Goal: Task Accomplishment & Management: Complete application form

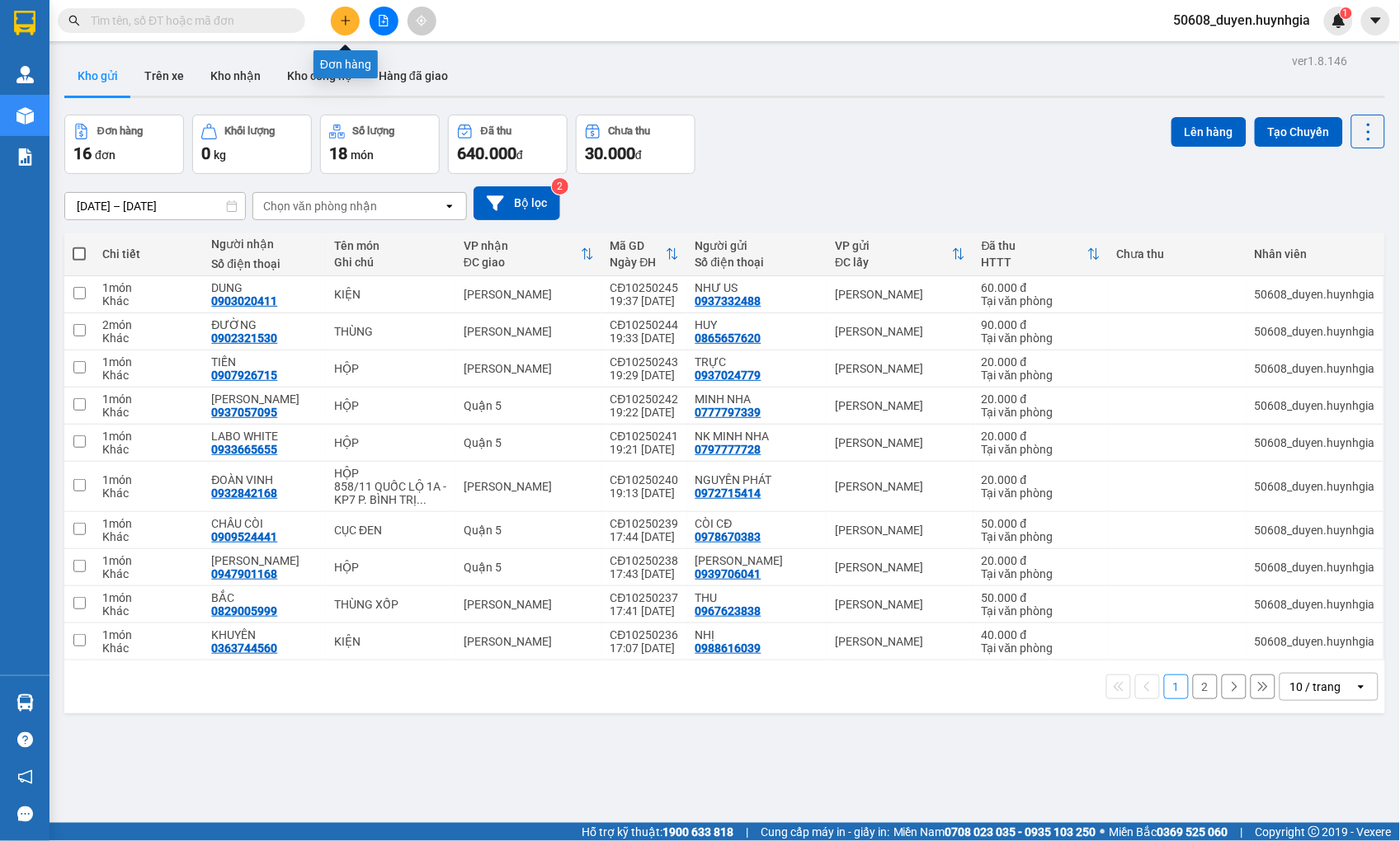
click at [339, 14] on button at bounding box center [345, 21] width 29 height 29
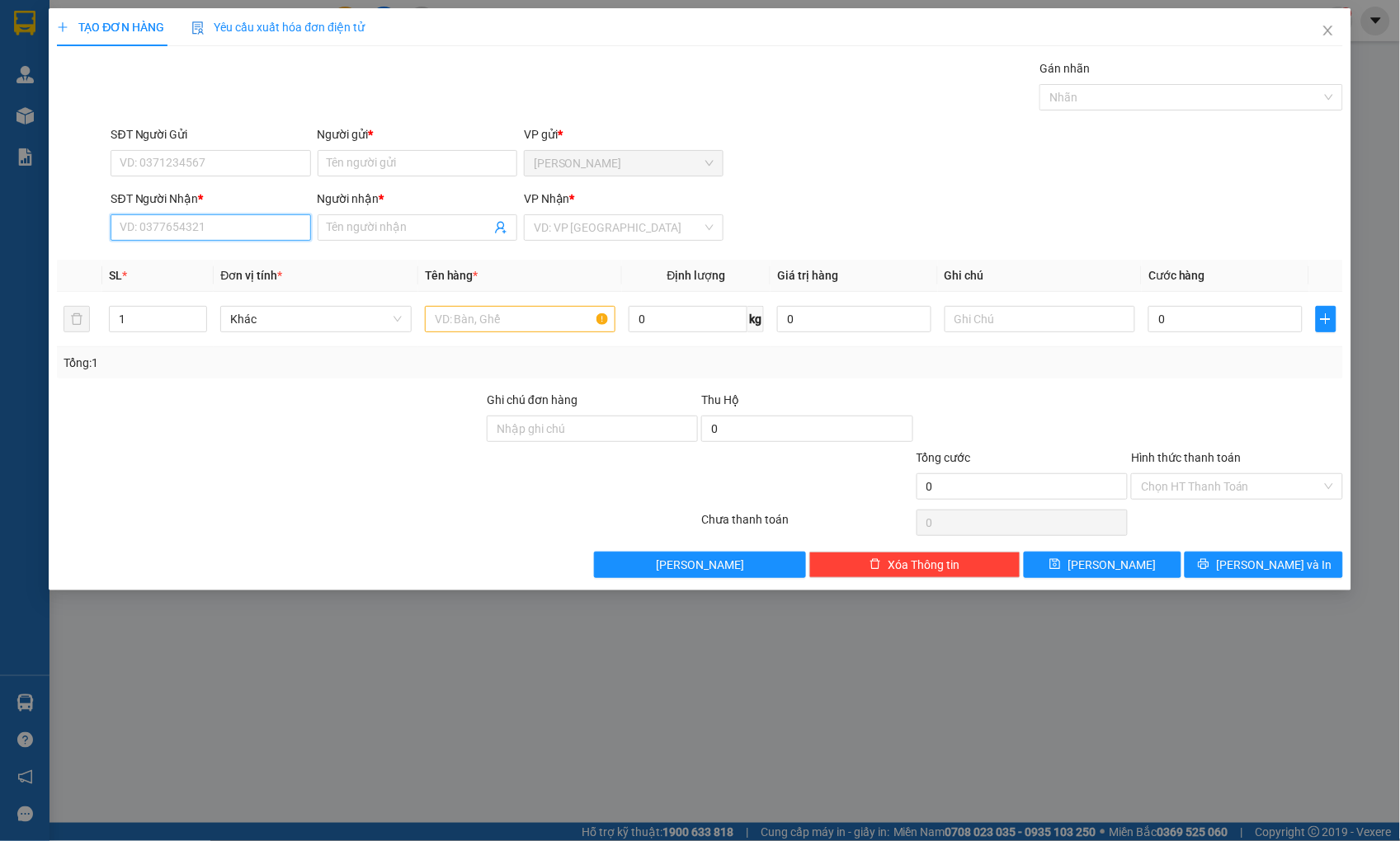
click at [224, 219] on input "SĐT Người Nhận *" at bounding box center [211, 227] width 200 height 26
click at [166, 262] on div "0936265265 - TÍNH" at bounding box center [211, 260] width 179 height 18
type input "0936265265"
type input "TÍNH"
type input "0936265265"
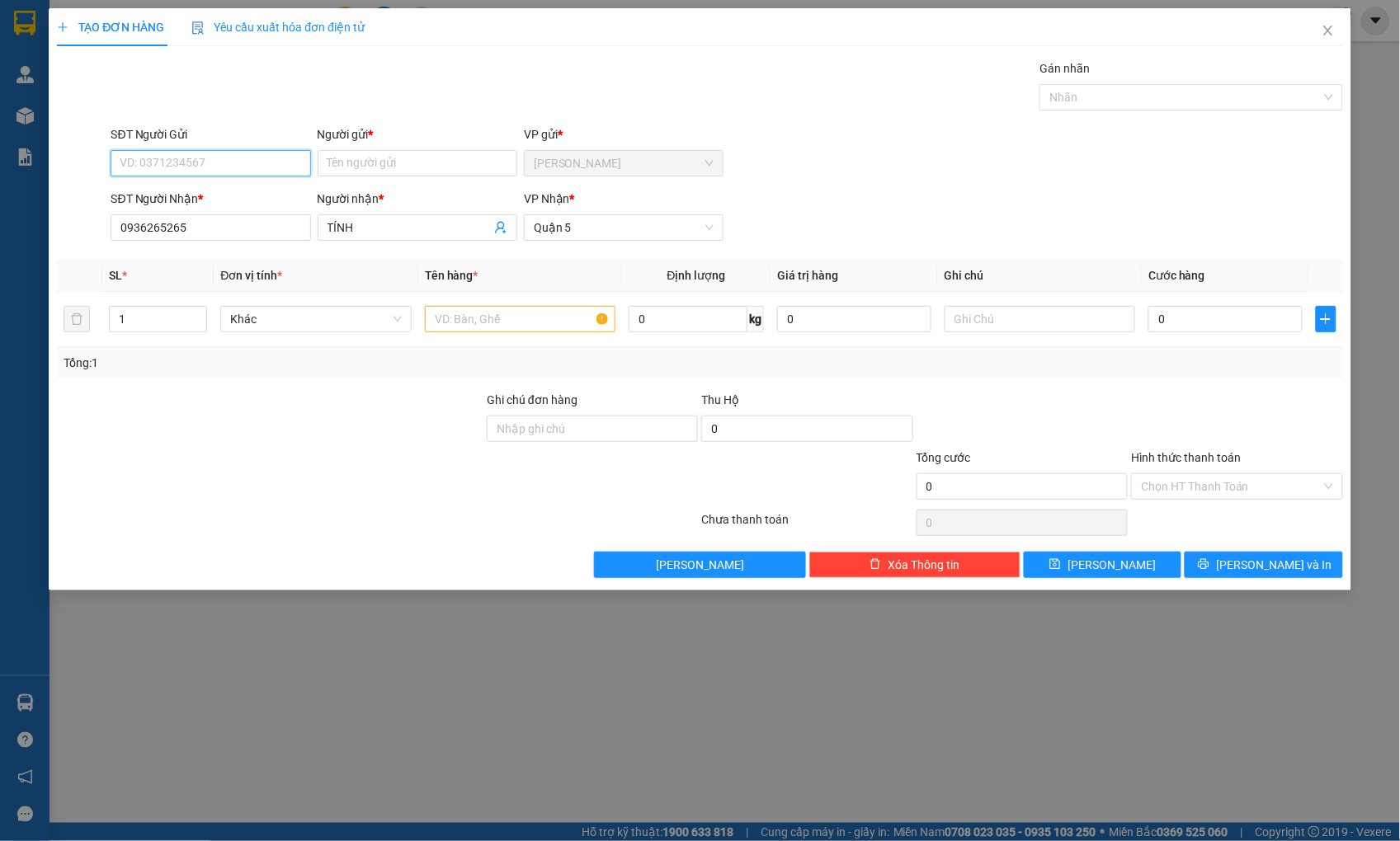
click at [183, 160] on input "SĐT Người Gửi" at bounding box center [211, 163] width 200 height 26
click at [182, 185] on div "0838656789 - NHẬT" at bounding box center [212, 196] width 200 height 26
type input "0838656789"
type input "NHẬT"
click at [485, 322] on input "text" at bounding box center [520, 318] width 190 height 26
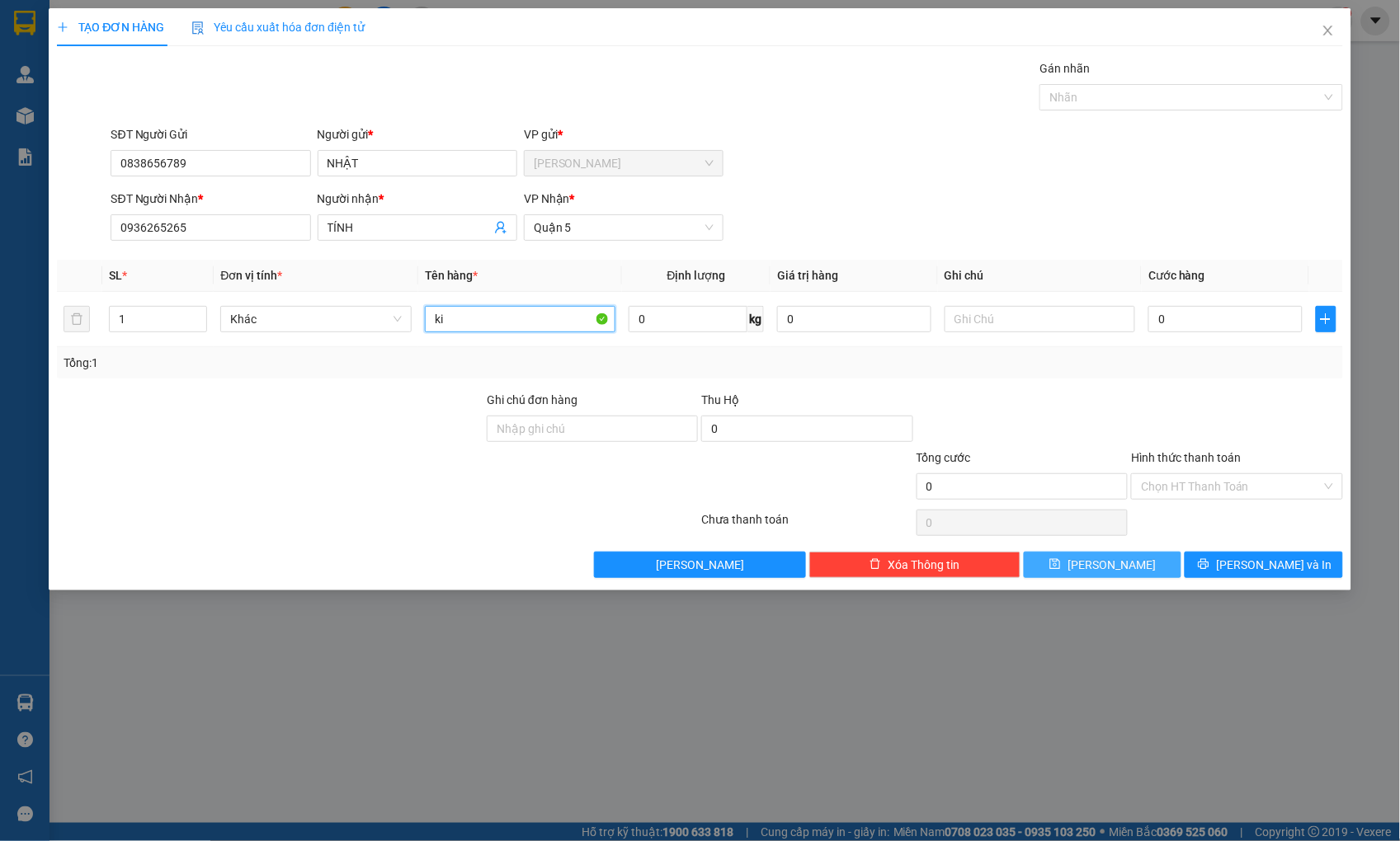
type input "k"
type input "KIỆN"
click at [1224, 310] on input "0" at bounding box center [1224, 318] width 153 height 26
type input "4"
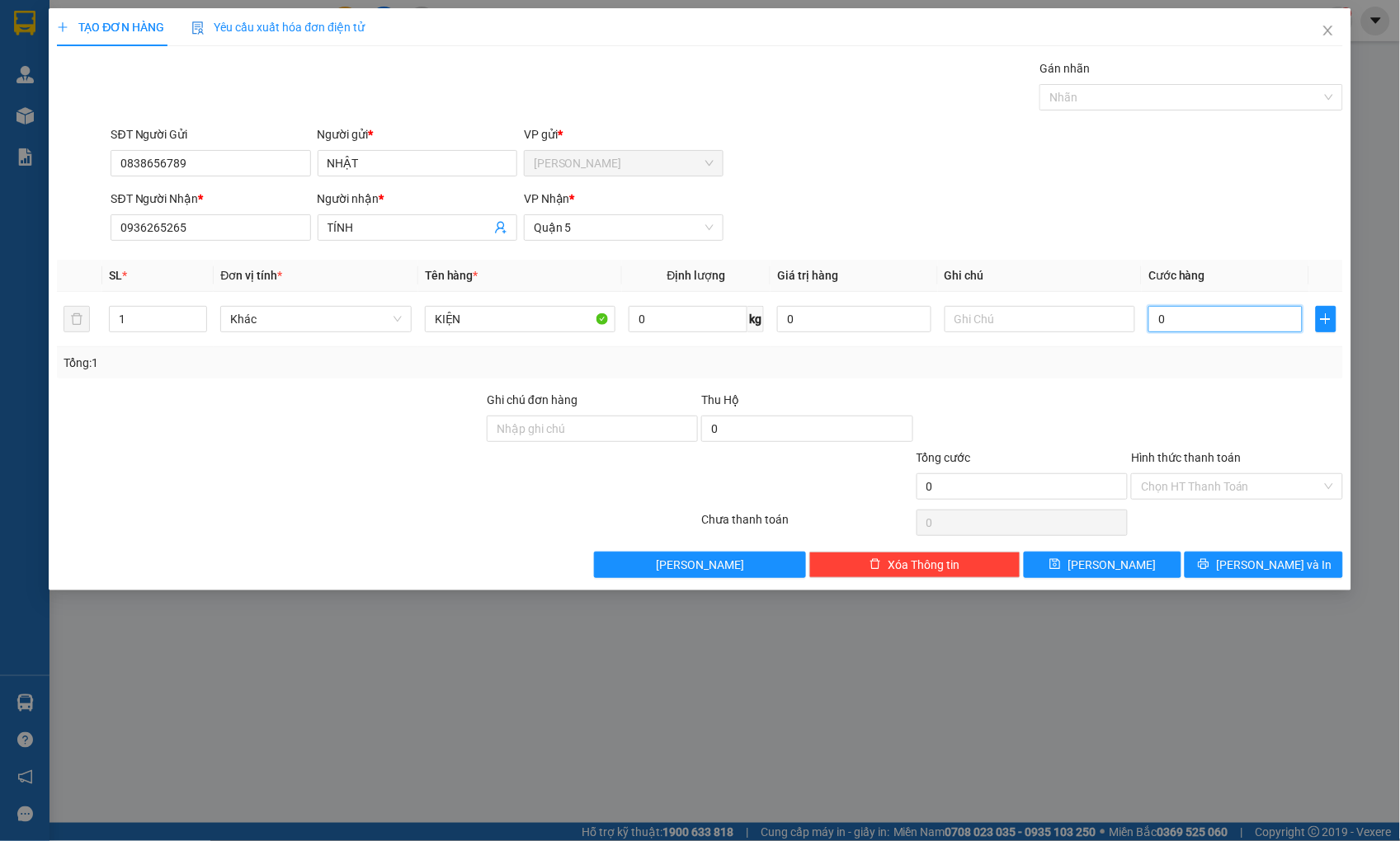
type input "4"
type input "40"
type input "40.000"
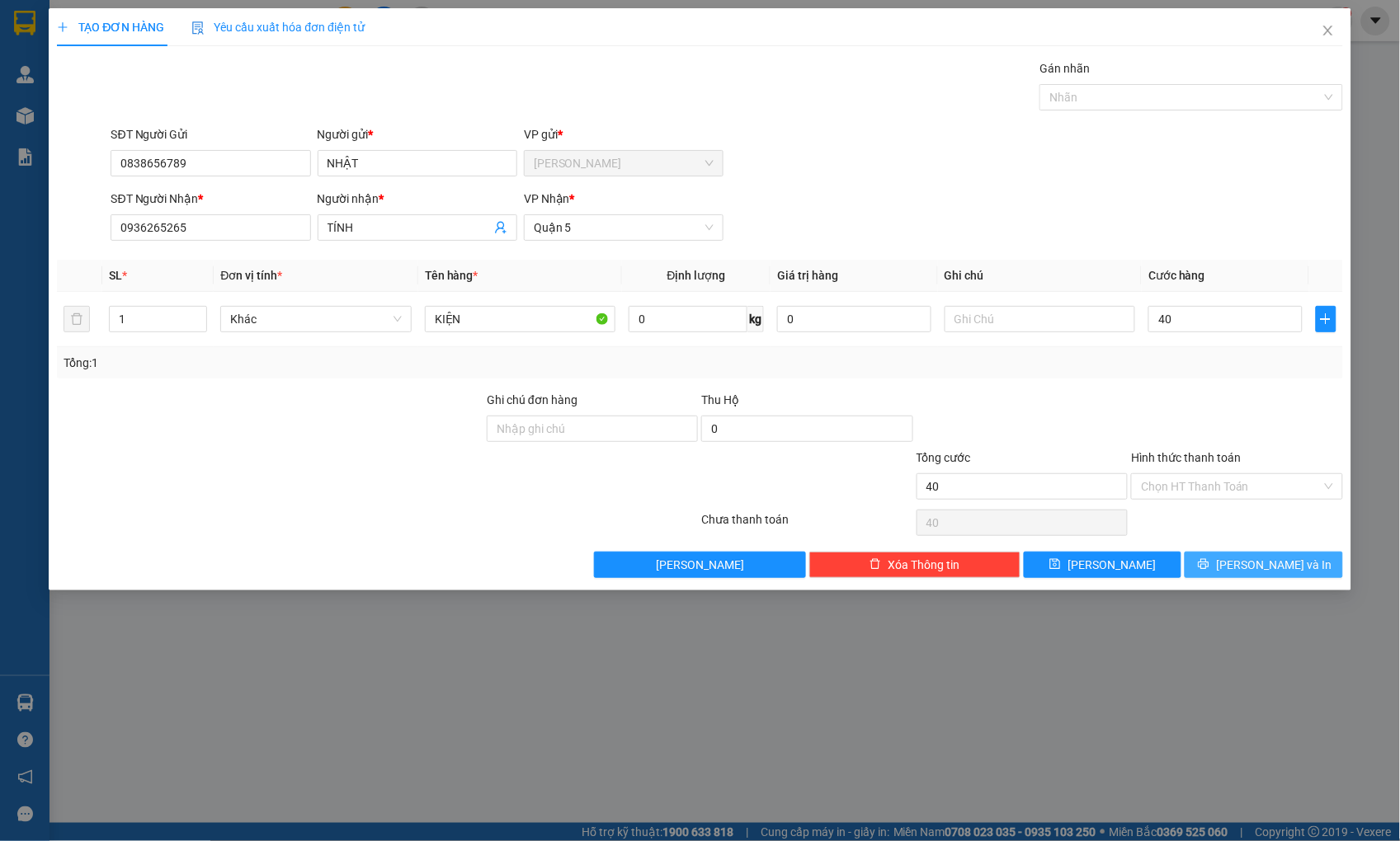
type input "40.000"
click at [1243, 565] on button "[PERSON_NAME] và In" at bounding box center [1263, 565] width 157 height 26
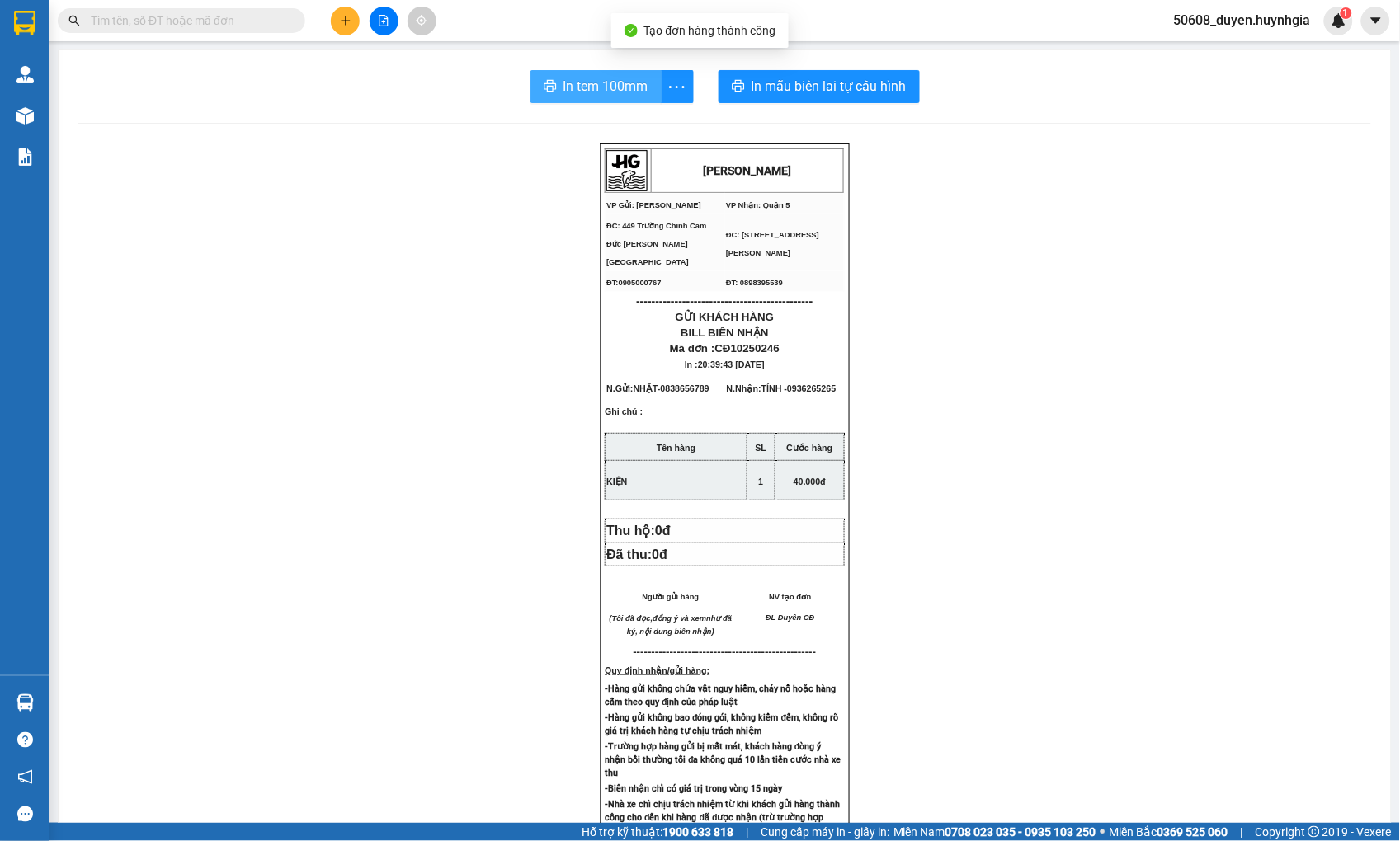
click at [610, 92] on span "In tem 100mm" at bounding box center [606, 85] width 85 height 20
click at [355, 19] on button at bounding box center [345, 21] width 29 height 29
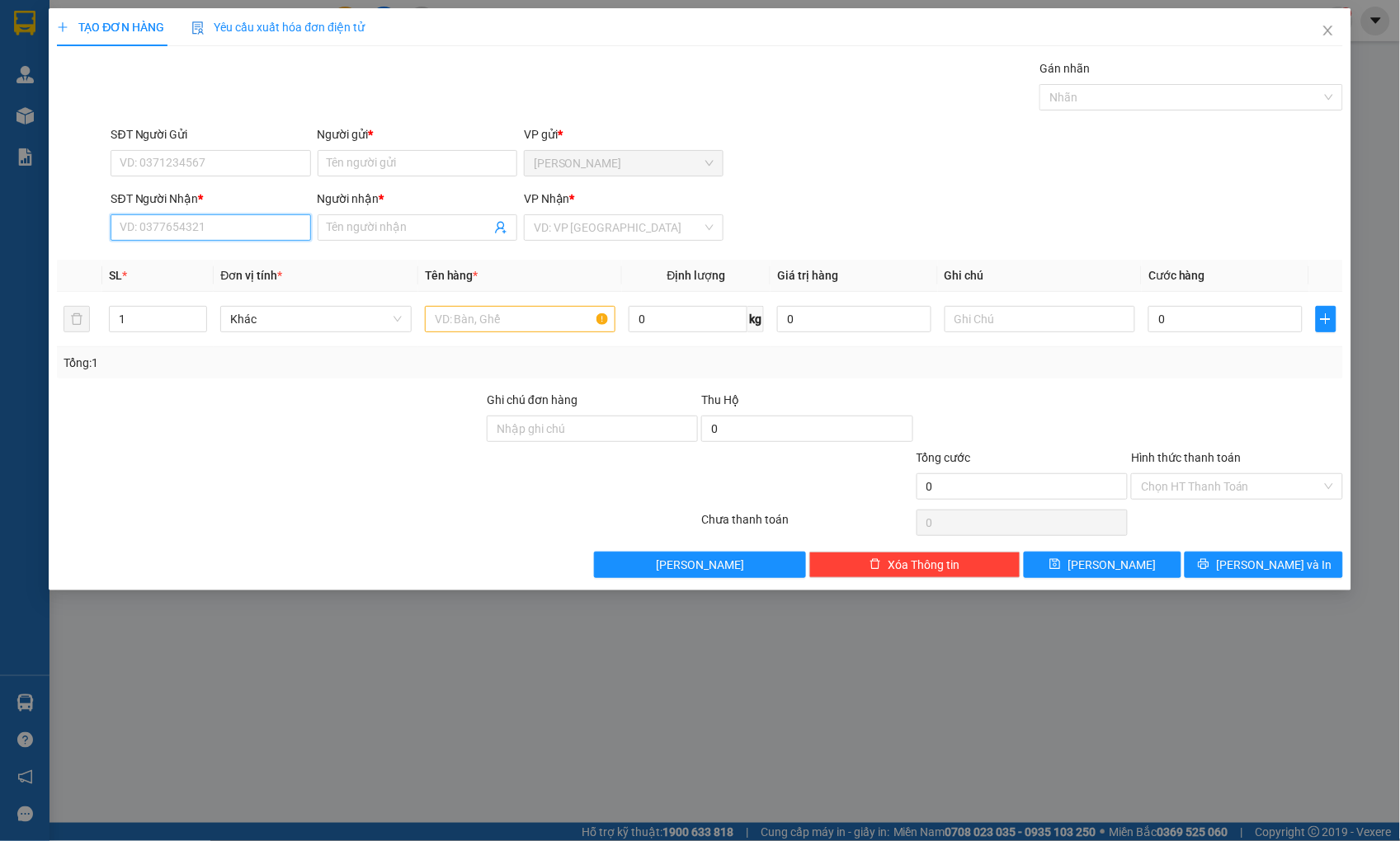
click at [151, 224] on input "SĐT Người Nhận *" at bounding box center [211, 227] width 200 height 26
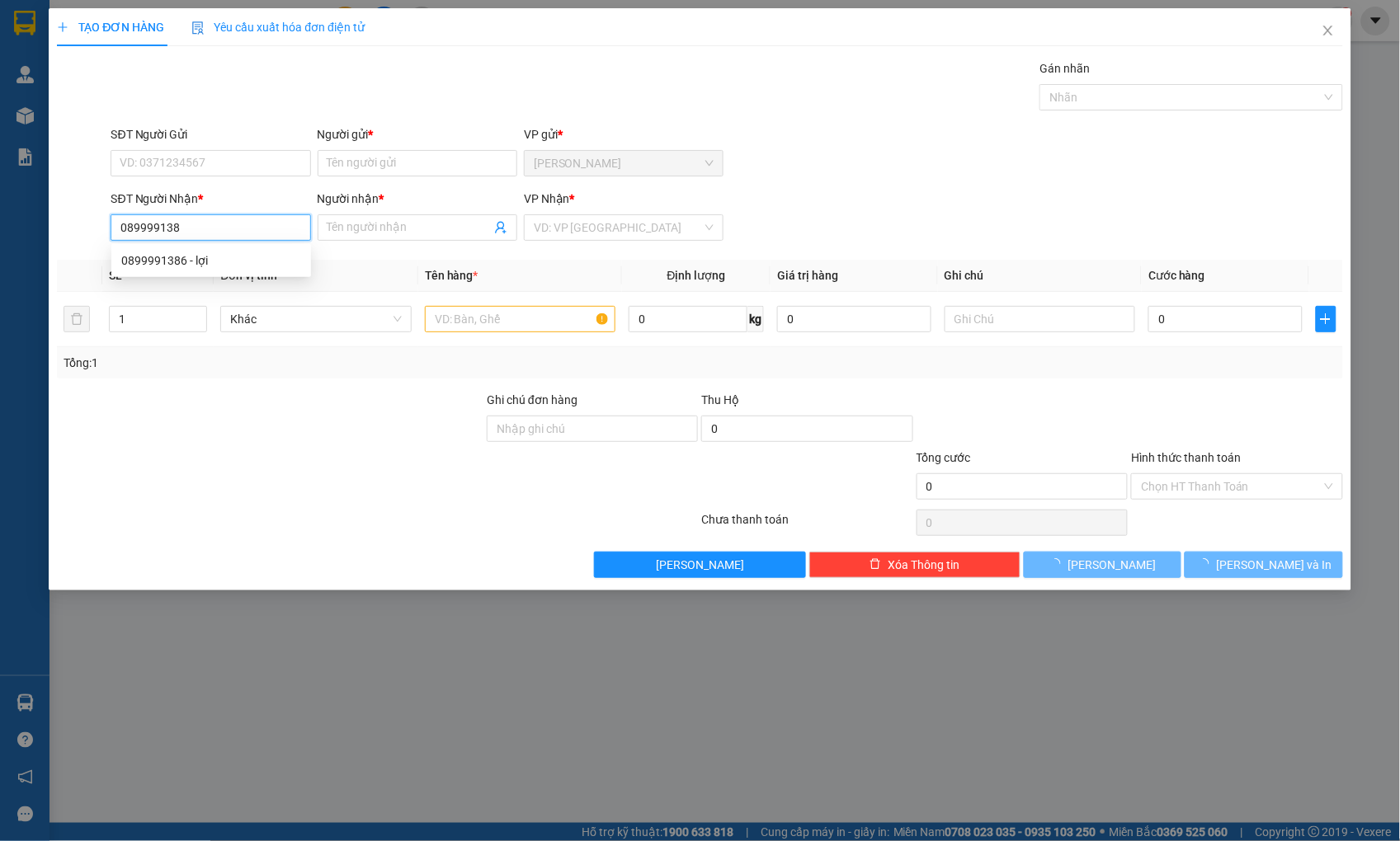
type input "0899991386"
click at [135, 251] on div "0899991386 - lợi" at bounding box center [211, 260] width 179 height 18
type input "lợi"
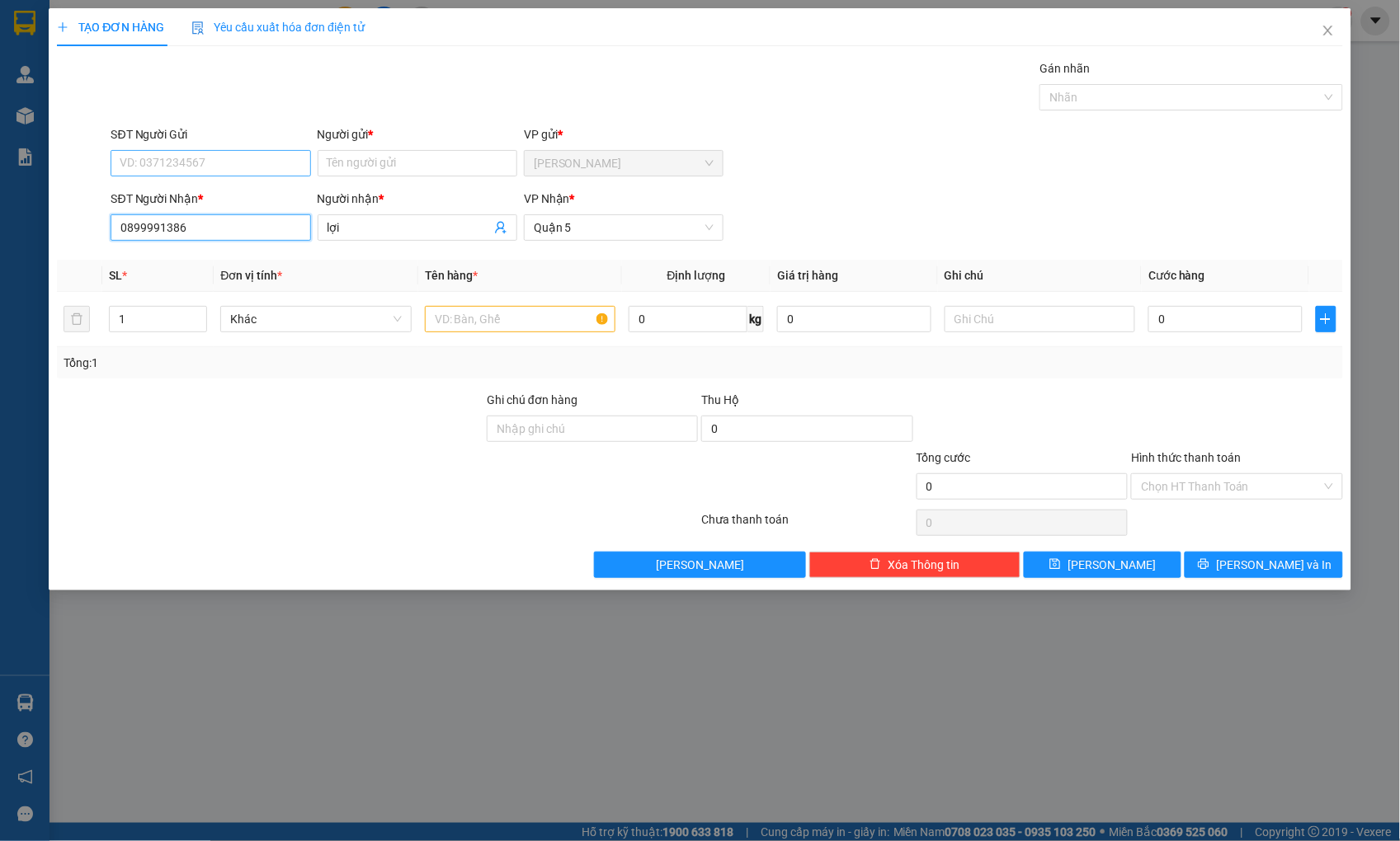
type input "0899991386"
click at [154, 157] on input "SĐT Người Gửi" at bounding box center [211, 163] width 200 height 26
click at [157, 194] on div "0838656789 - NHẬT" at bounding box center [211, 196] width 179 height 18
type input "0838656789"
type input "NHẬT"
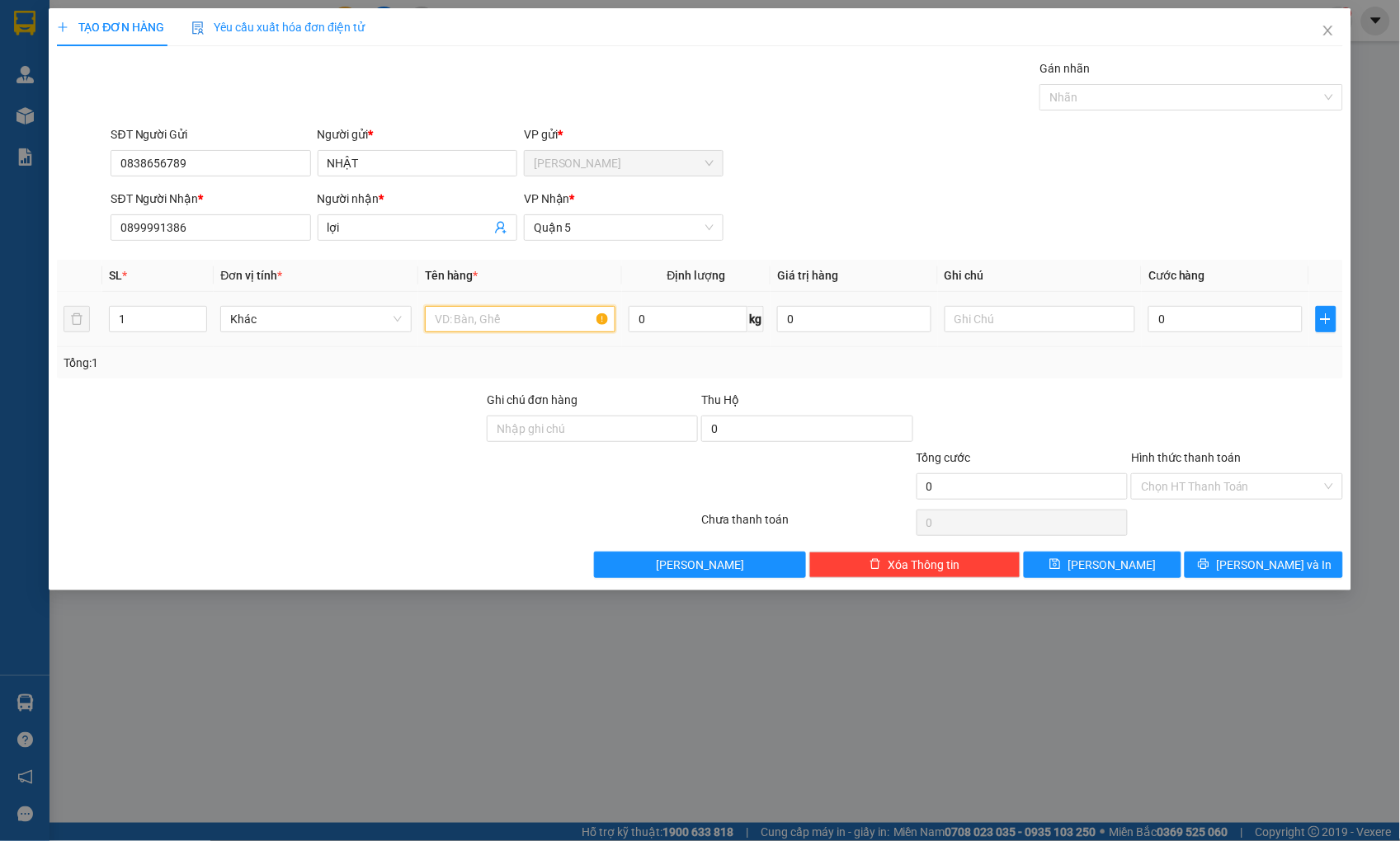
click at [476, 333] on input "text" at bounding box center [520, 318] width 190 height 26
type input "HỘP"
click at [1217, 322] on input "0" at bounding box center [1224, 318] width 153 height 26
type input "2"
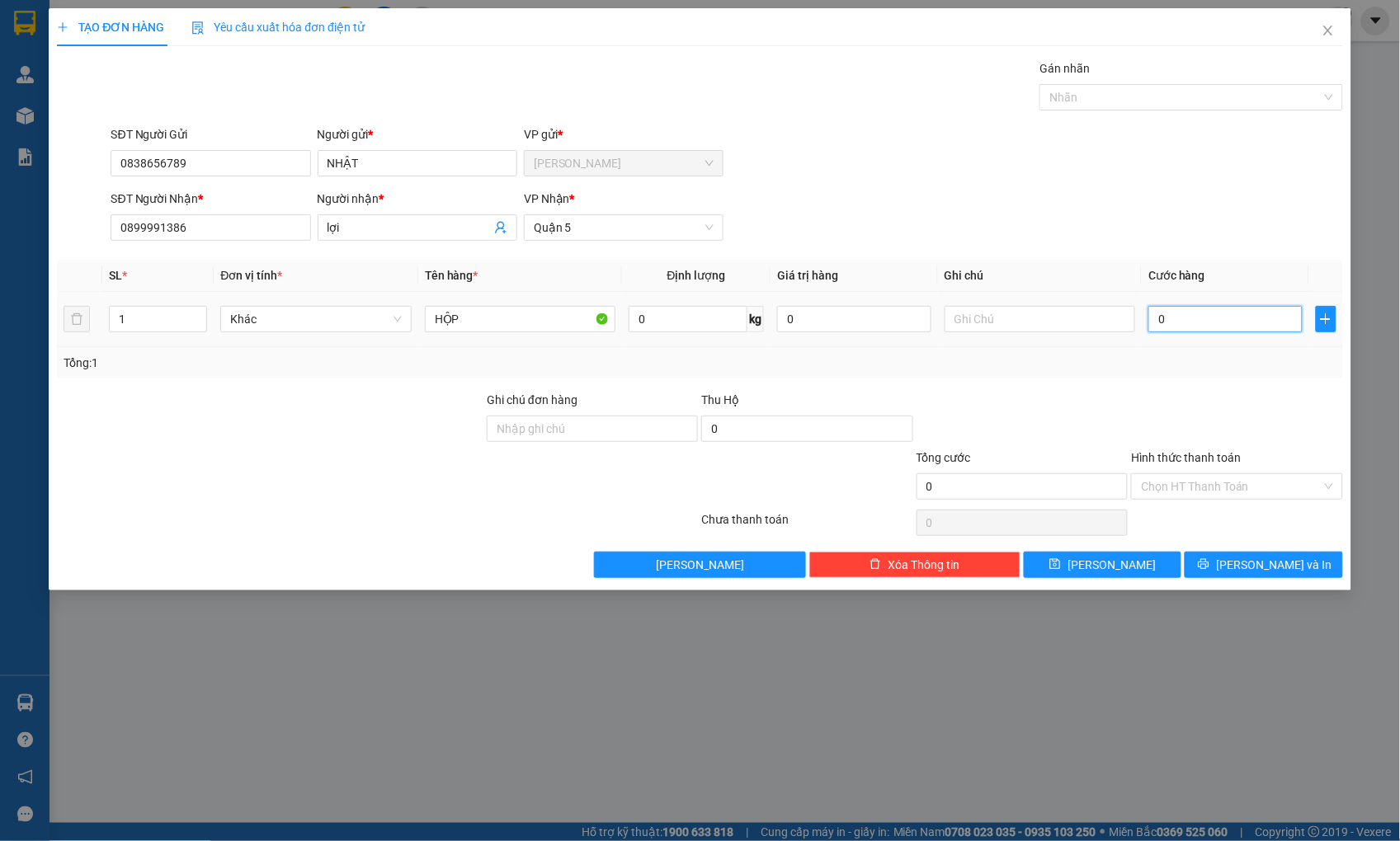
type input "2"
type input "20"
type input "20.000"
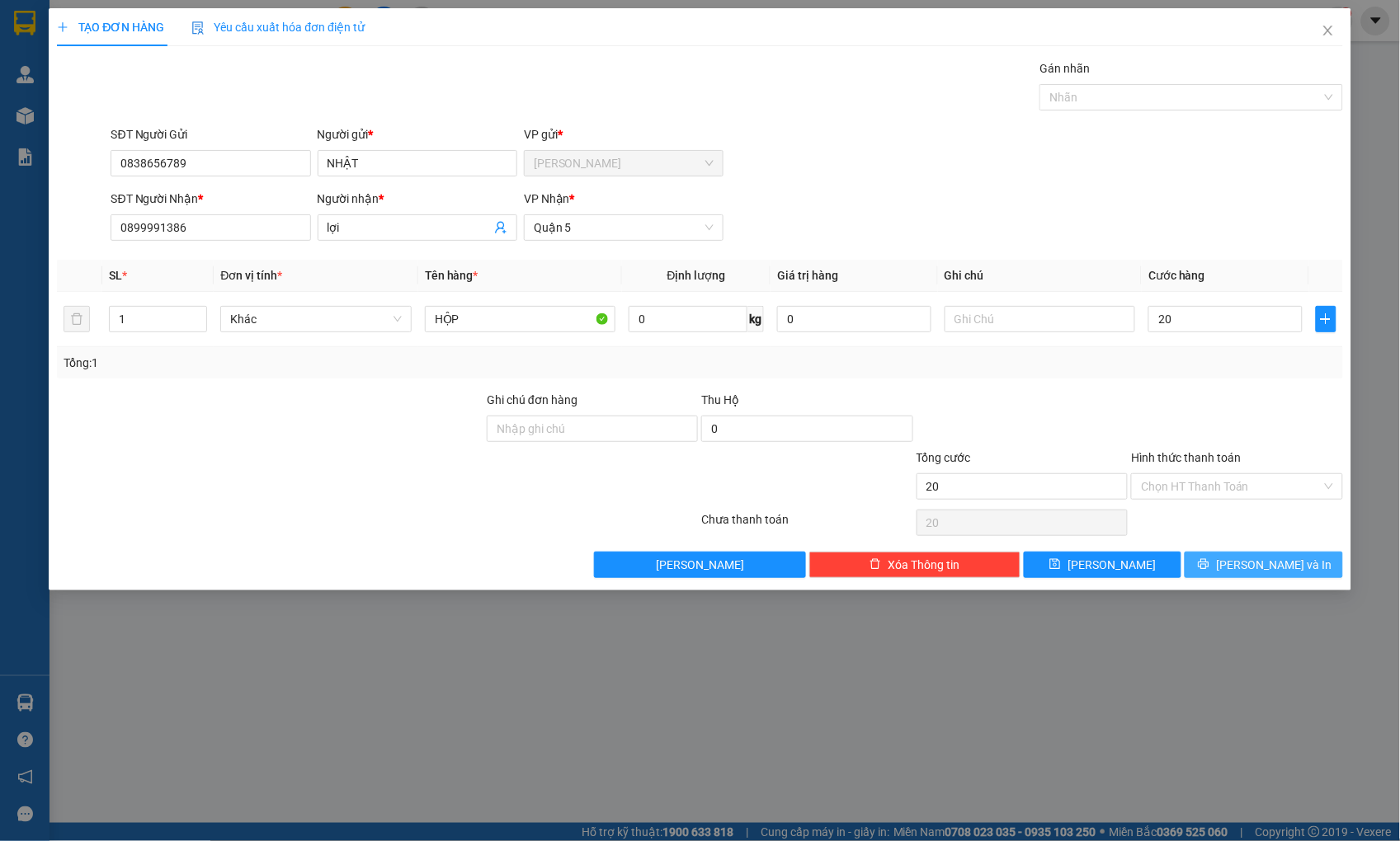
type input "20.000"
click at [1249, 561] on button "[PERSON_NAME] và In" at bounding box center [1263, 565] width 157 height 26
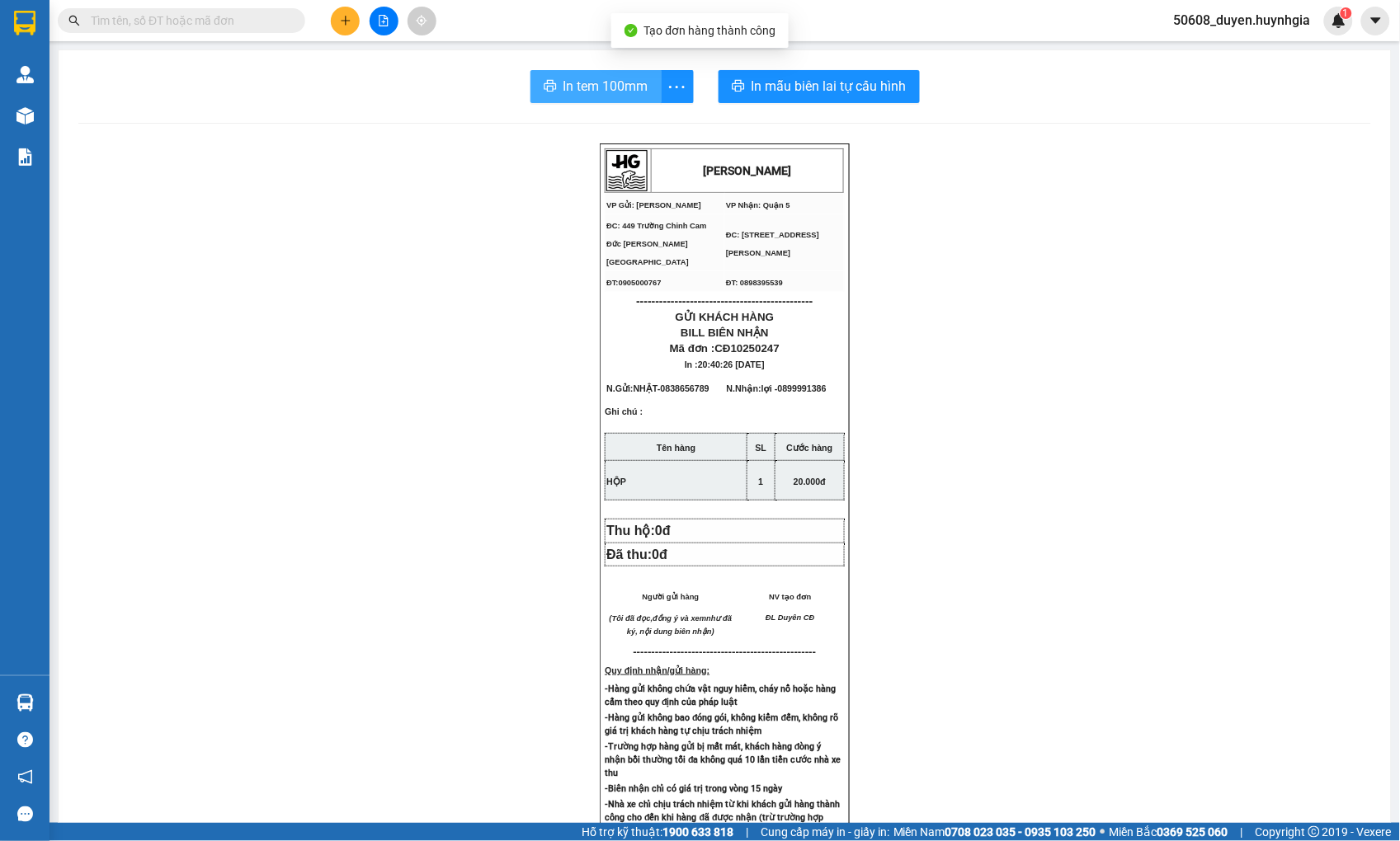
click at [564, 91] on span "In tem 100mm" at bounding box center [606, 85] width 85 height 20
click at [339, 13] on button at bounding box center [345, 21] width 29 height 29
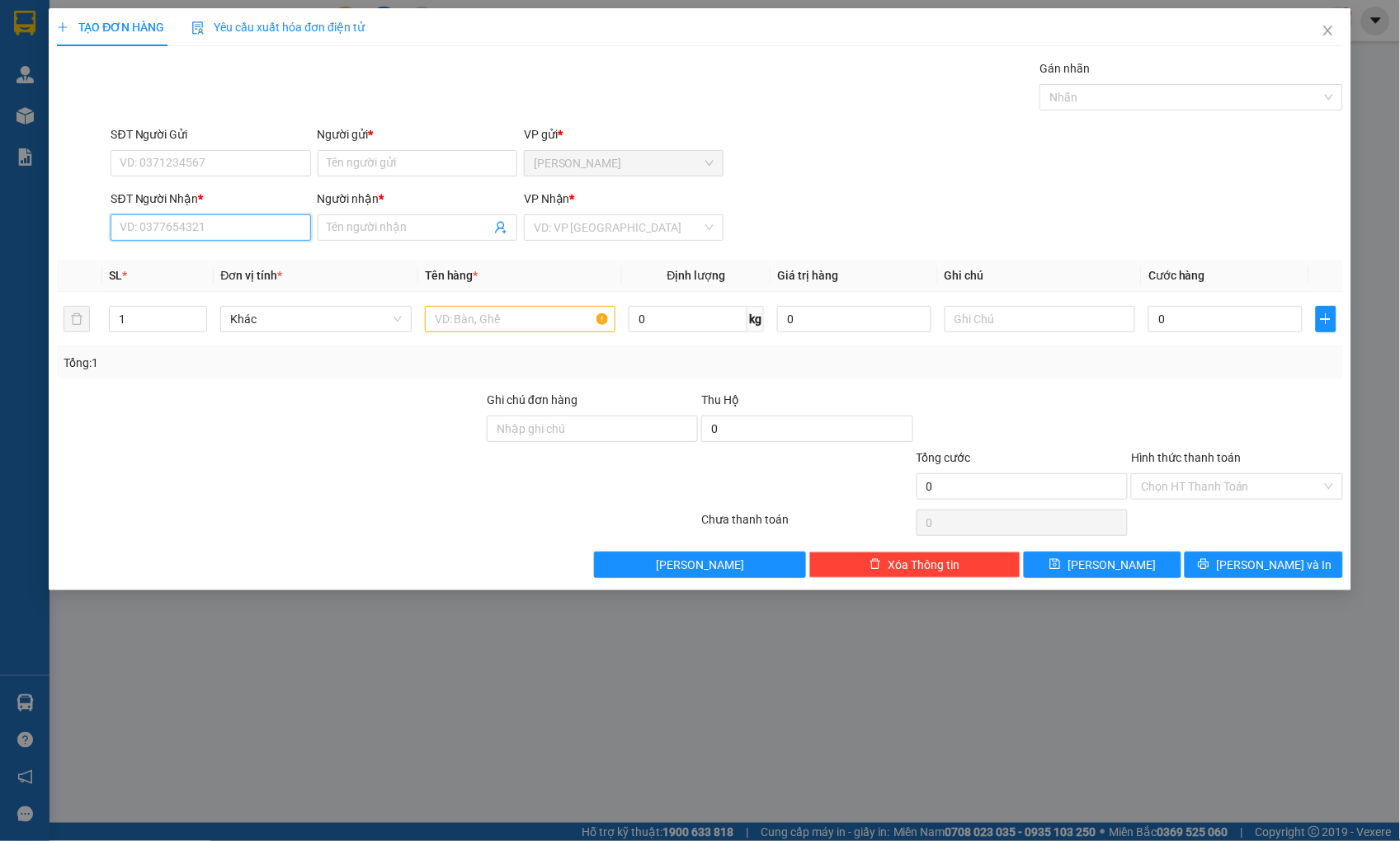
click at [234, 240] on input "SĐT Người Nhận *" at bounding box center [211, 227] width 200 height 26
type input "0832222133"
click at [192, 256] on div "0832222133 - HÙNG" at bounding box center [211, 260] width 179 height 18
type input "HÙNG"
type input "0832222133"
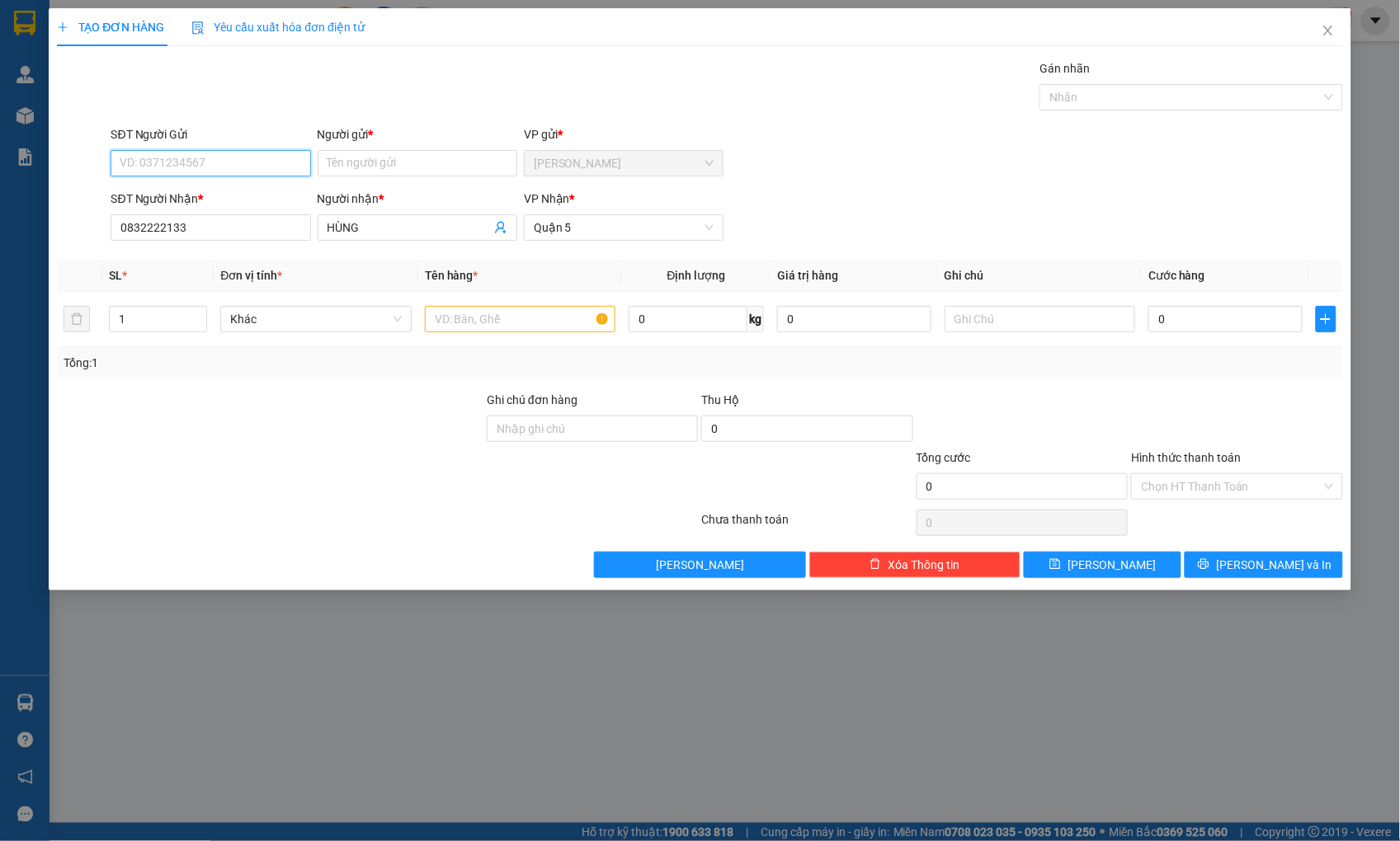
click at [184, 163] on input "SĐT Người Gửi" at bounding box center [211, 163] width 200 height 26
click at [185, 194] on div "0838656789 - NHẬT" at bounding box center [211, 196] width 179 height 18
type input "0838656789"
type input "NHẬT"
click at [472, 326] on input "text" at bounding box center [520, 318] width 190 height 26
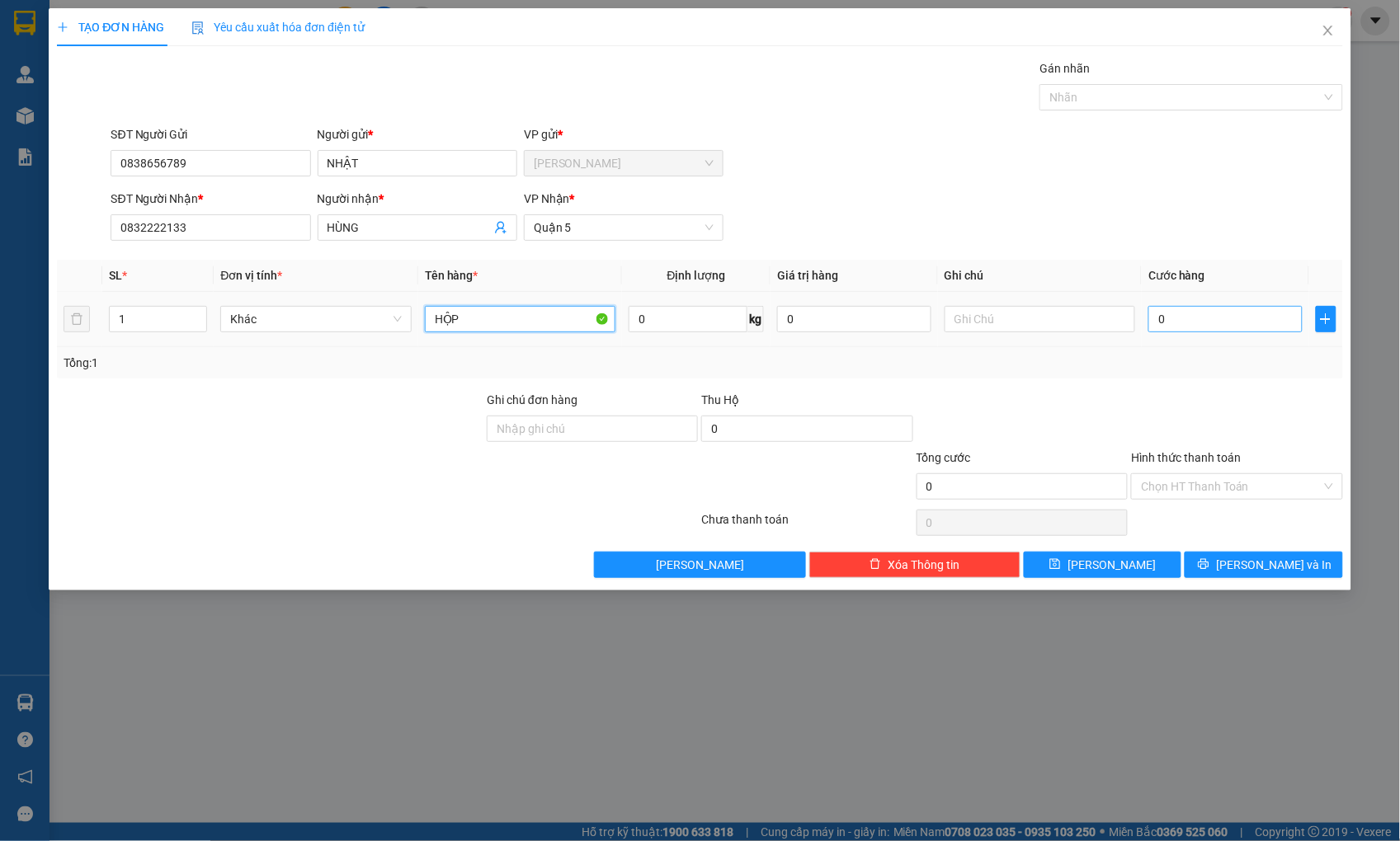
type input "HỘP"
click at [1167, 317] on input "0" at bounding box center [1224, 318] width 153 height 26
type input "2"
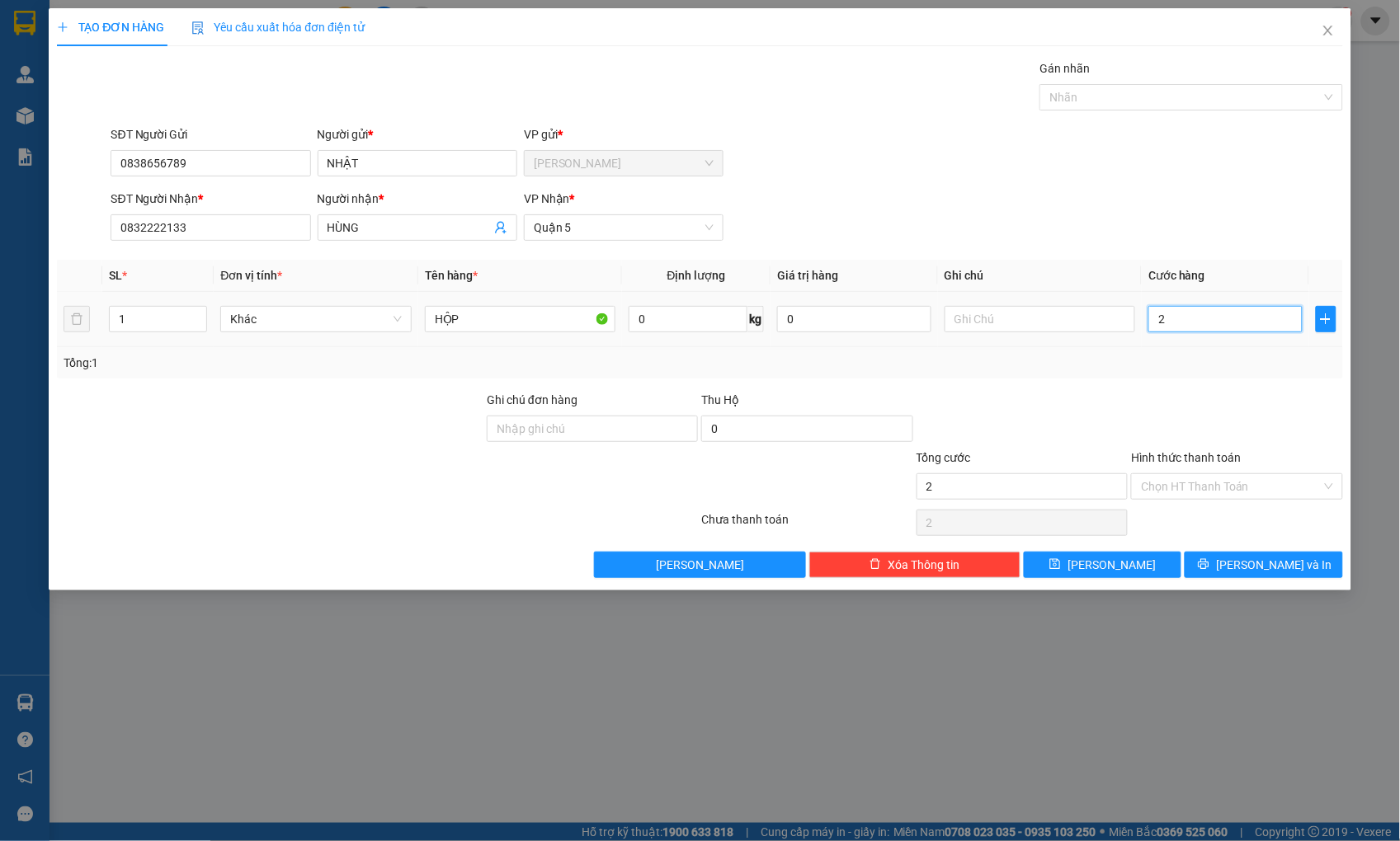
type input "20"
type input "20.000"
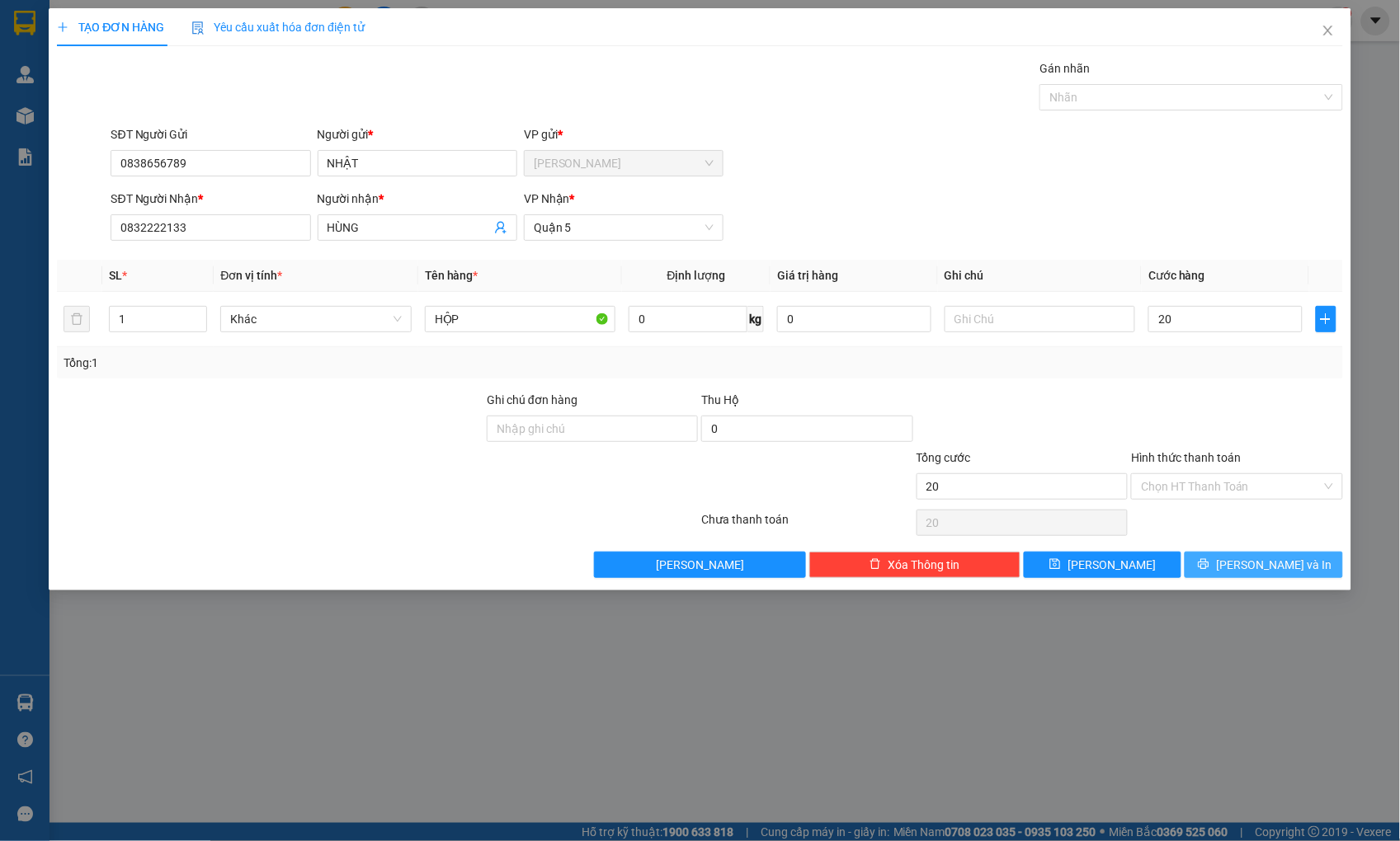
type input "20.000"
click at [1302, 561] on button "[PERSON_NAME] và In" at bounding box center [1263, 565] width 157 height 26
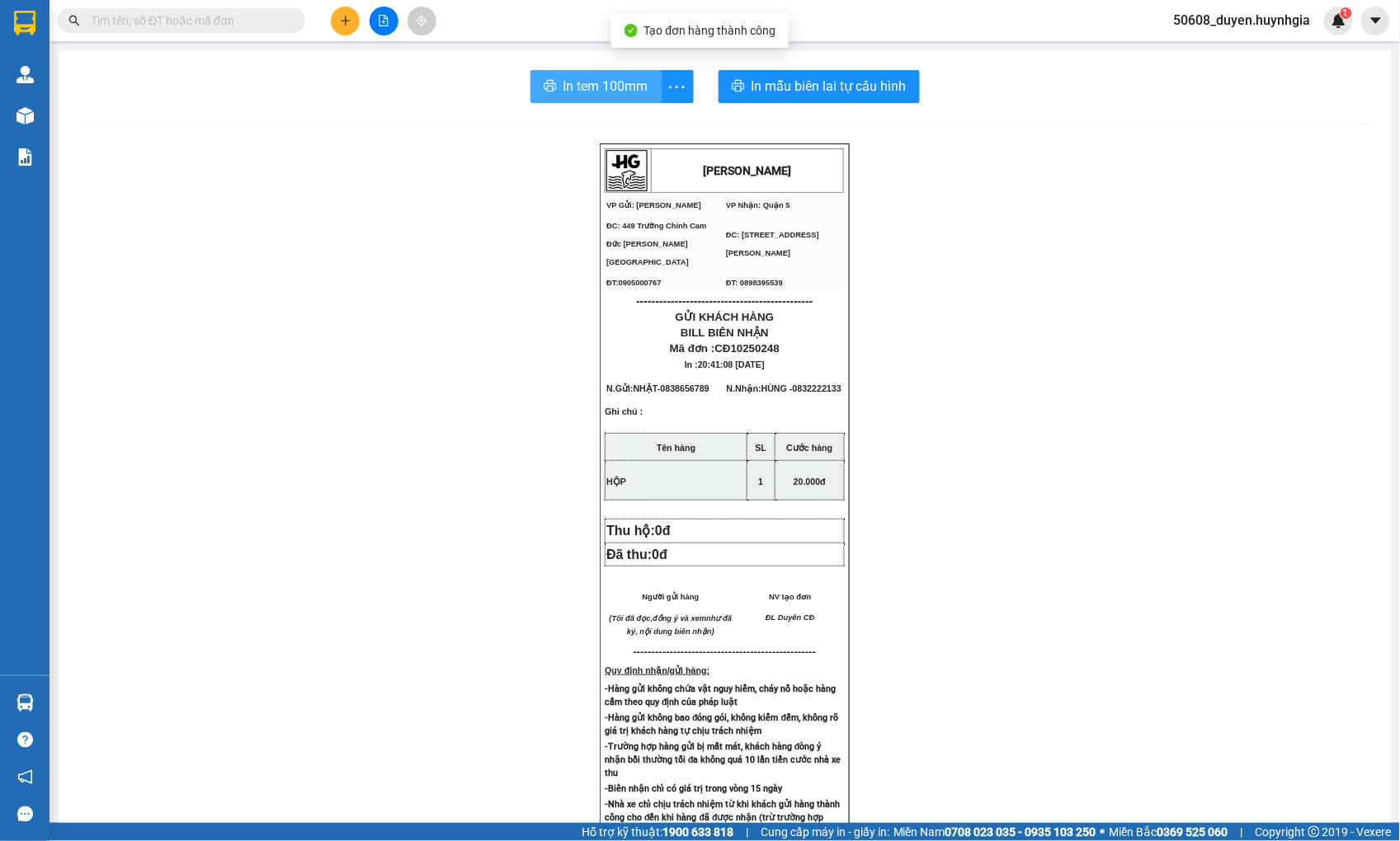
click at [583, 89] on span "In tem 100mm" at bounding box center [606, 85] width 85 height 20
click at [344, 19] on icon "plus" at bounding box center [344, 19] width 9 height 1
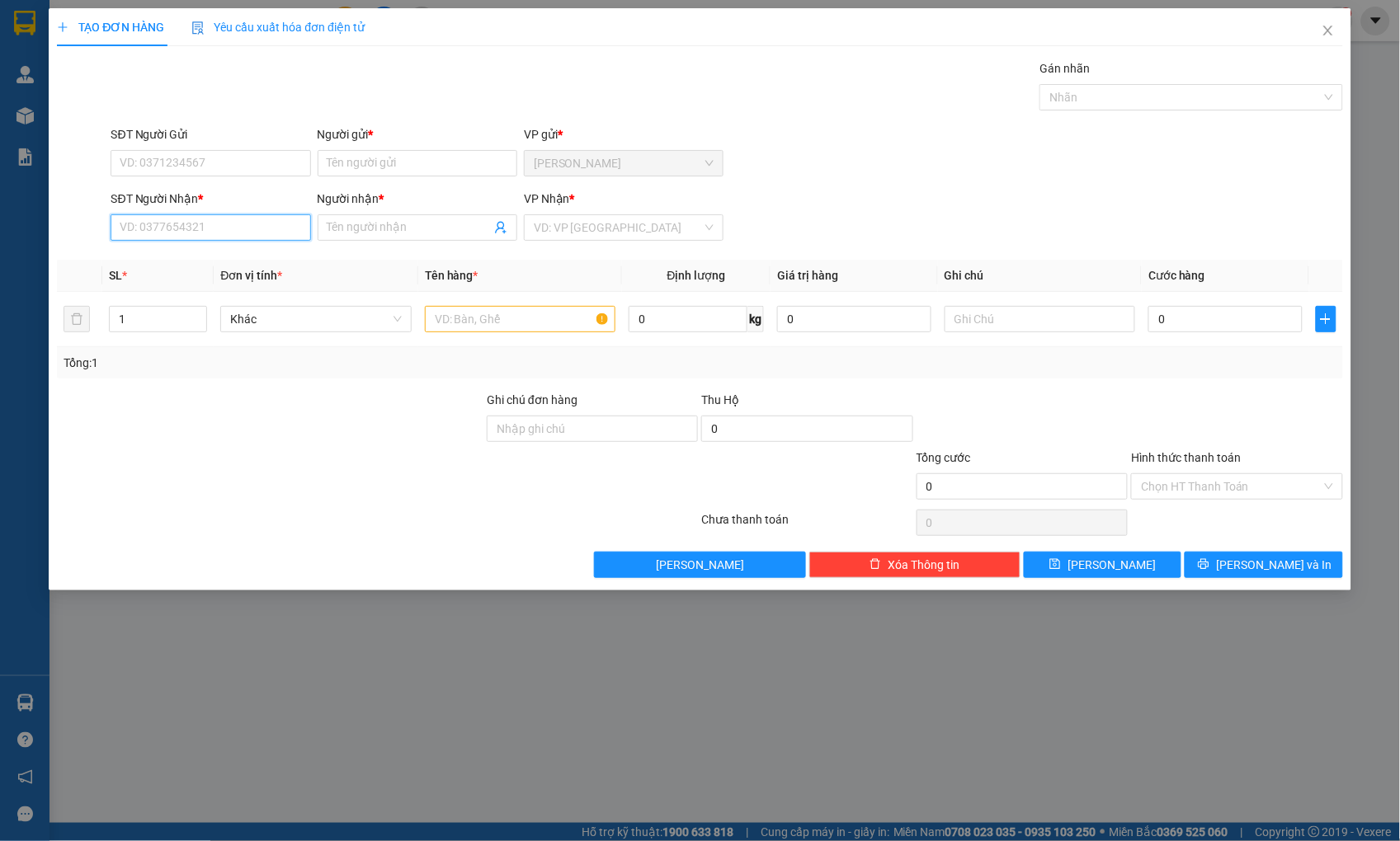
click at [238, 236] on input "SĐT Người Nhận *" at bounding box center [211, 227] width 200 height 26
click at [144, 316] on div "0938682852 - TIÊN" at bounding box center [211, 313] width 179 height 18
type input "0938682852"
type input "TIÊN"
type input "0938682852"
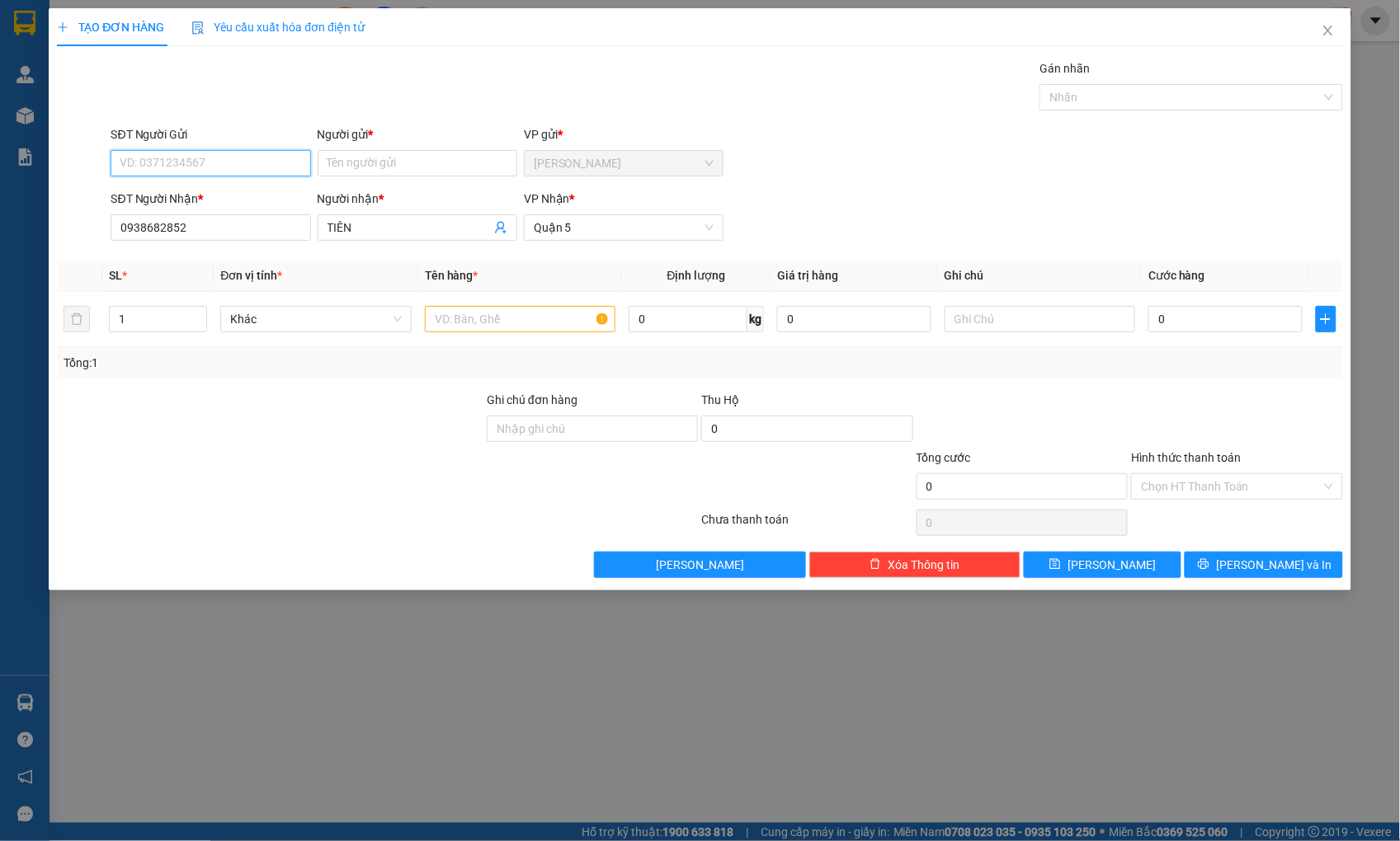
click at [218, 167] on input "SĐT Người Gửi" at bounding box center [211, 163] width 200 height 26
click at [203, 244] on div "0943384475 - NHI" at bounding box center [211, 248] width 179 height 18
type input "0943384475"
type input "NHI"
click at [544, 326] on input "text" at bounding box center [520, 318] width 190 height 26
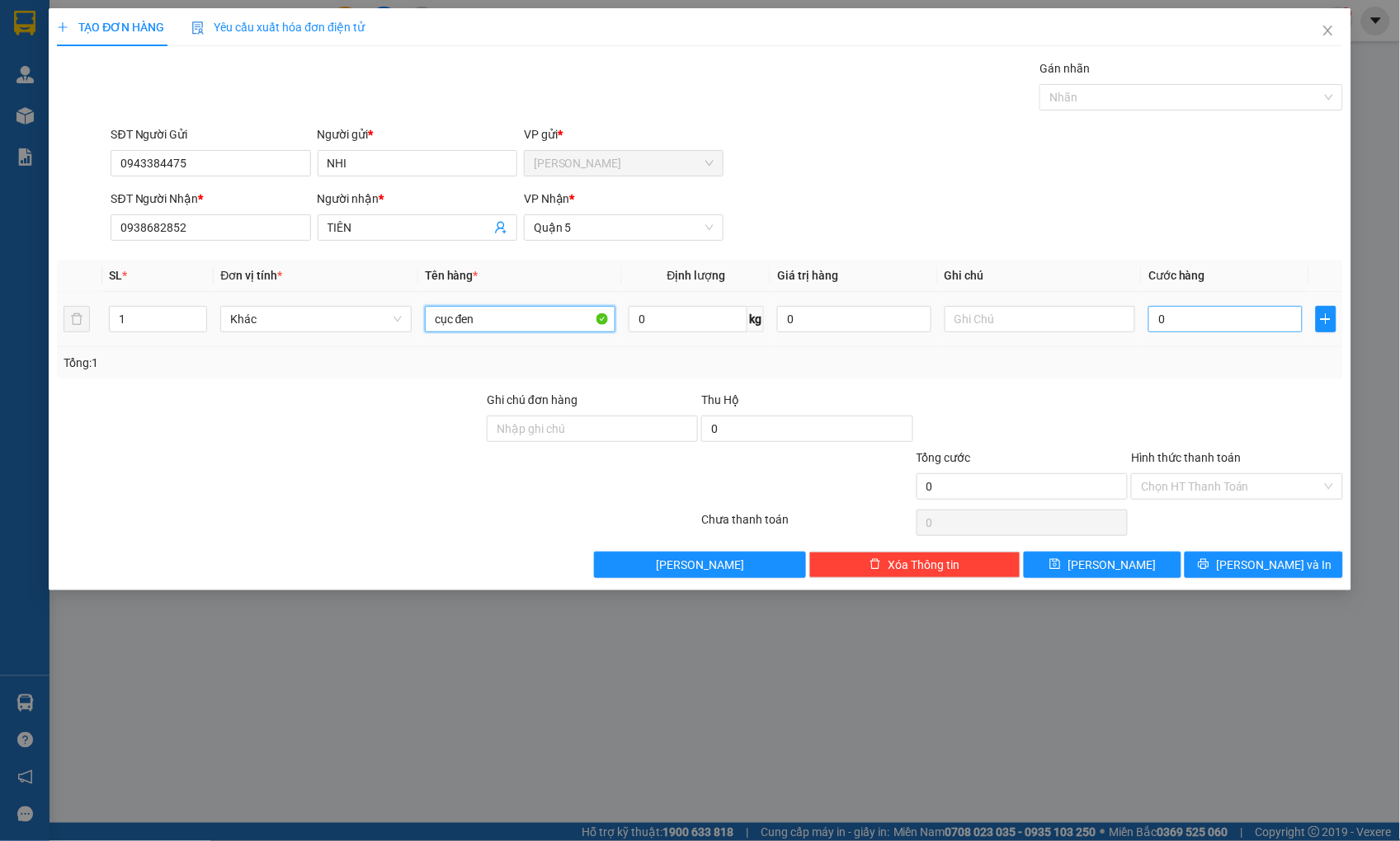
type input "cục đen"
click at [1260, 314] on input "0" at bounding box center [1224, 318] width 153 height 26
type input "3"
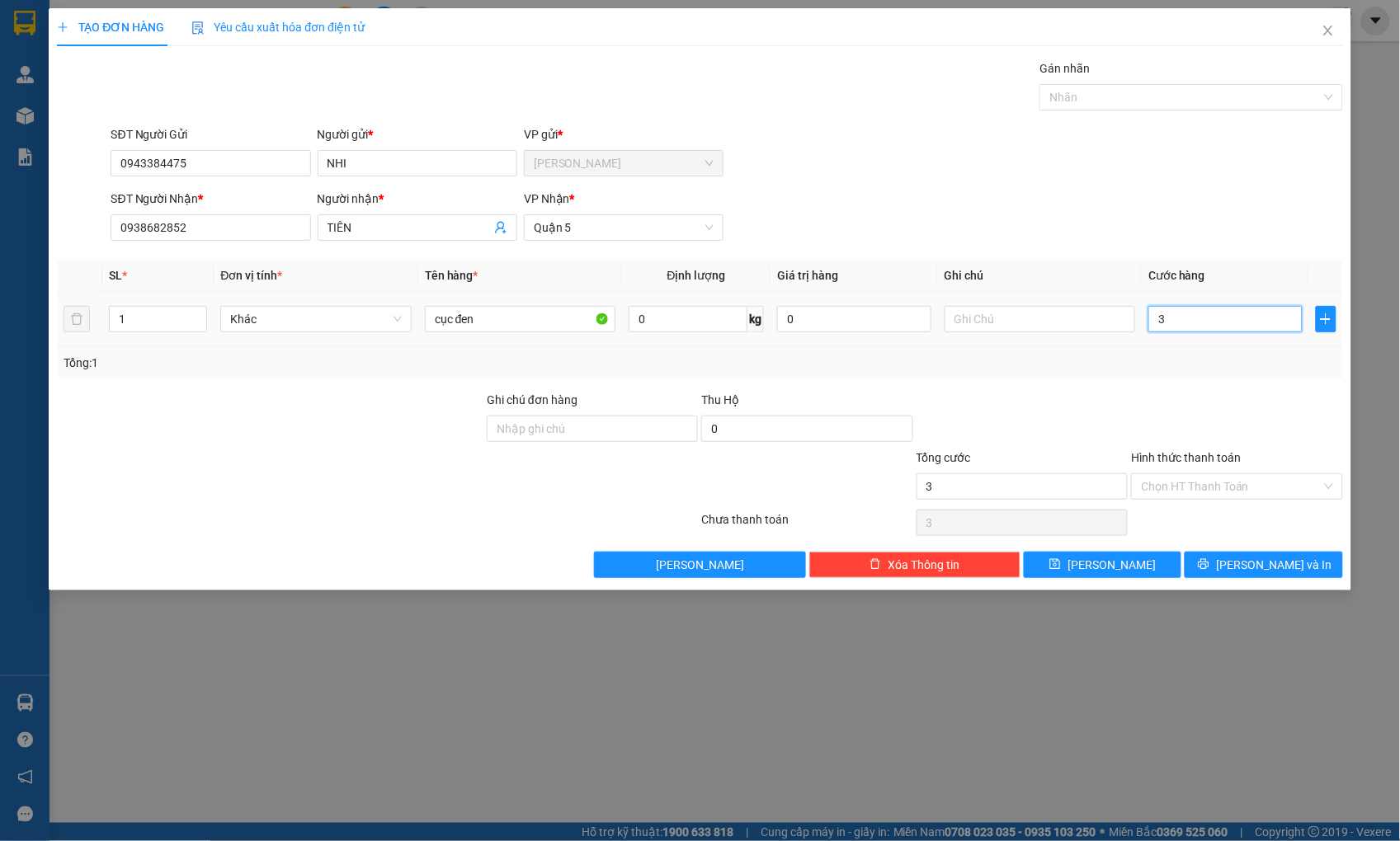
type input "30"
type input "30.000"
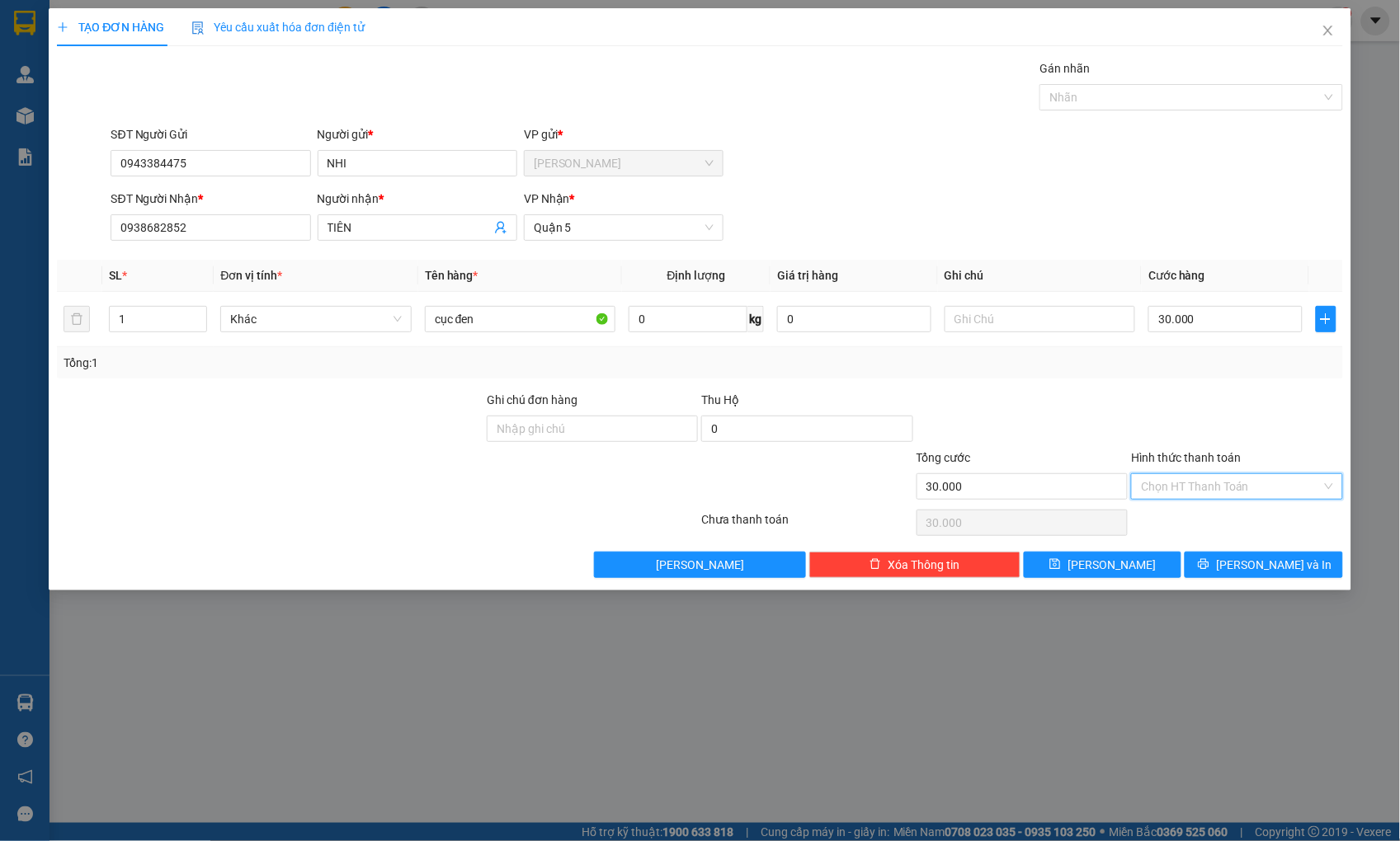
click at [1201, 495] on input "Hình thức thanh toán" at bounding box center [1230, 487] width 179 height 25
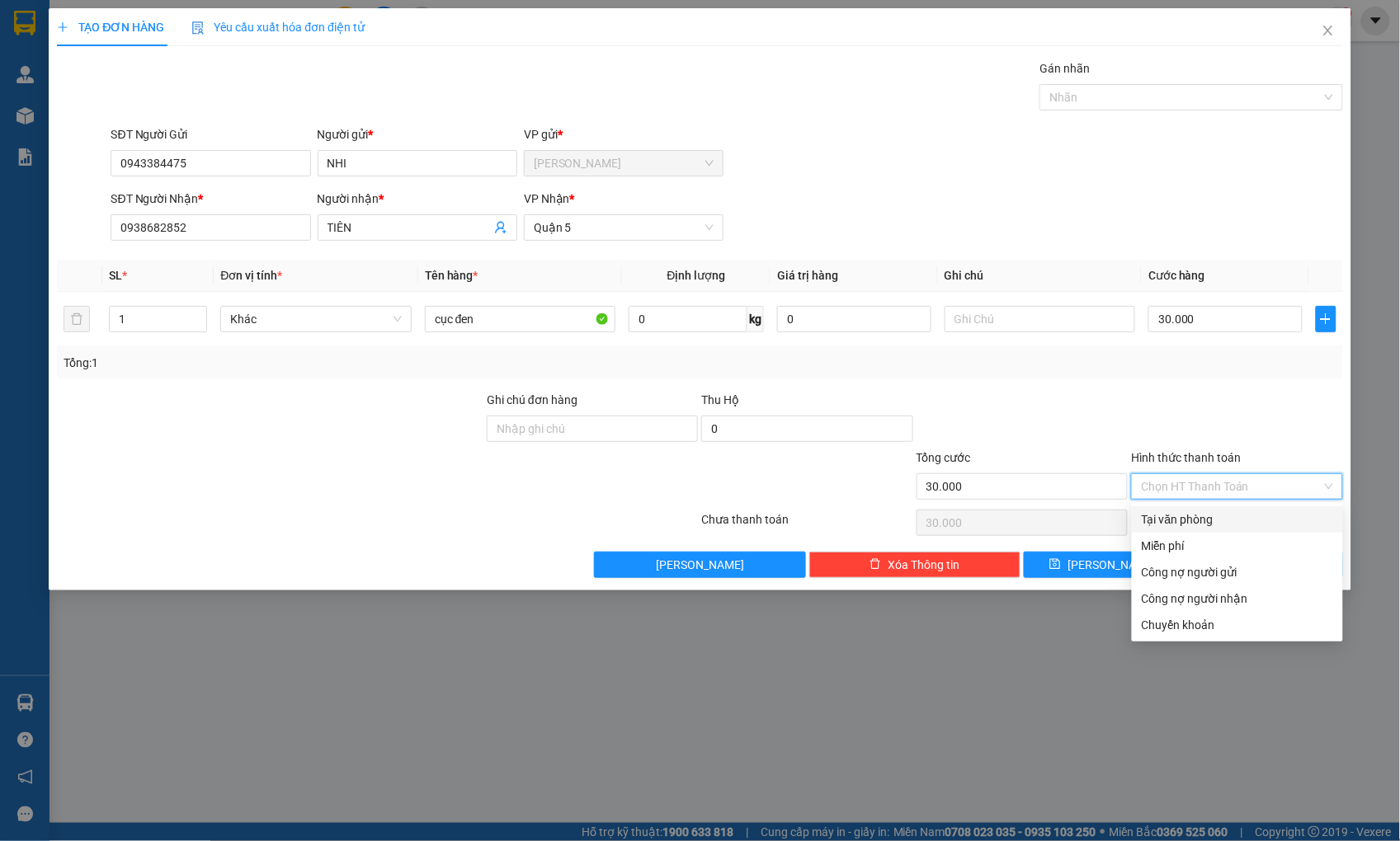
click at [1196, 514] on div "Tại văn phòng" at bounding box center [1237, 519] width 191 height 18
type input "0"
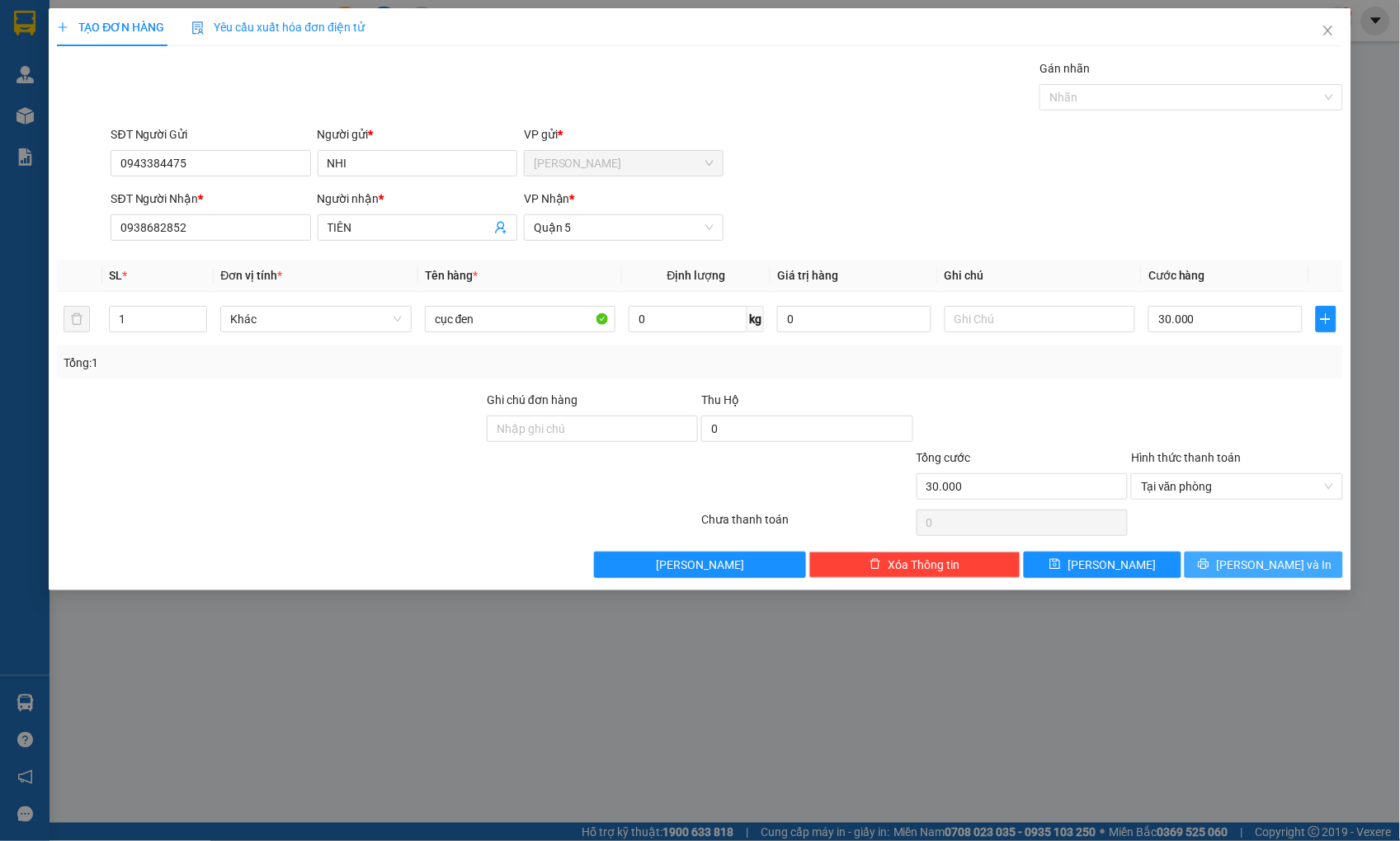
click at [1209, 563] on icon "printer" at bounding box center [1203, 565] width 12 height 12
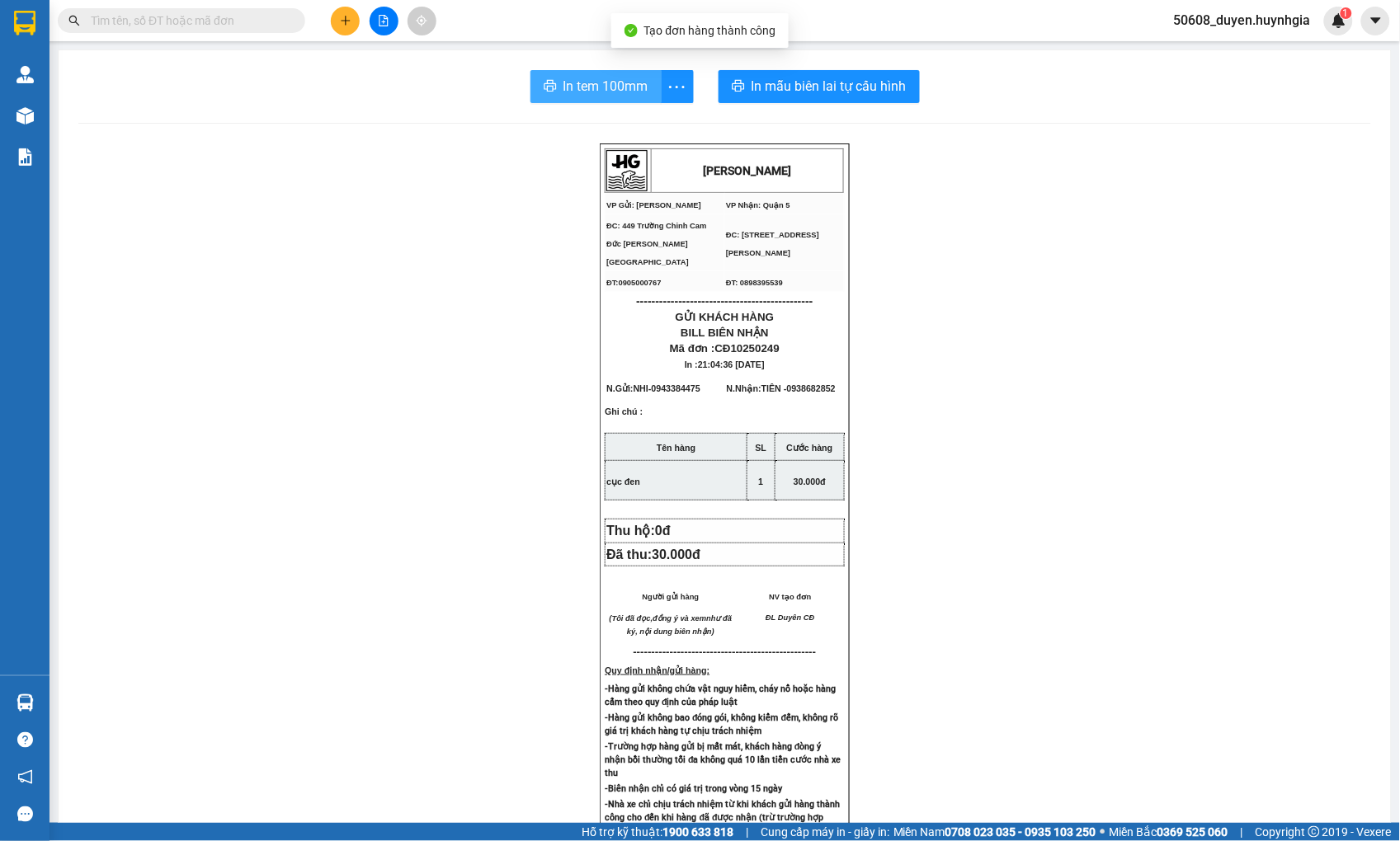
click at [617, 73] on button "In tem 100mm" at bounding box center [596, 86] width 131 height 33
click at [336, 23] on button at bounding box center [345, 21] width 29 height 29
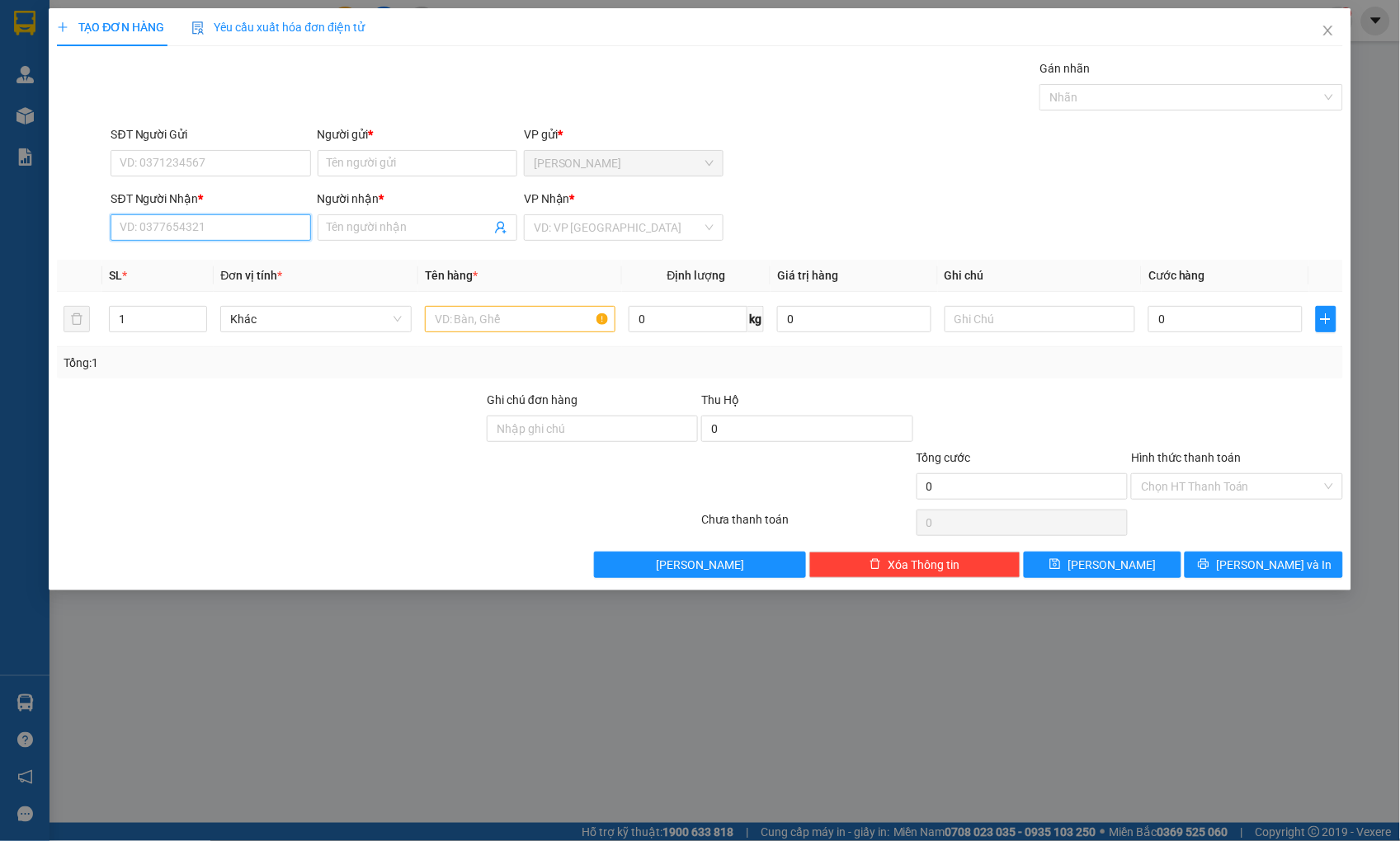
click at [211, 229] on input "SĐT Người Nhận *" at bounding box center [211, 227] width 200 height 26
click at [199, 250] on div "0862781838 - VƯƠNG" at bounding box center [212, 260] width 200 height 26
type input "0862781838"
type input "VƯƠNG"
type input "0862781838"
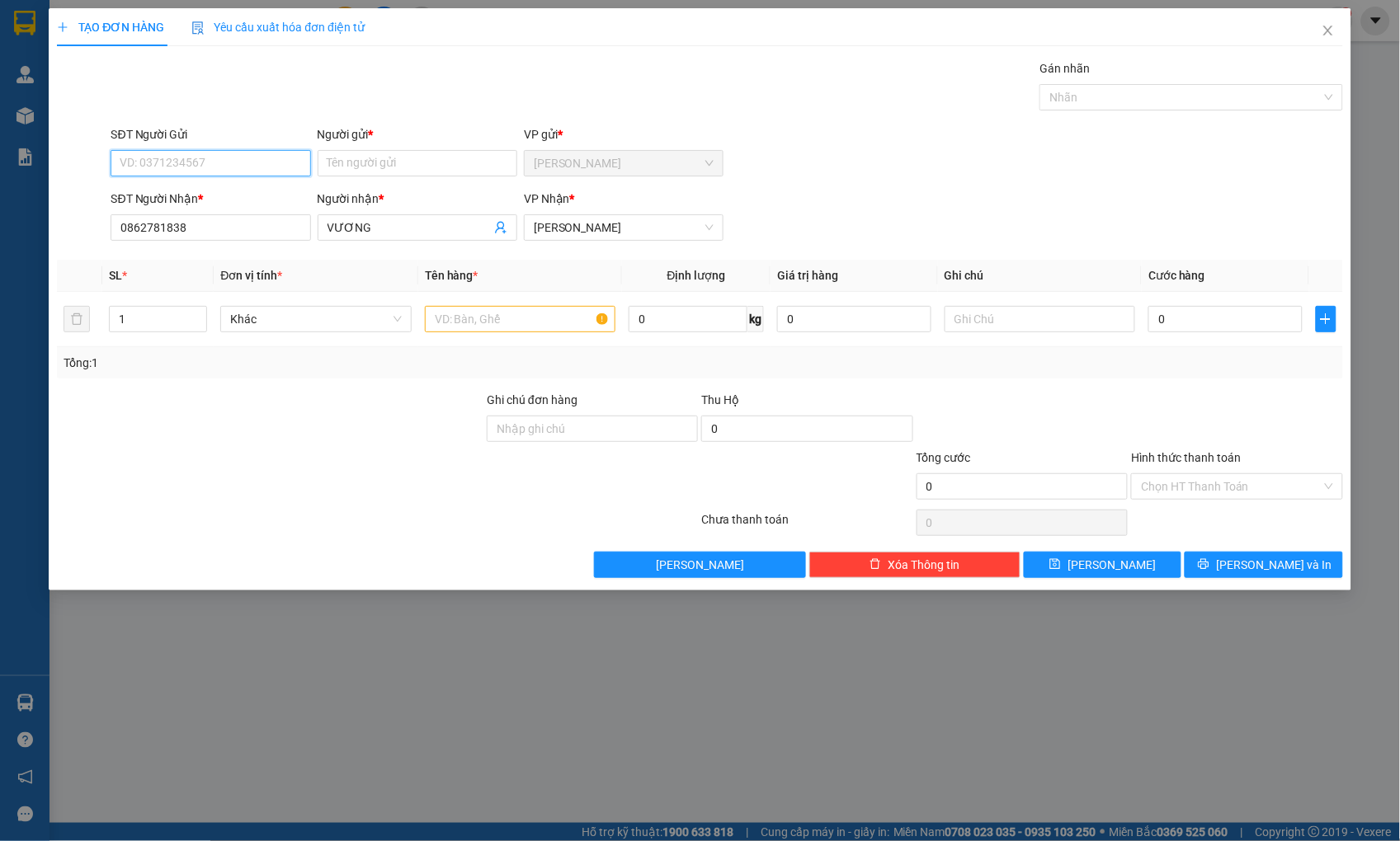
click at [220, 162] on input "SĐT Người Gửi" at bounding box center [211, 163] width 200 height 26
click at [210, 184] on div "0358807456 - CÔ MẪN" at bounding box center [212, 196] width 200 height 26
type input "0358807456"
type input "CÔ MẪN"
click at [472, 323] on input "text" at bounding box center [520, 318] width 190 height 26
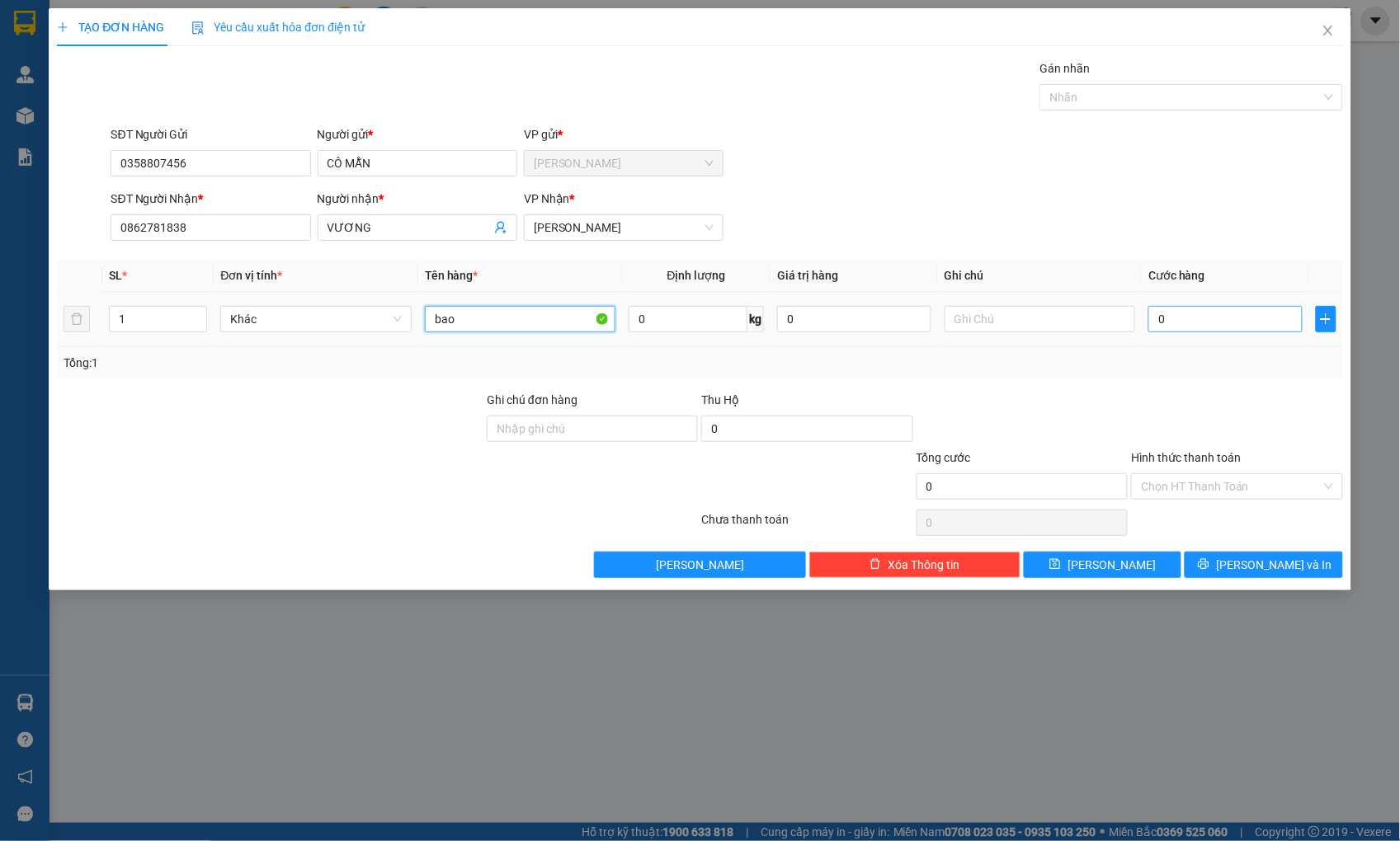
type input "bao"
click at [1216, 319] on input "0" at bounding box center [1224, 318] width 153 height 26
type input "4"
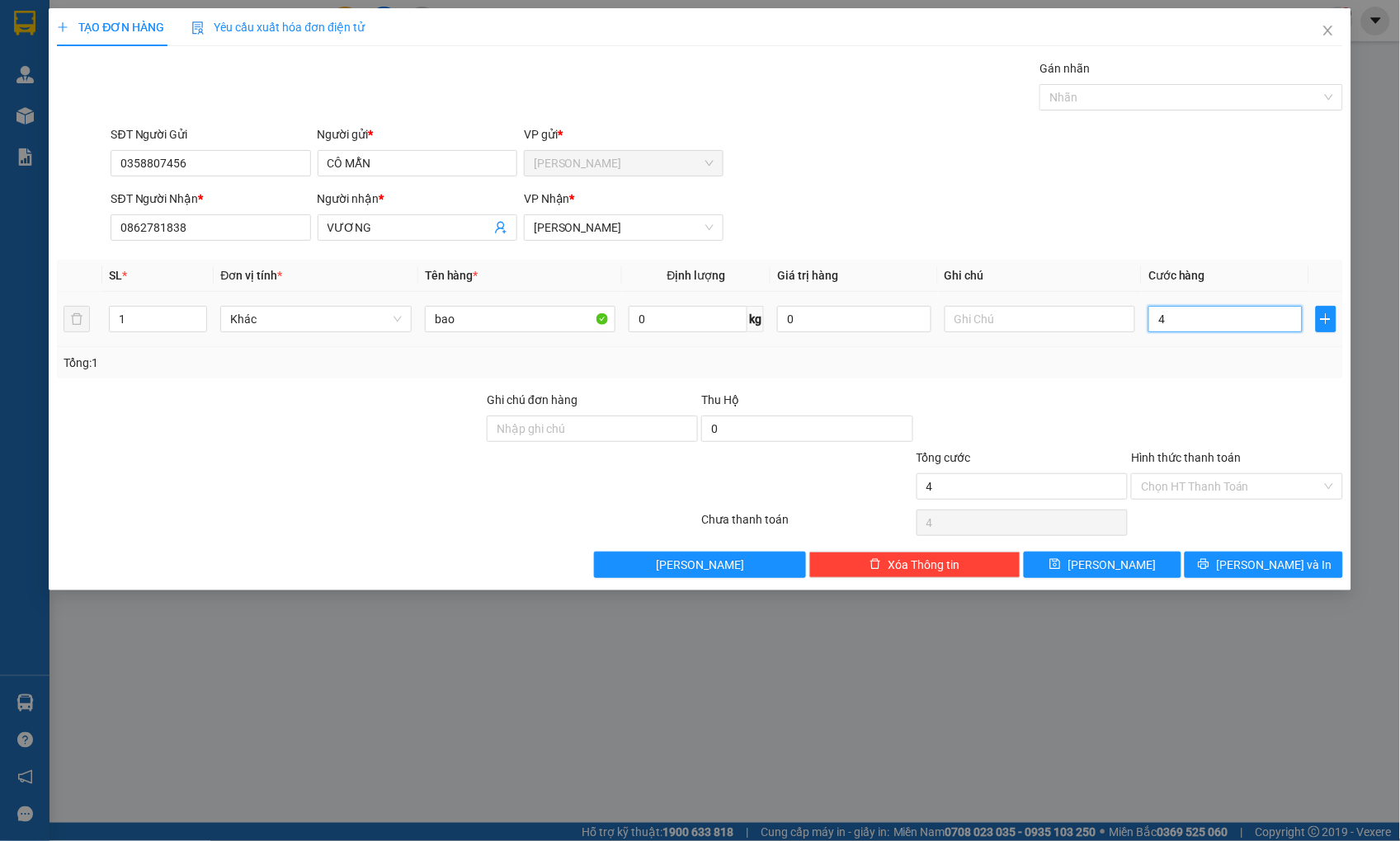
type input "40"
type input "40.000"
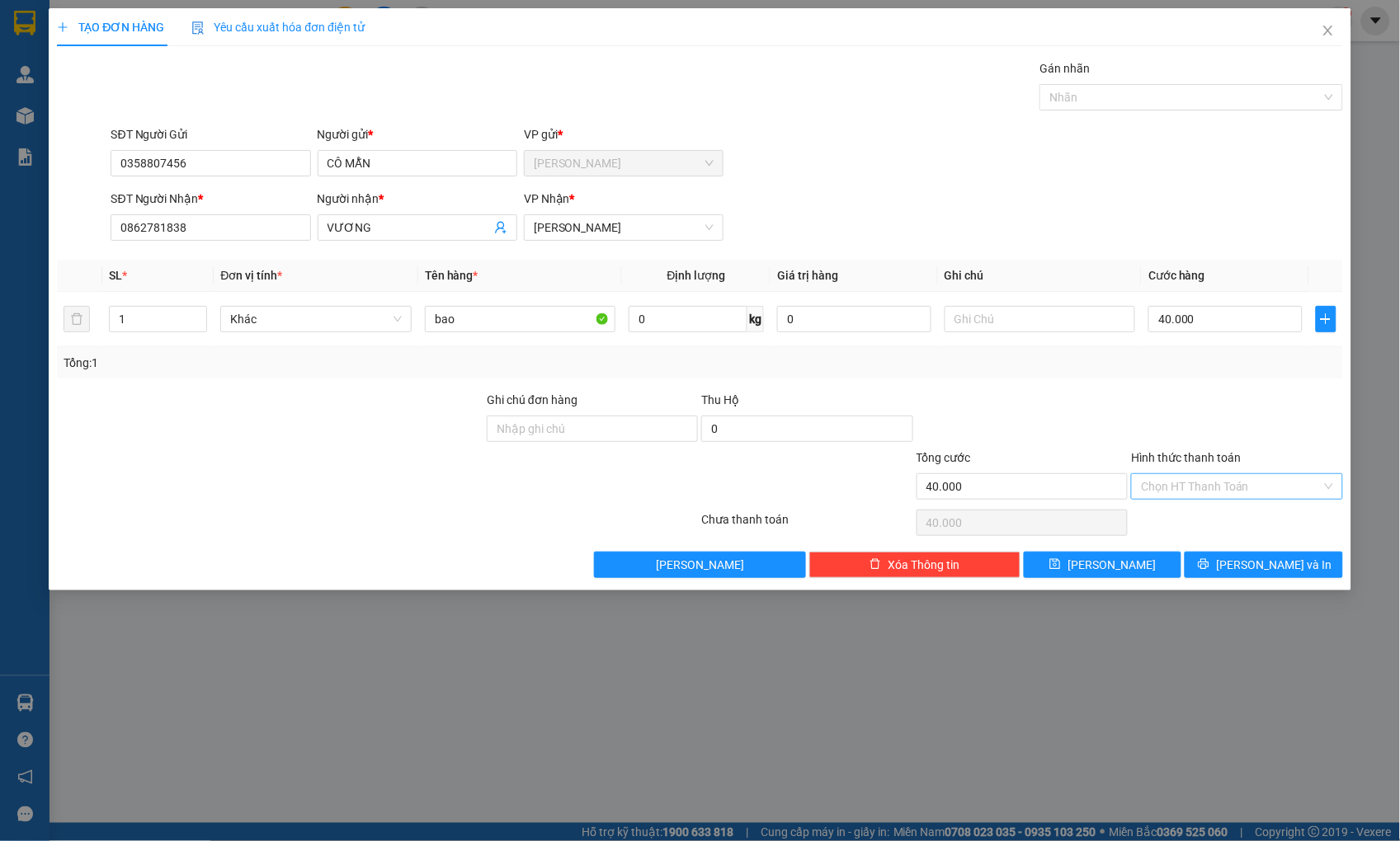
click at [1233, 479] on input "Hình thức thanh toán" at bounding box center [1230, 487] width 179 height 25
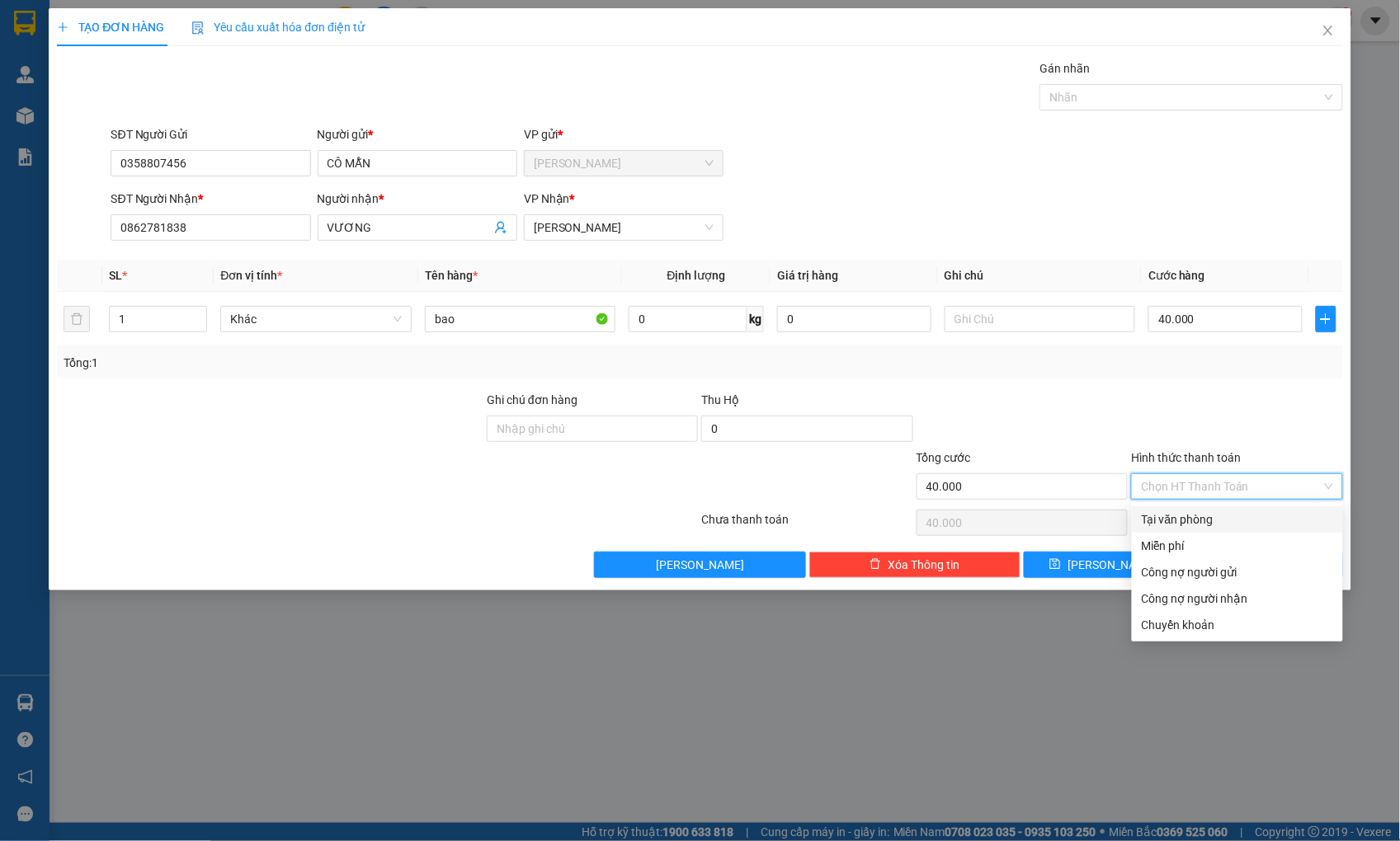
click at [1231, 511] on div "Tại văn phòng" at bounding box center [1237, 519] width 191 height 18
type input "0"
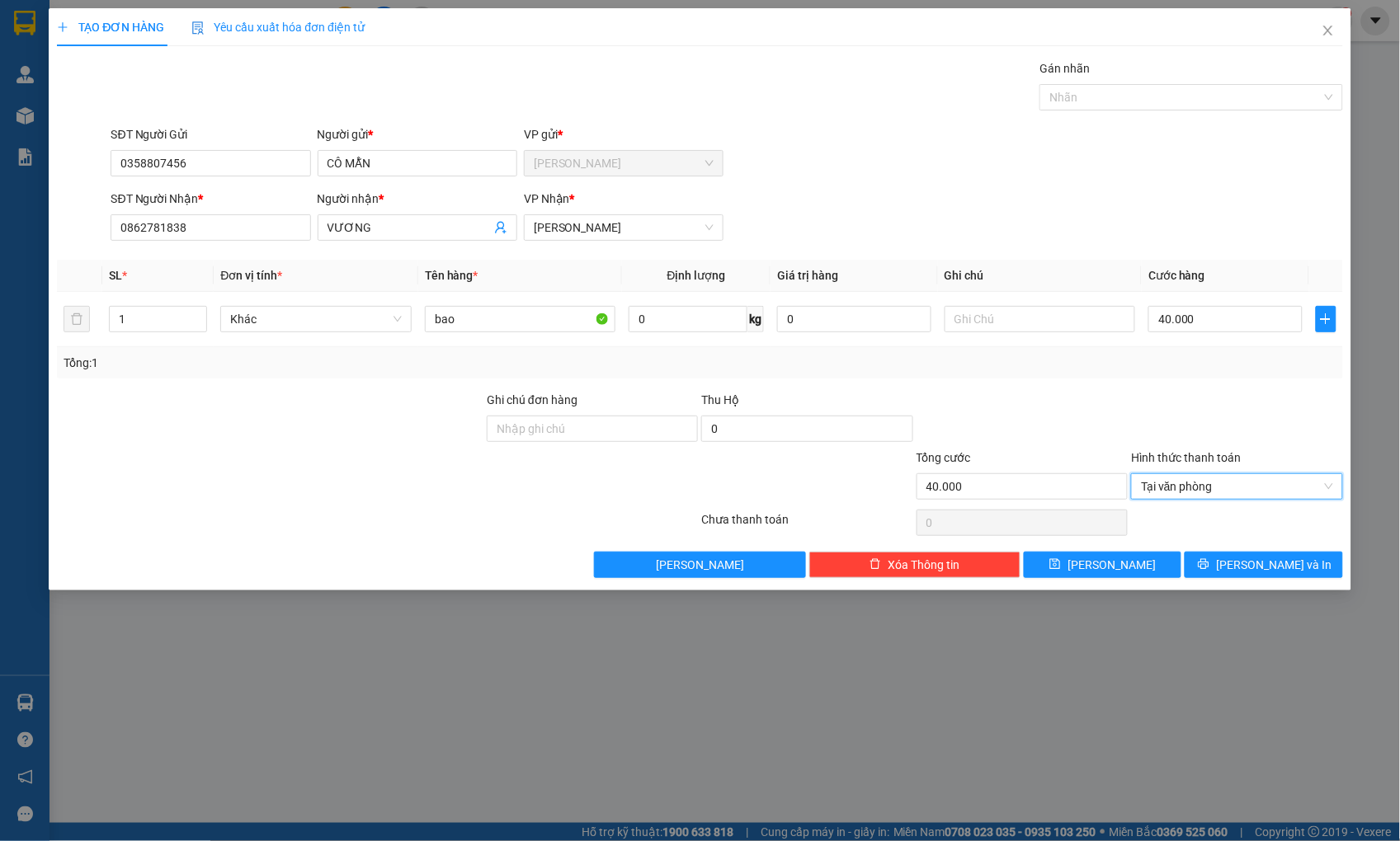
click at [1249, 402] on div at bounding box center [1236, 420] width 214 height 58
click at [1257, 565] on span "[PERSON_NAME] và In" at bounding box center [1273, 565] width 115 height 18
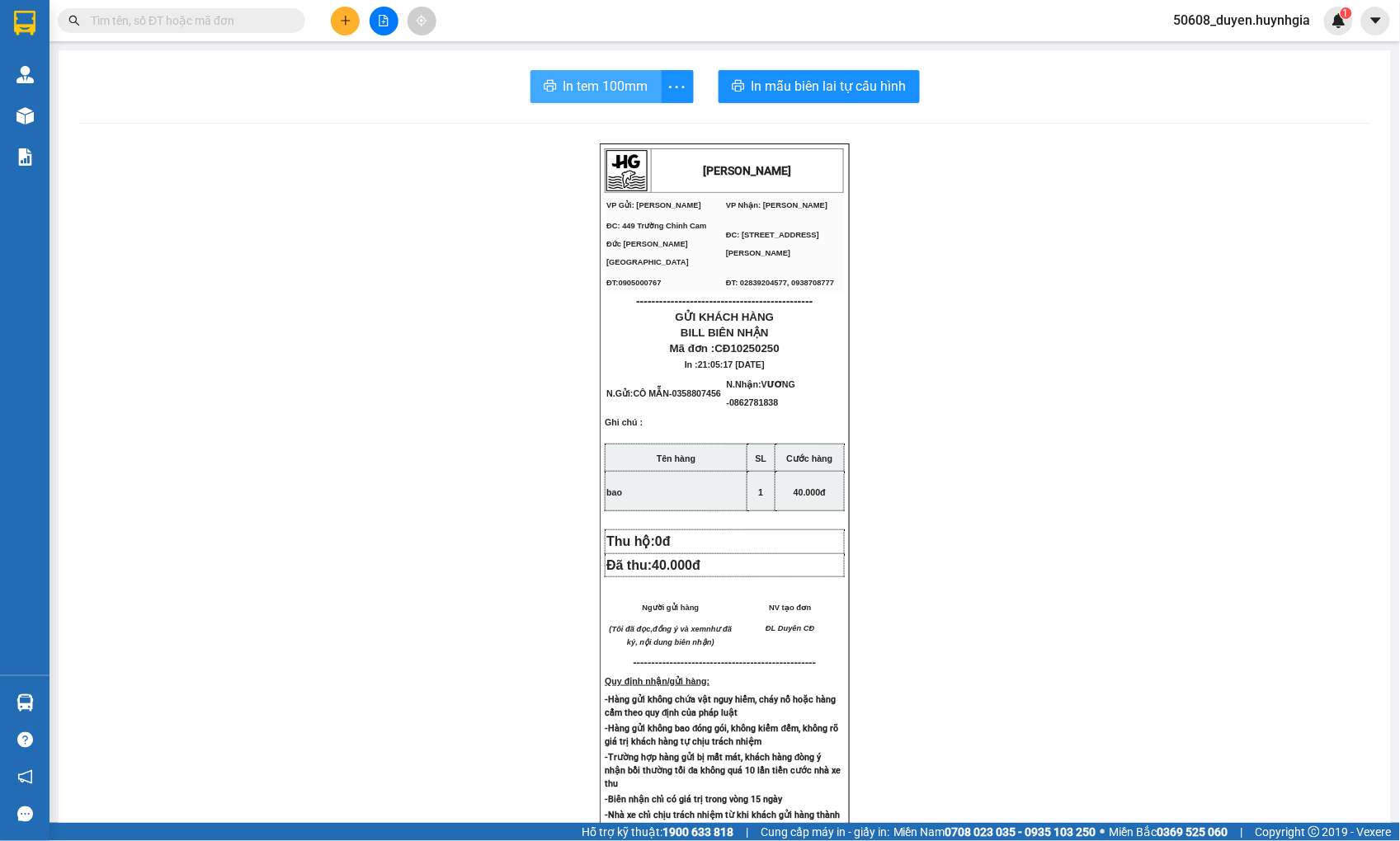
click at [633, 91] on span "In tem 100mm" at bounding box center [606, 85] width 85 height 20
click at [340, 23] on icon "plus" at bounding box center [345, 20] width 12 height 12
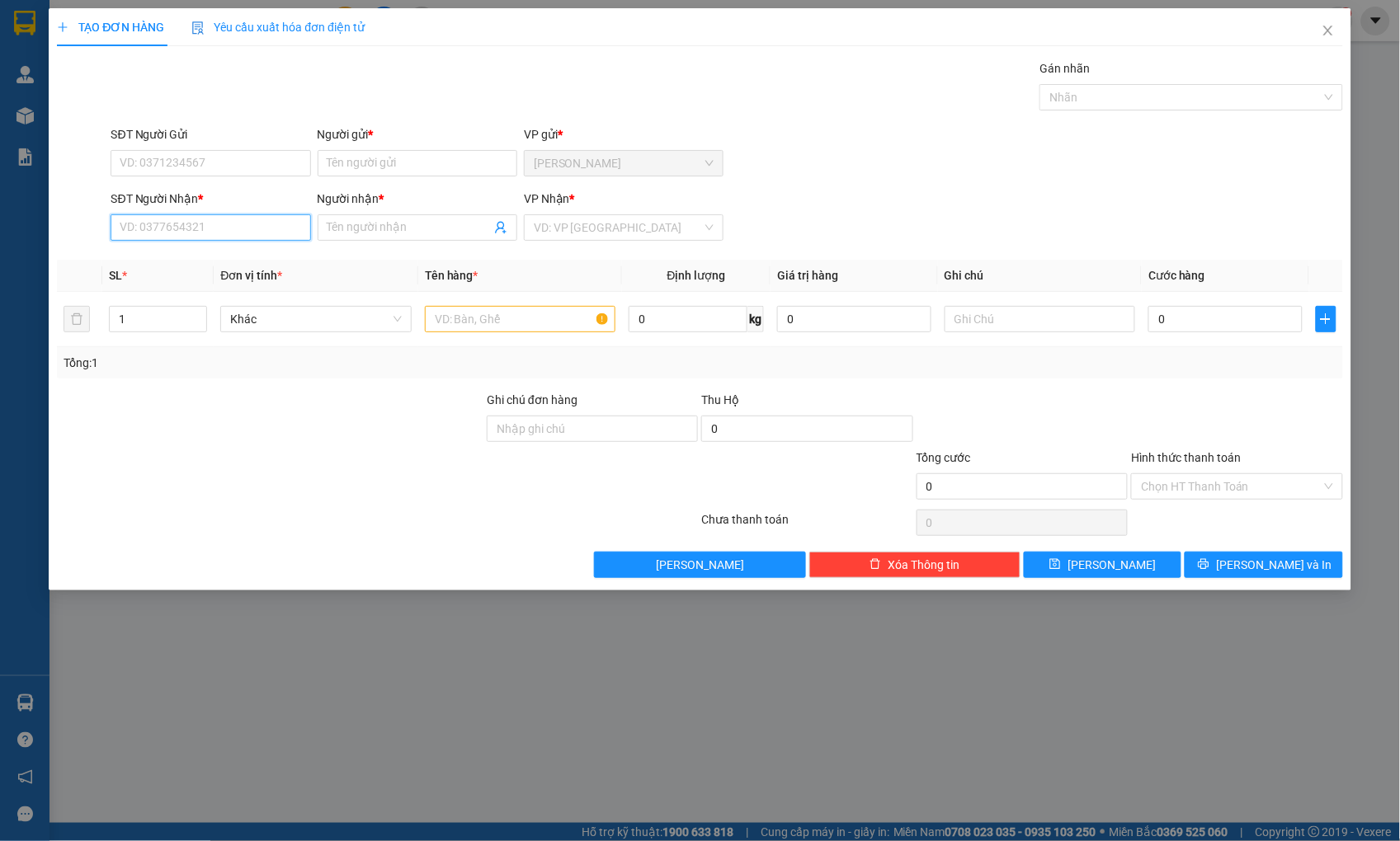
click at [233, 235] on input "SĐT Người Nhận *" at bounding box center [211, 227] width 200 height 26
type input "0905093725"
click at [190, 247] on div "0905093725 - ĐA" at bounding box center [212, 260] width 200 height 26
type input "ĐA"
type input "0905093725"
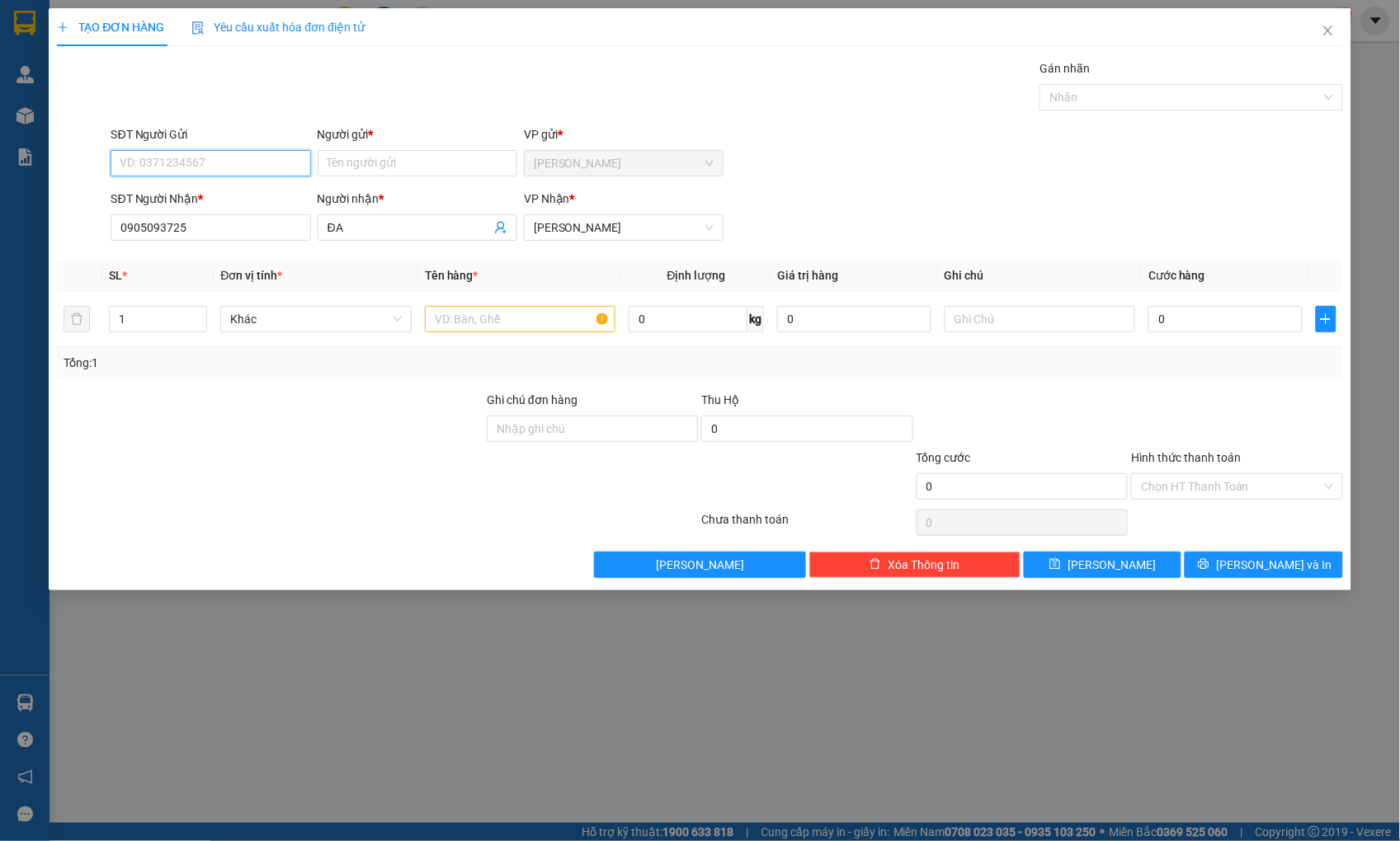
click at [225, 161] on input "SĐT Người Gửi" at bounding box center [211, 163] width 200 height 26
click at [212, 191] on div "0856900770 - HOA" at bounding box center [211, 196] width 179 height 18
type input "0856900770"
type input "HOA"
click at [532, 322] on input "text" at bounding box center [520, 318] width 190 height 26
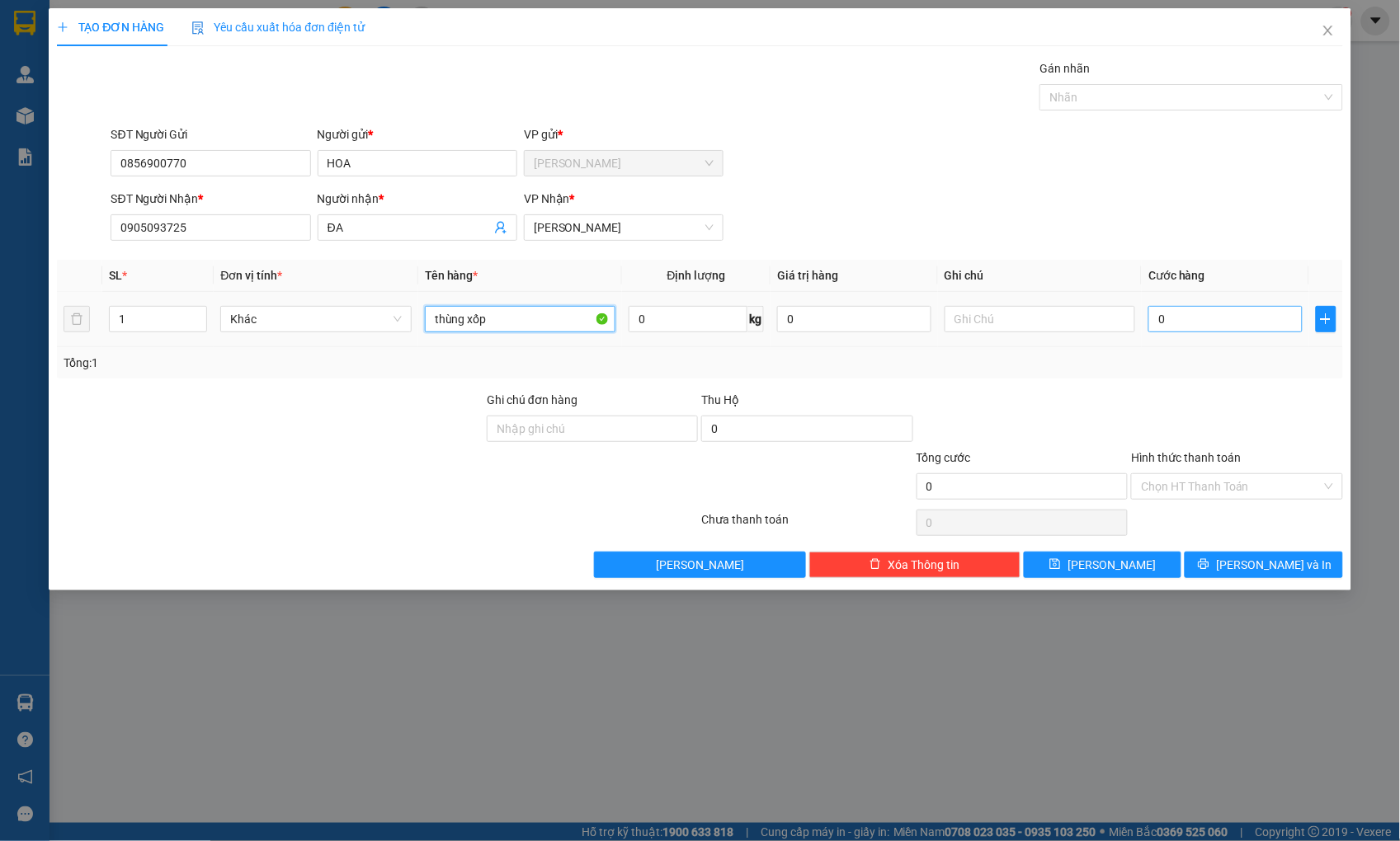
type input "thùng xốp"
click at [1265, 322] on input "0" at bounding box center [1224, 318] width 153 height 26
type input "4"
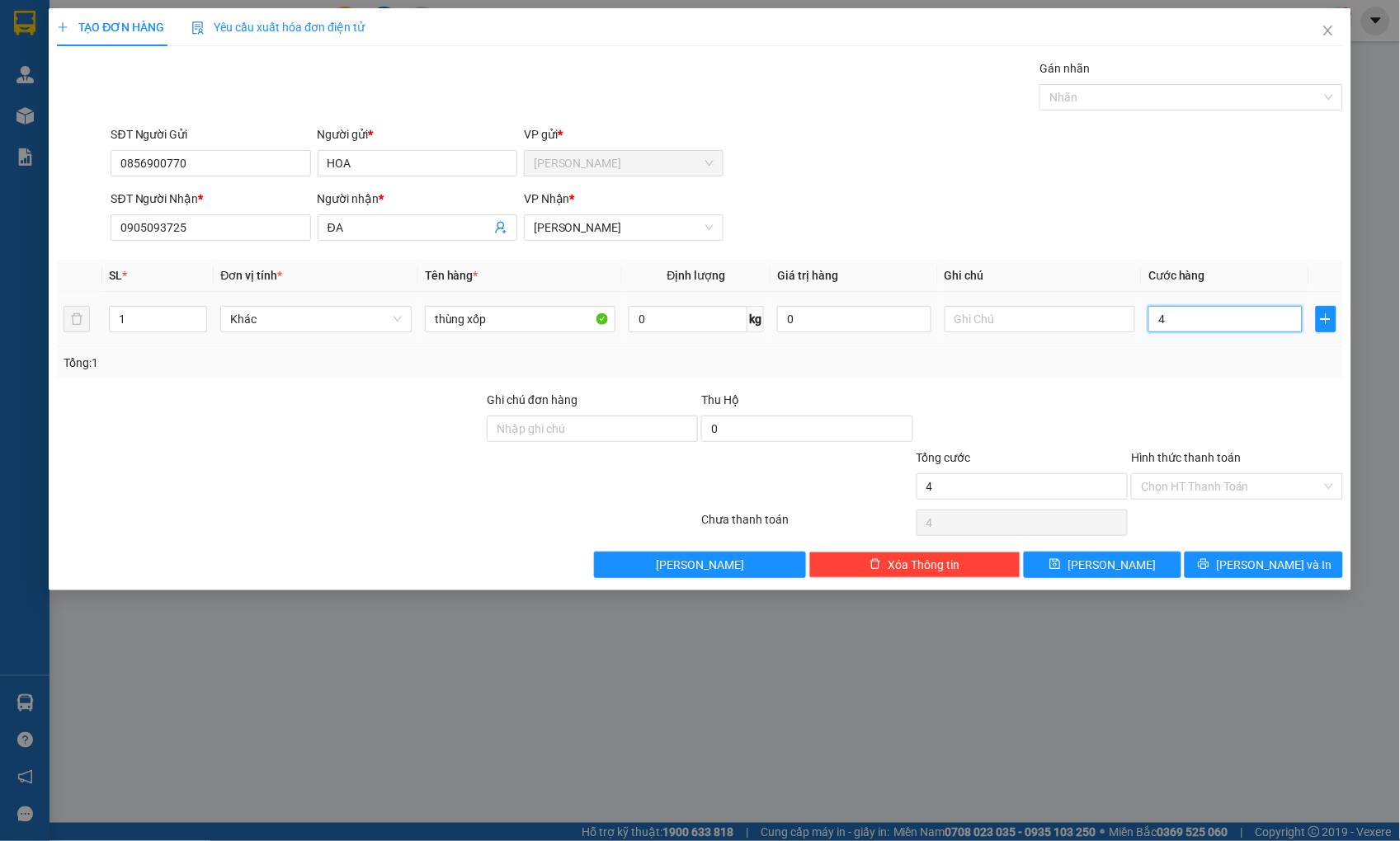
type input "40"
type input "40.000"
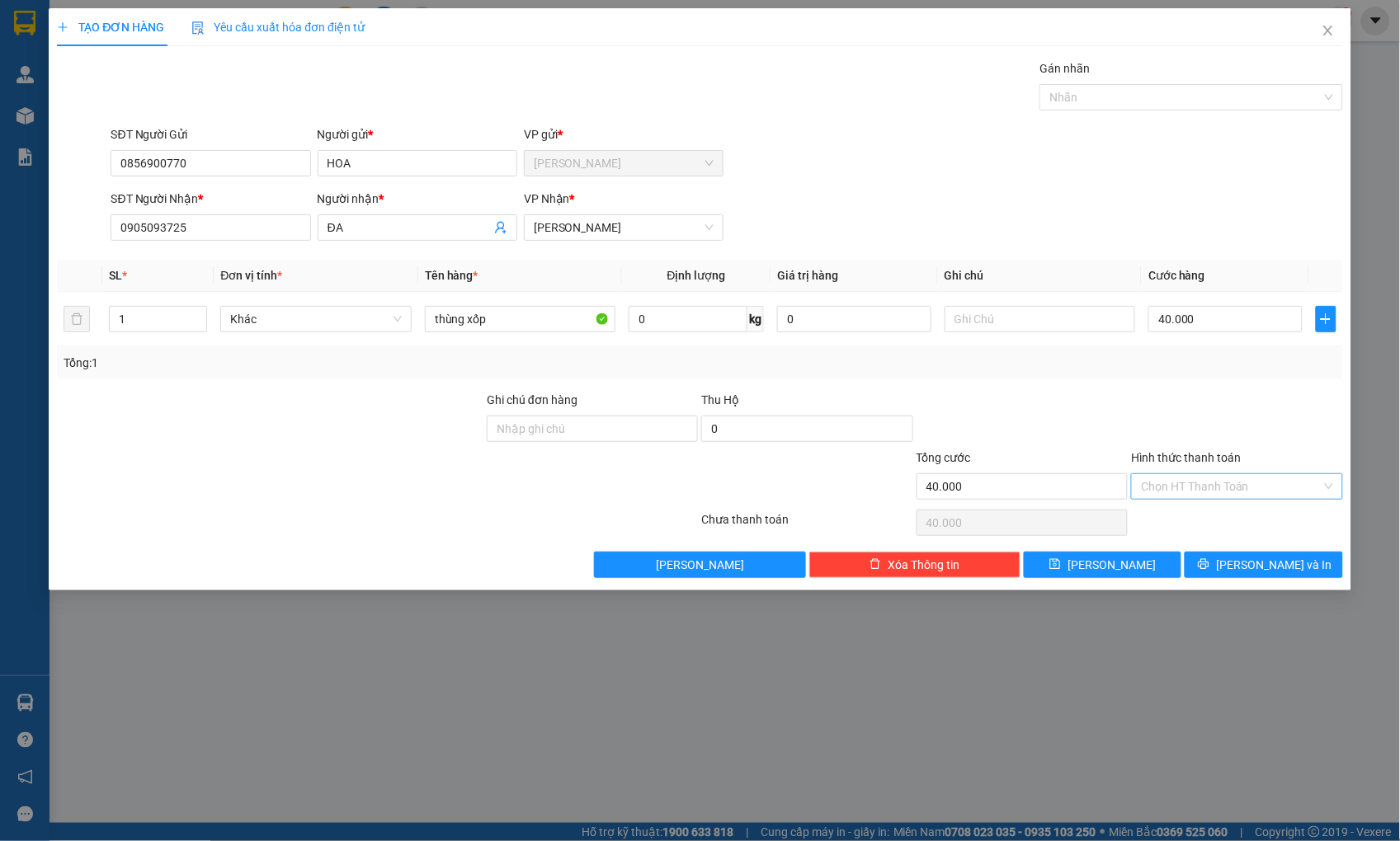
click at [1231, 481] on input "Hình thức thanh toán" at bounding box center [1230, 487] width 179 height 25
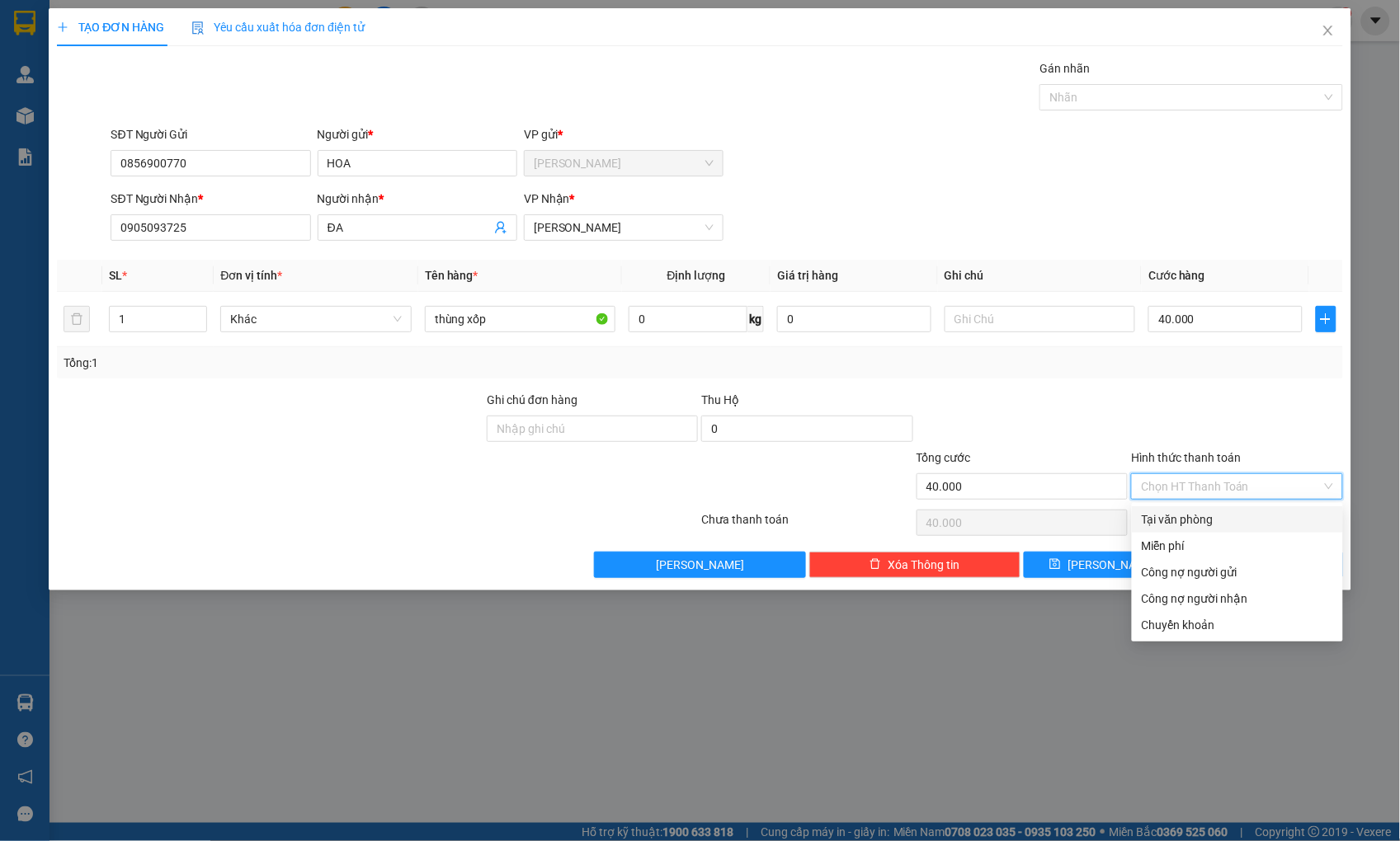
click at [1221, 521] on div "Tại văn phòng" at bounding box center [1237, 519] width 191 height 18
type input "0"
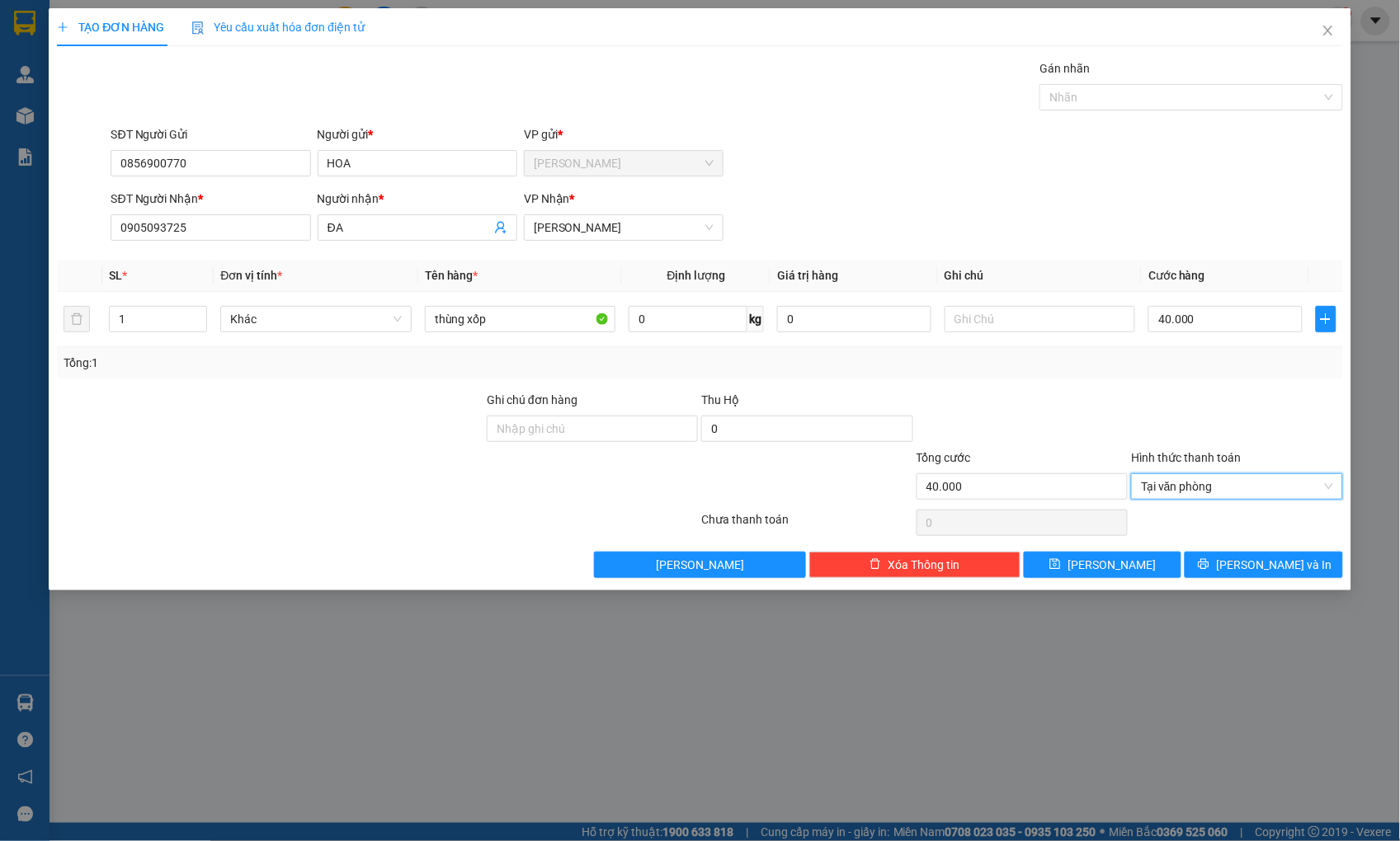
click at [1257, 402] on div at bounding box center [1236, 420] width 214 height 58
click at [1254, 571] on span "[PERSON_NAME] và In" at bounding box center [1273, 565] width 115 height 18
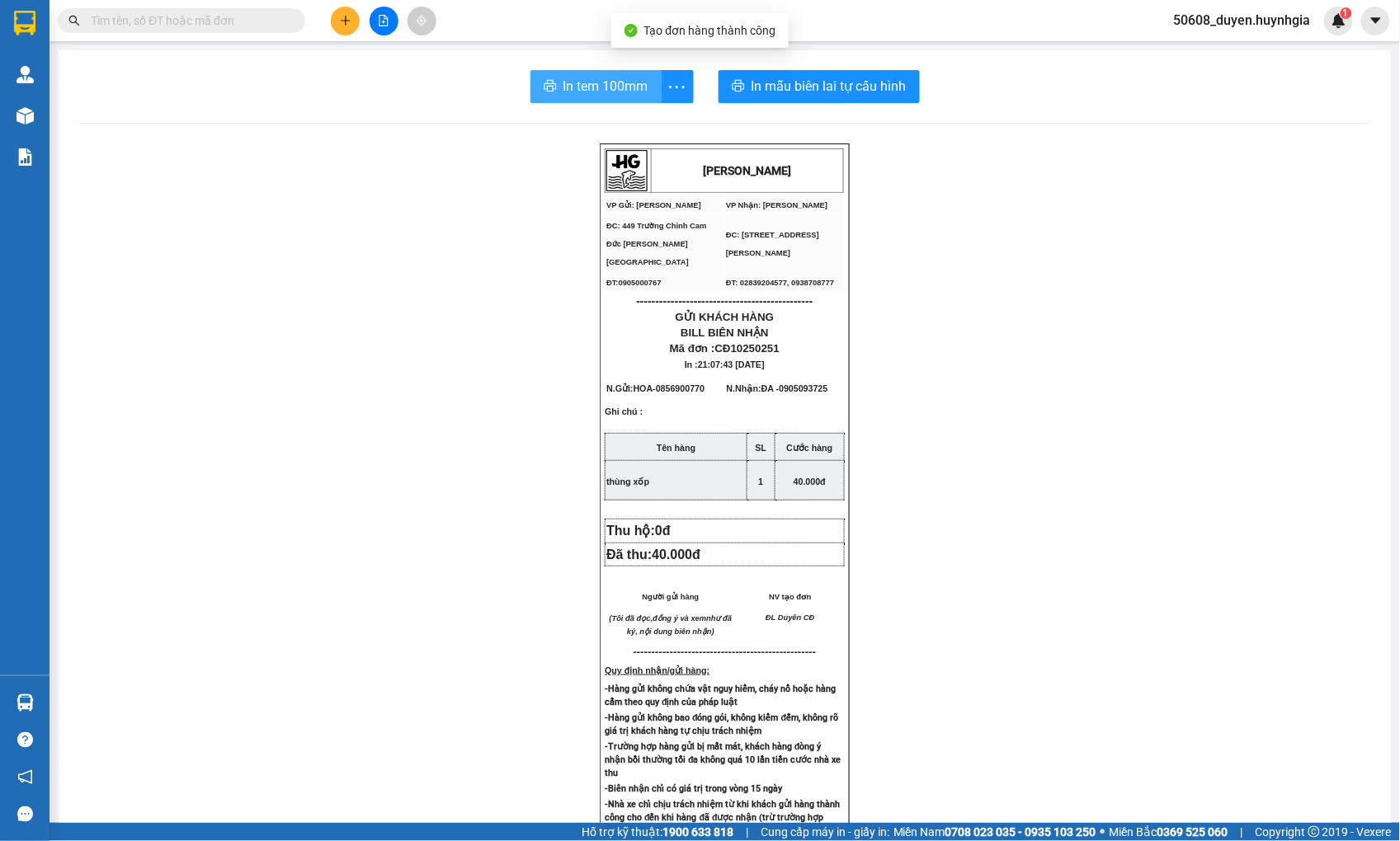
click at [606, 80] on span "In tem 100mm" at bounding box center [606, 85] width 85 height 20
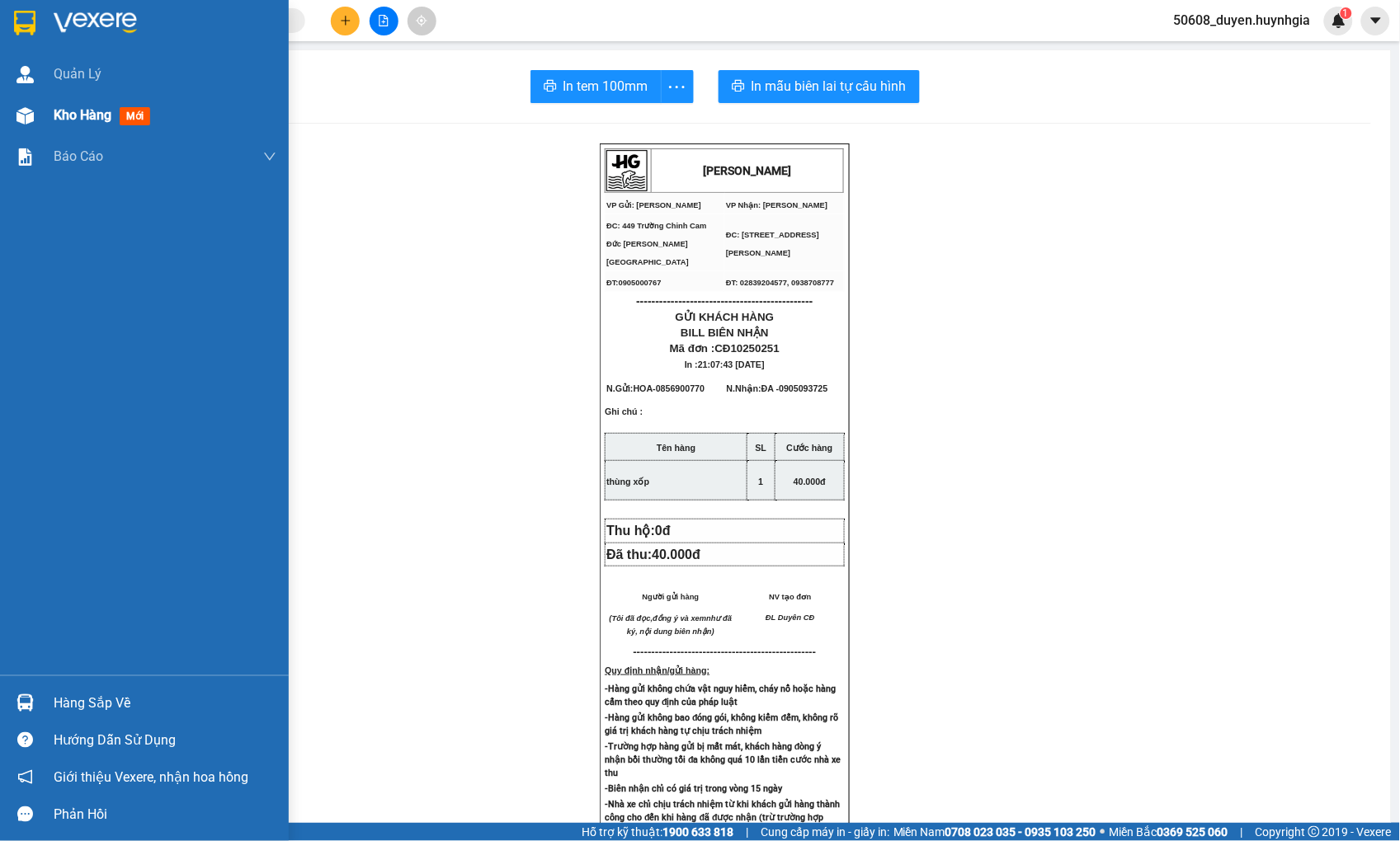
click at [25, 113] on img at bounding box center [25, 116] width 17 height 17
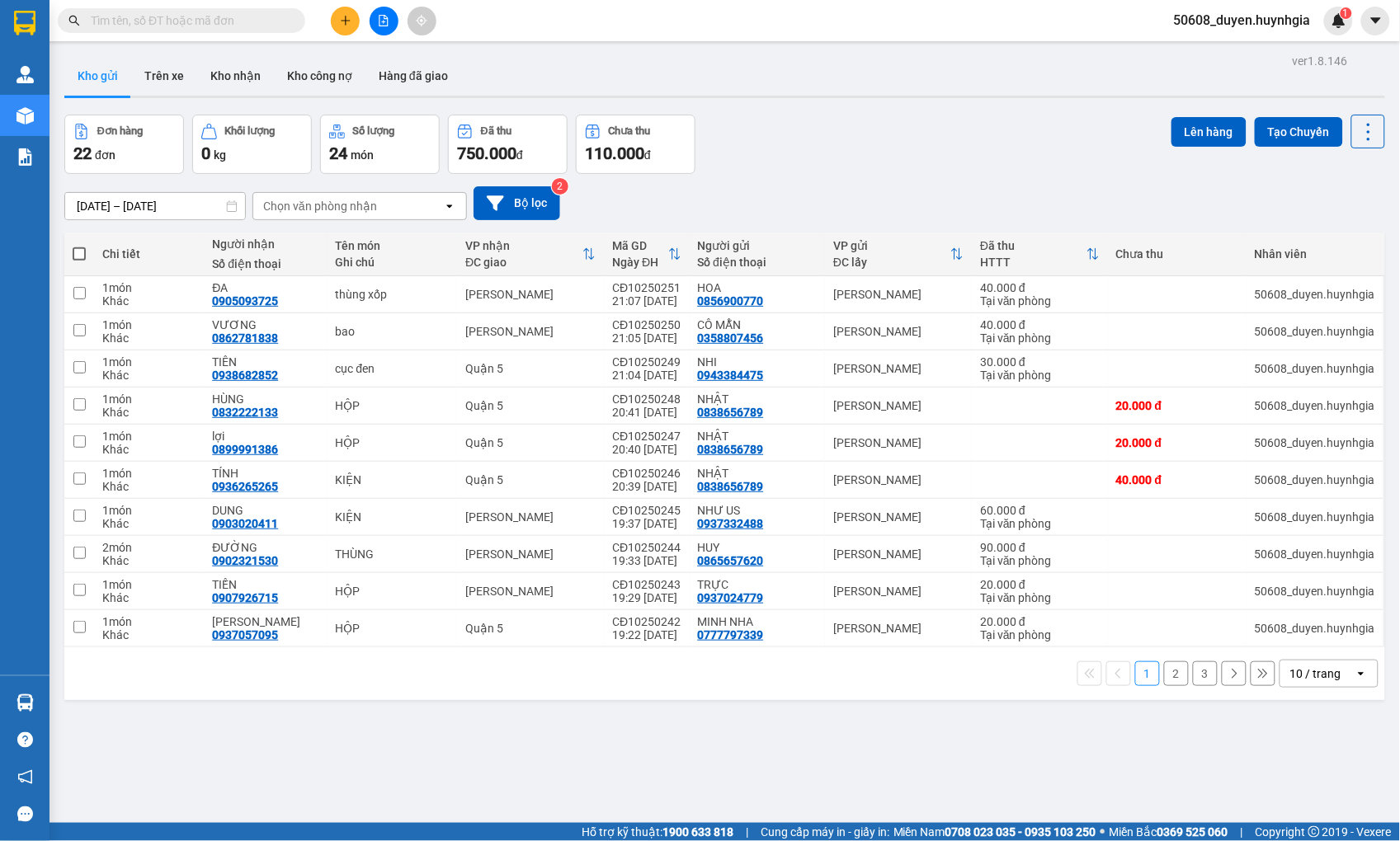
click at [76, 245] on label at bounding box center [80, 253] width 14 height 16
click at [80, 245] on input "checkbox" at bounding box center [80, 245] width 0 height 0
checkbox input "true"
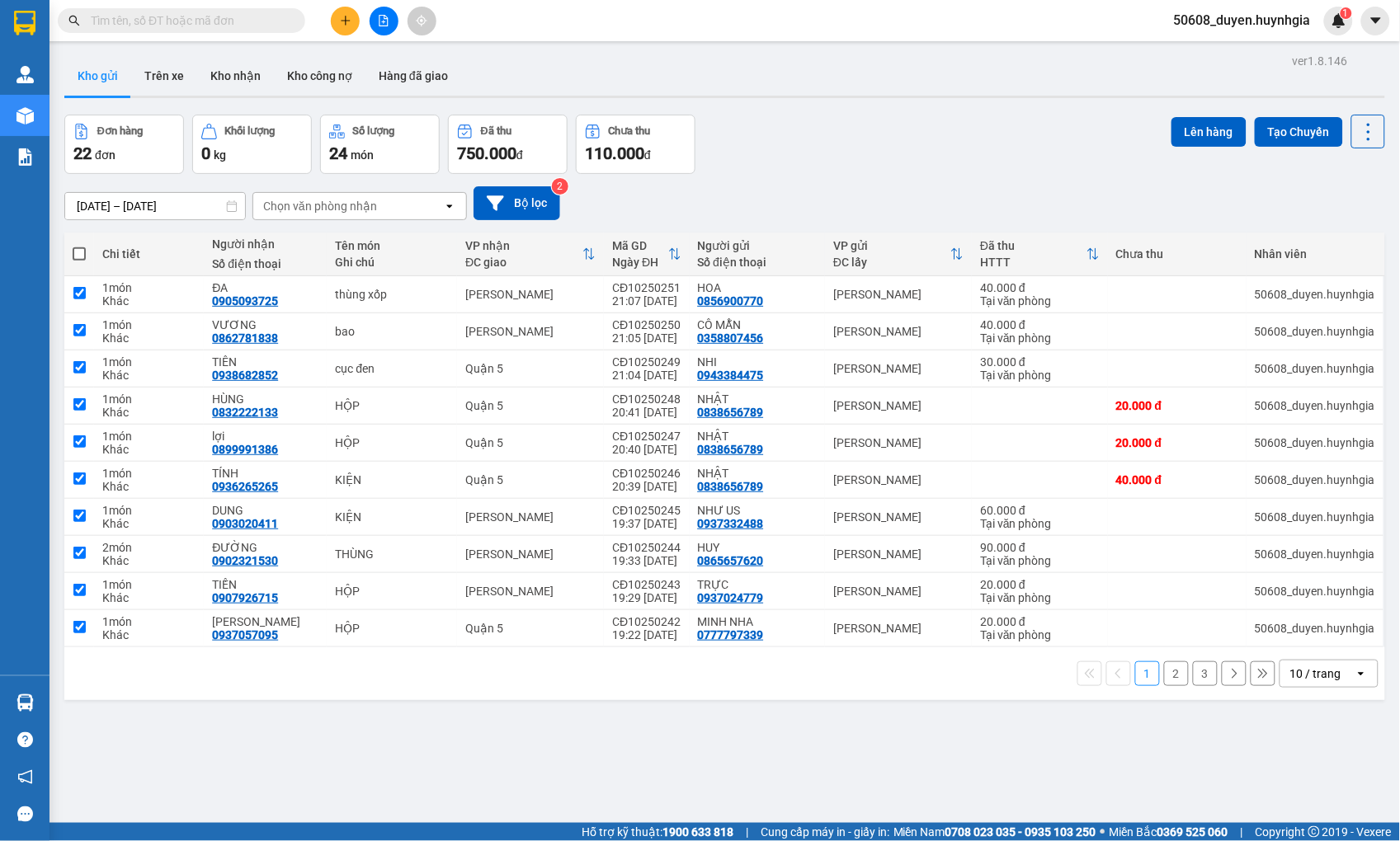
checkbox input "true"
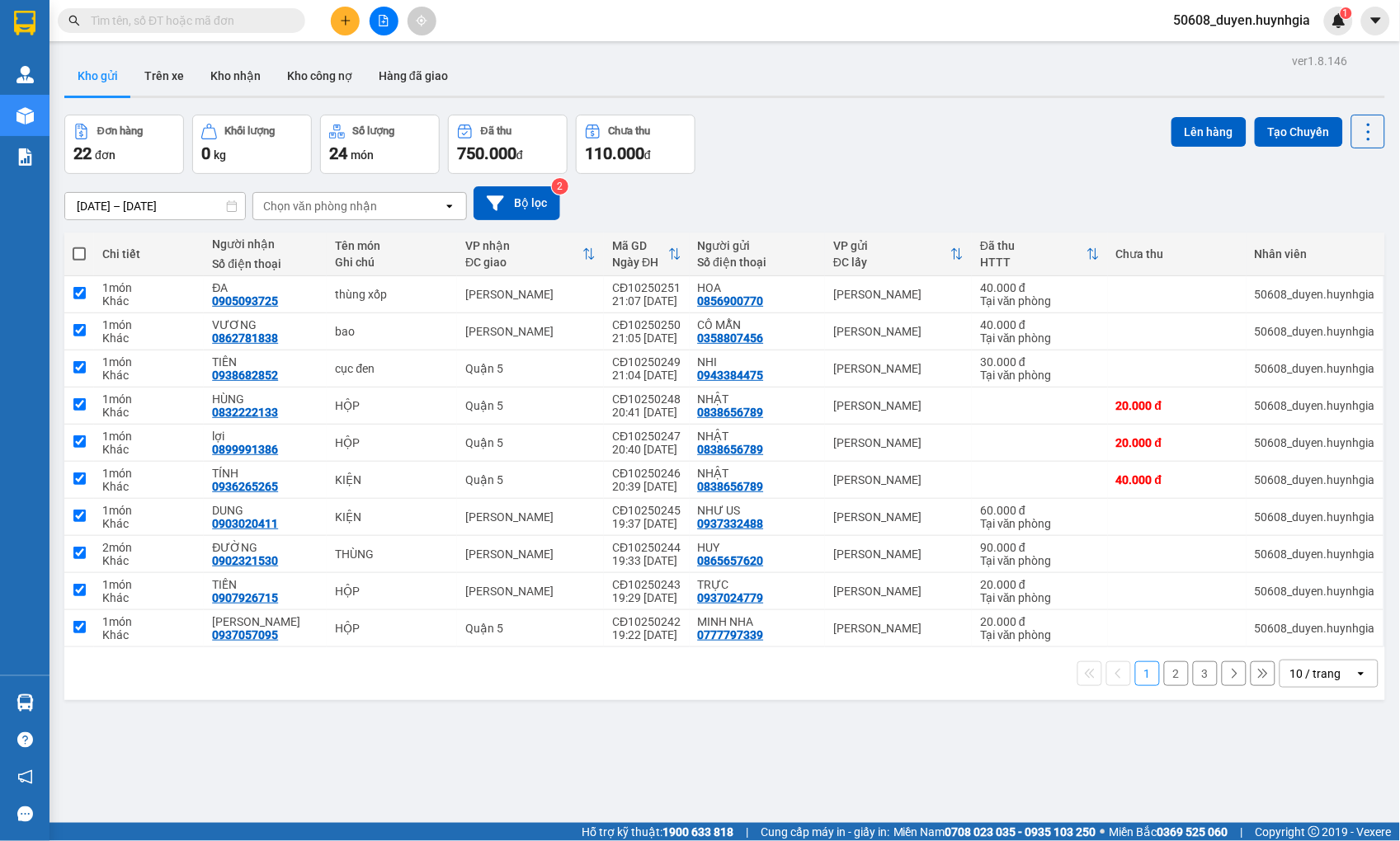
checkbox input "true"
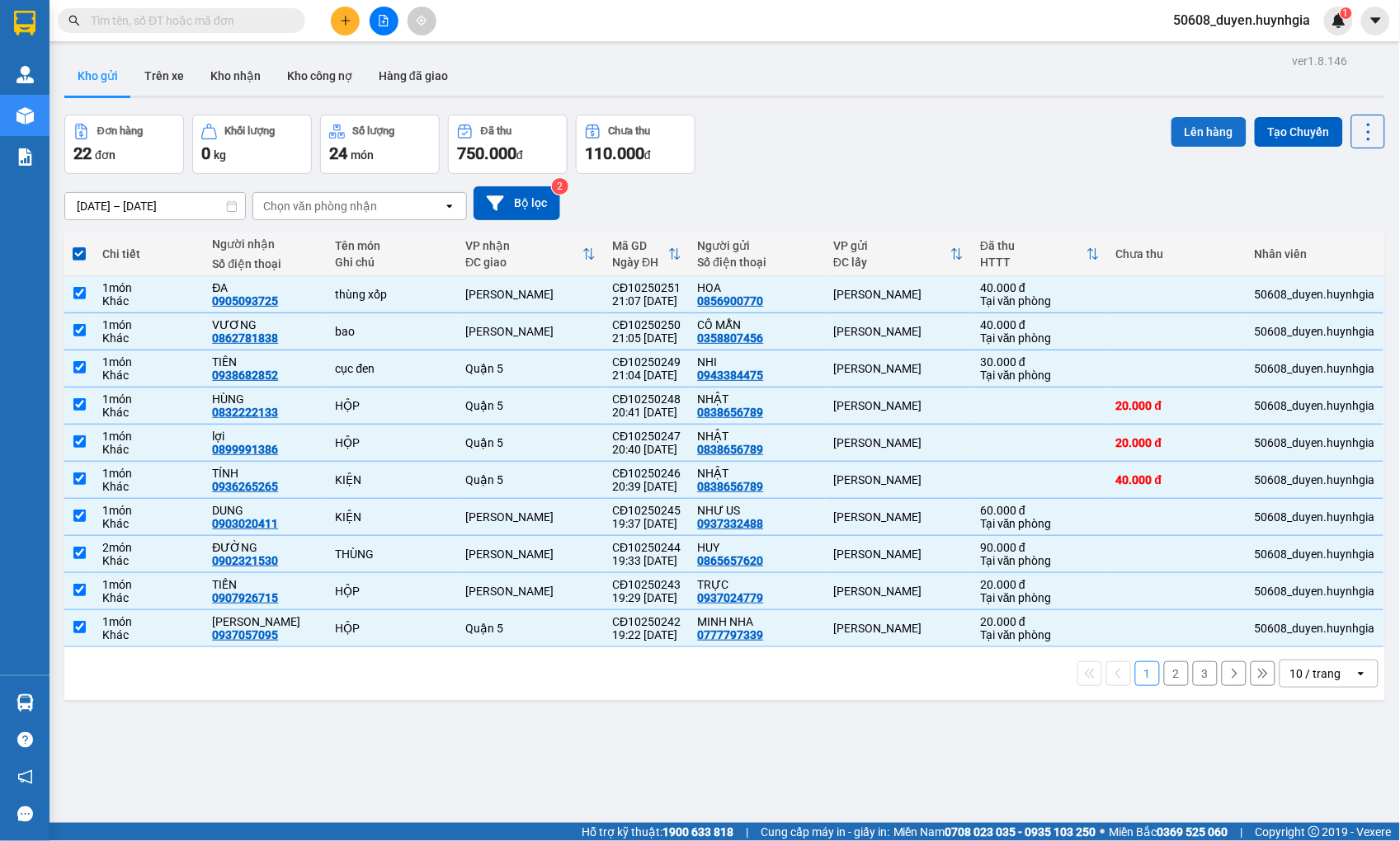
click at [1181, 124] on button "Lên hàng" at bounding box center [1208, 132] width 75 height 30
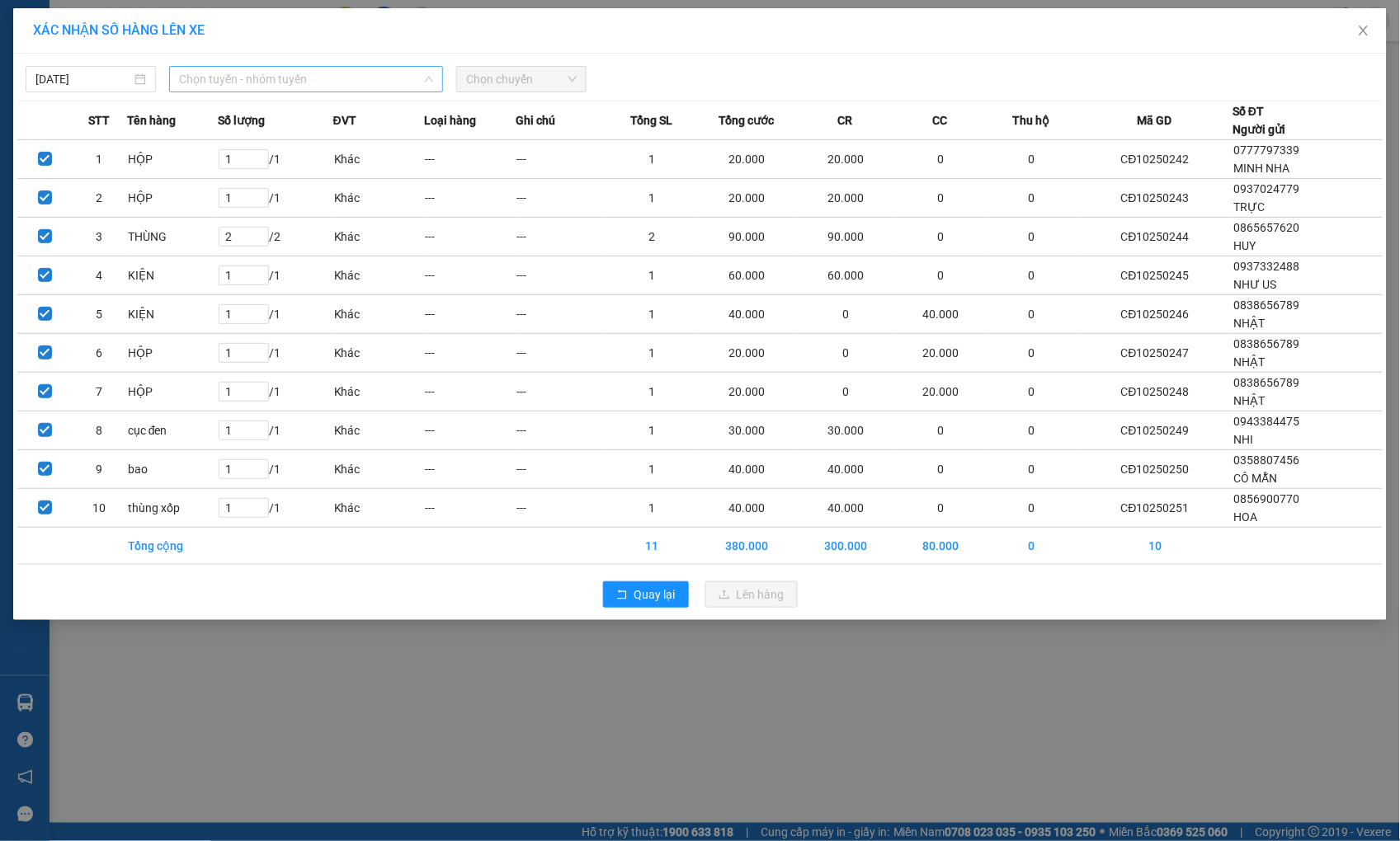
click at [358, 84] on span "Chọn tuyến - nhóm tuyến" at bounding box center [306, 80] width 254 height 25
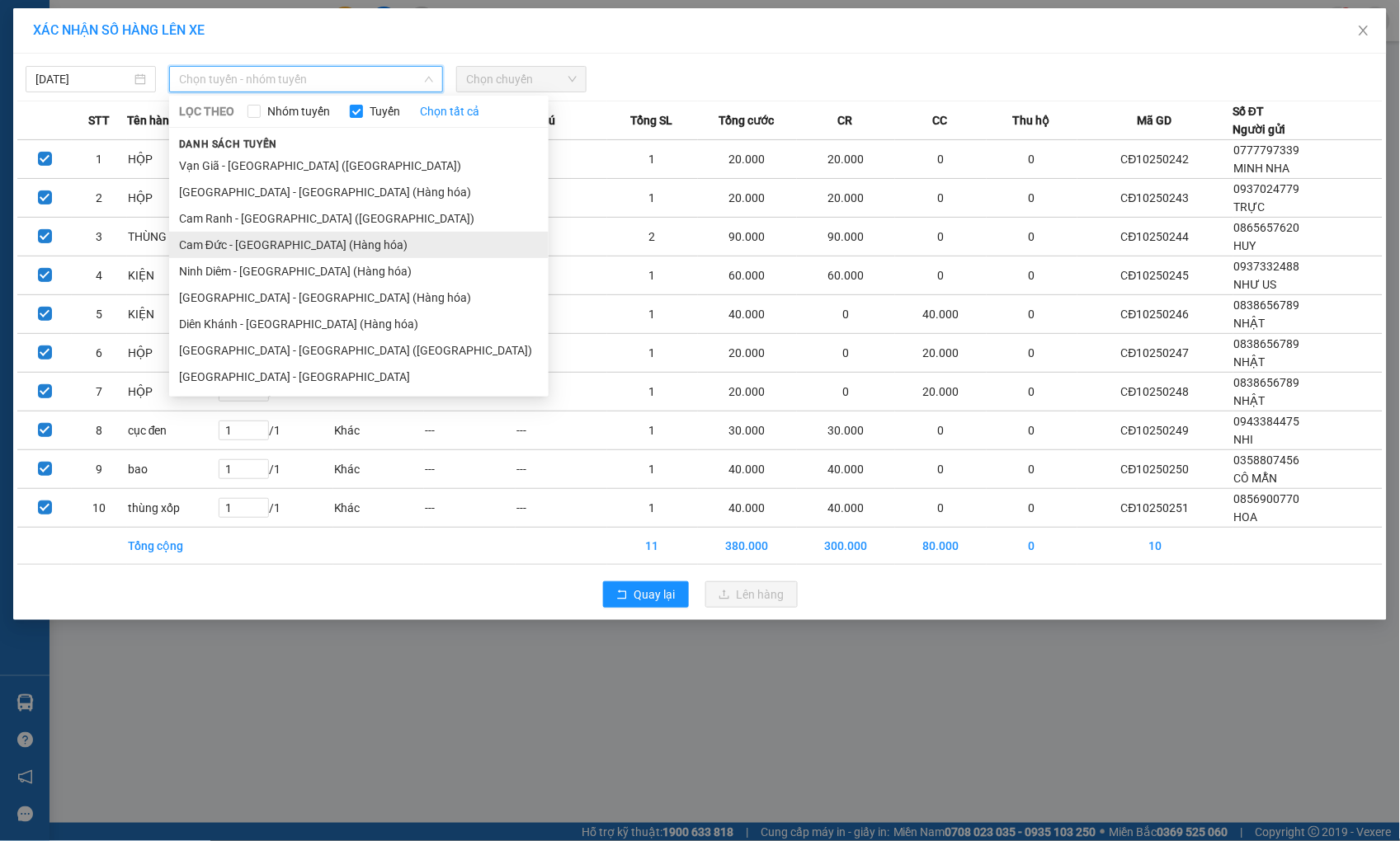
click at [262, 240] on li "Cam Đức - [GEOGRAPHIC_DATA] (Hàng hóa)" at bounding box center [358, 244] width 379 height 26
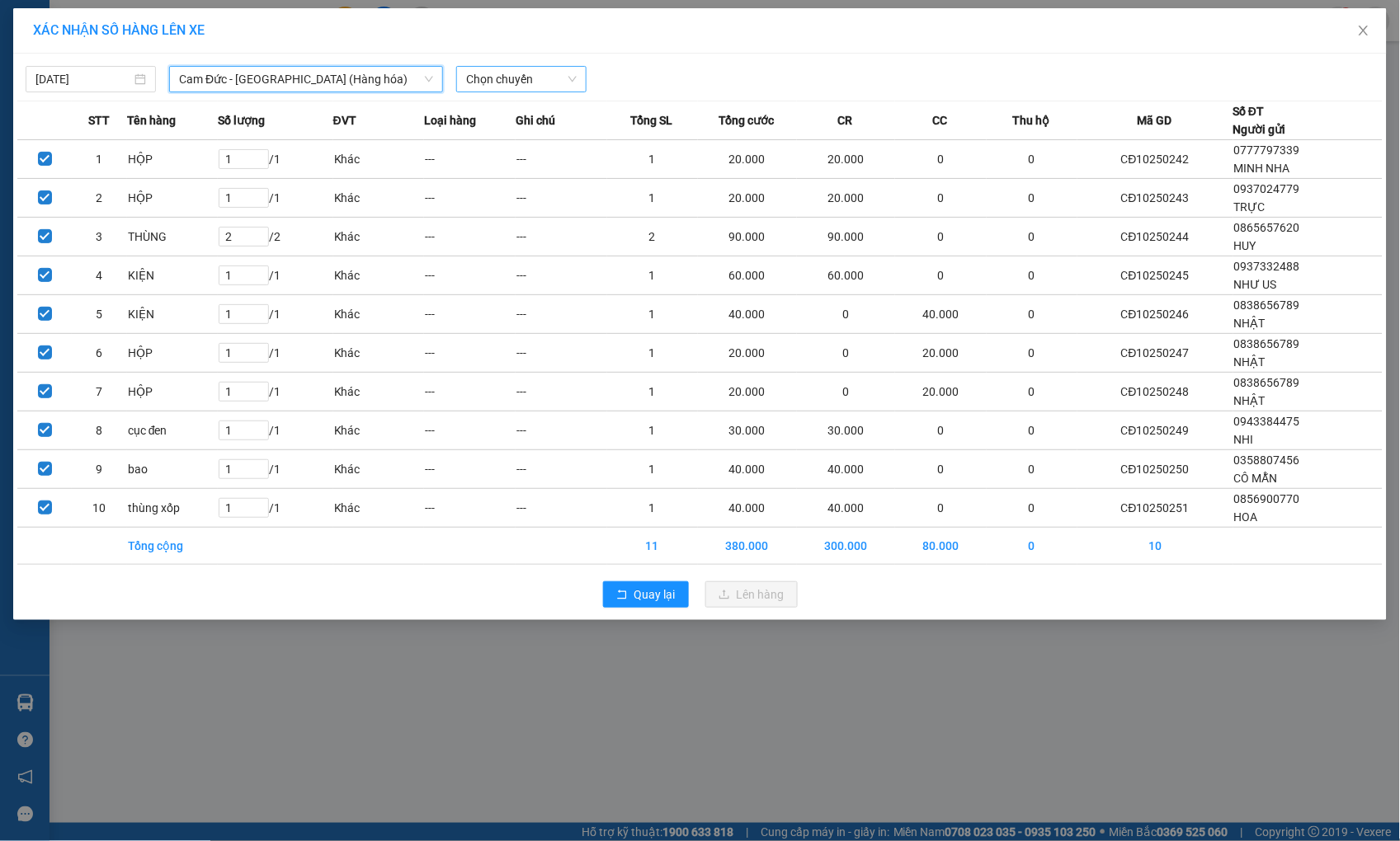
click at [472, 80] on span "Chọn chuyến" at bounding box center [521, 80] width 111 height 25
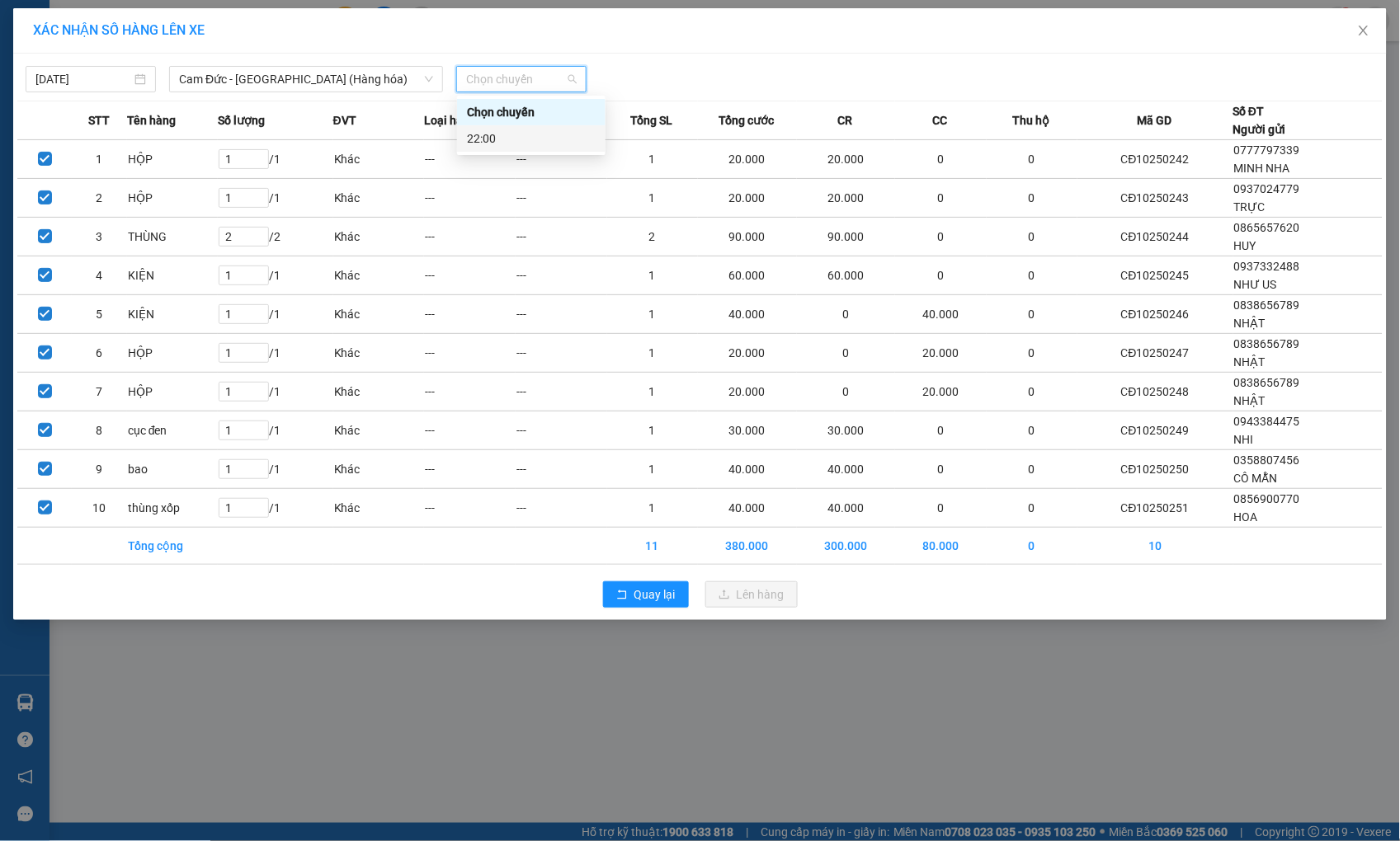
click at [487, 127] on div "22:00" at bounding box center [531, 138] width 148 height 26
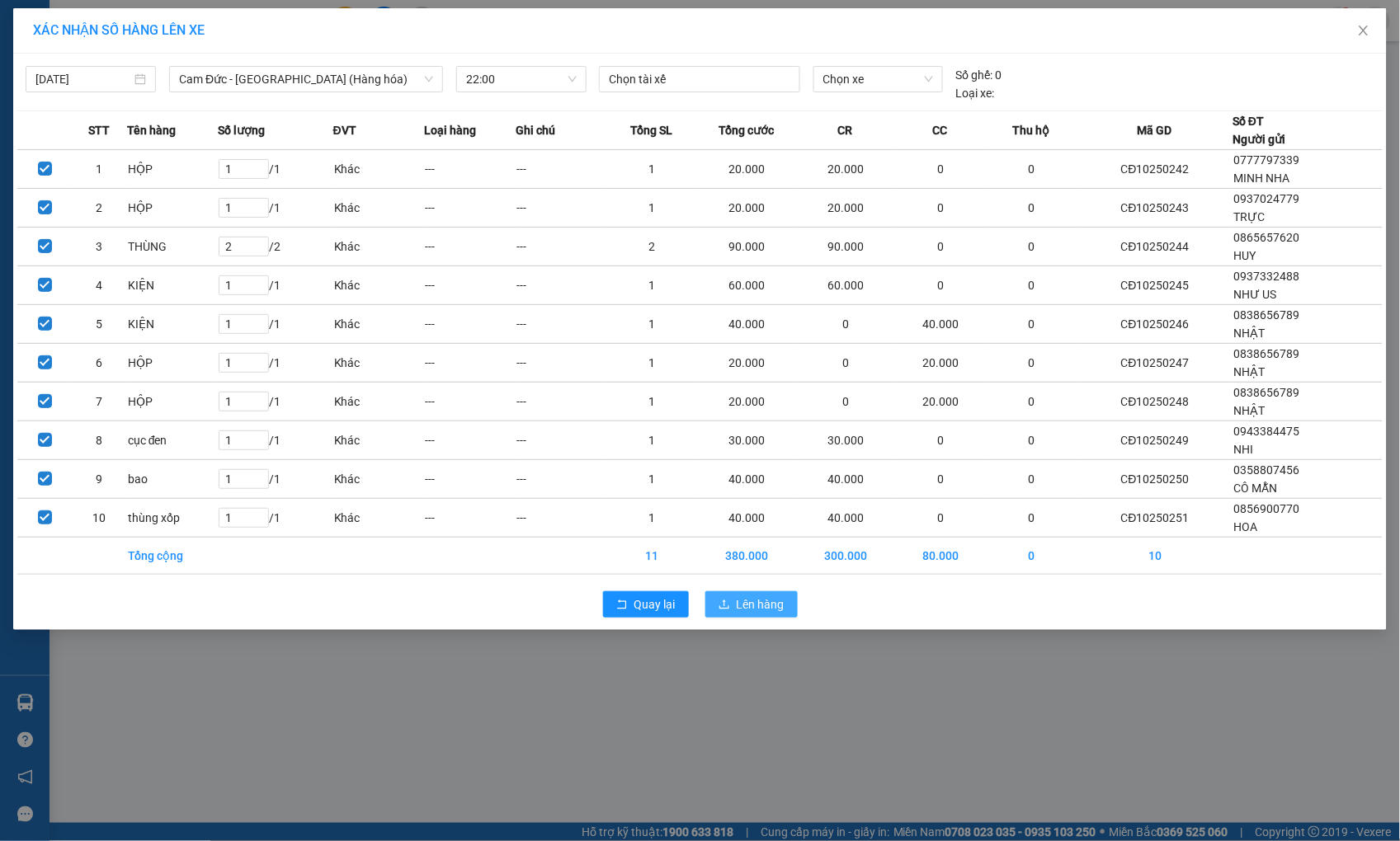
click at [748, 598] on span "Lên hàng" at bounding box center [760, 604] width 48 height 18
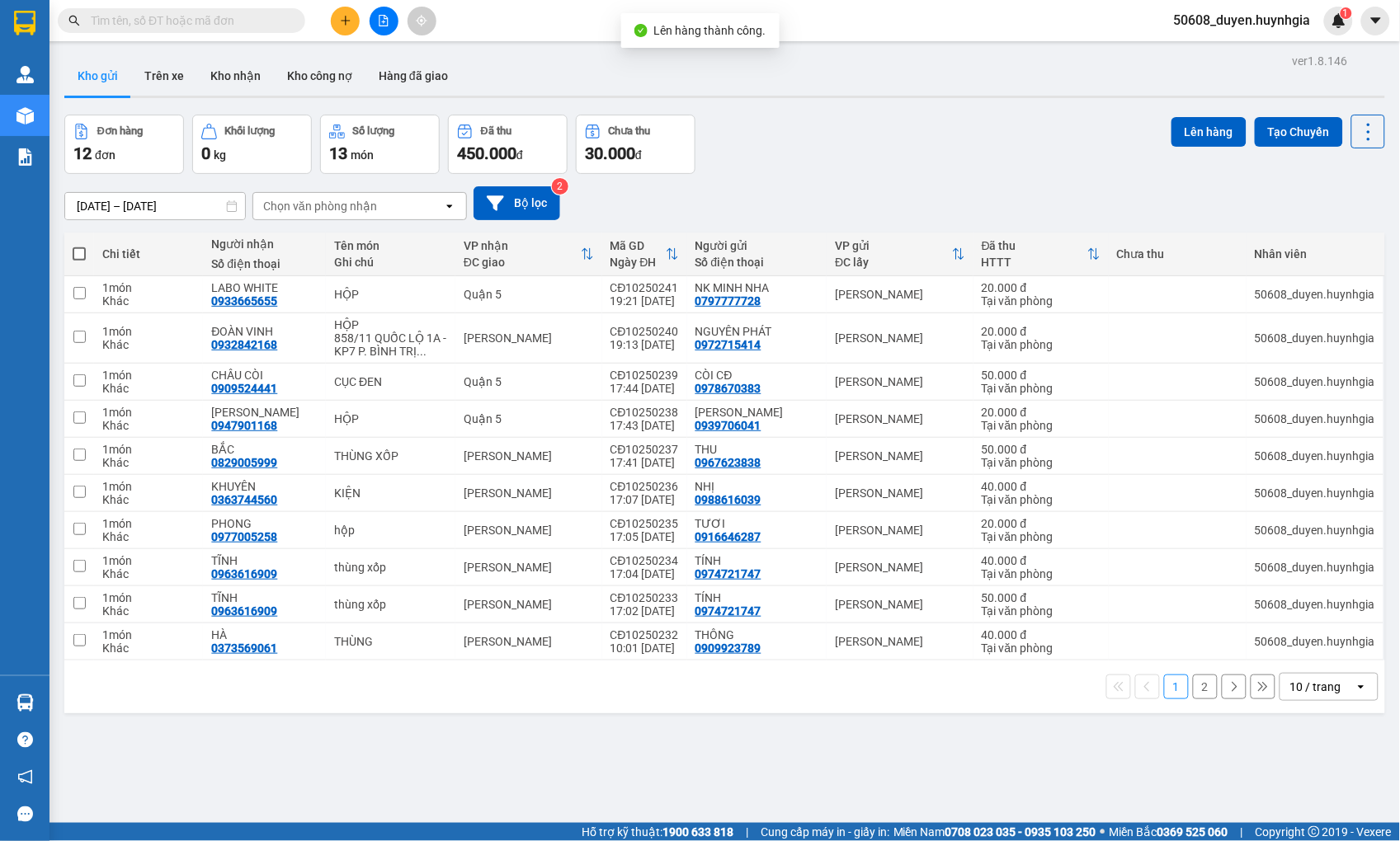
click at [78, 253] on span at bounding box center [80, 254] width 14 height 14
click at [80, 245] on input "checkbox" at bounding box center [80, 245] width 0 height 0
checkbox input "true"
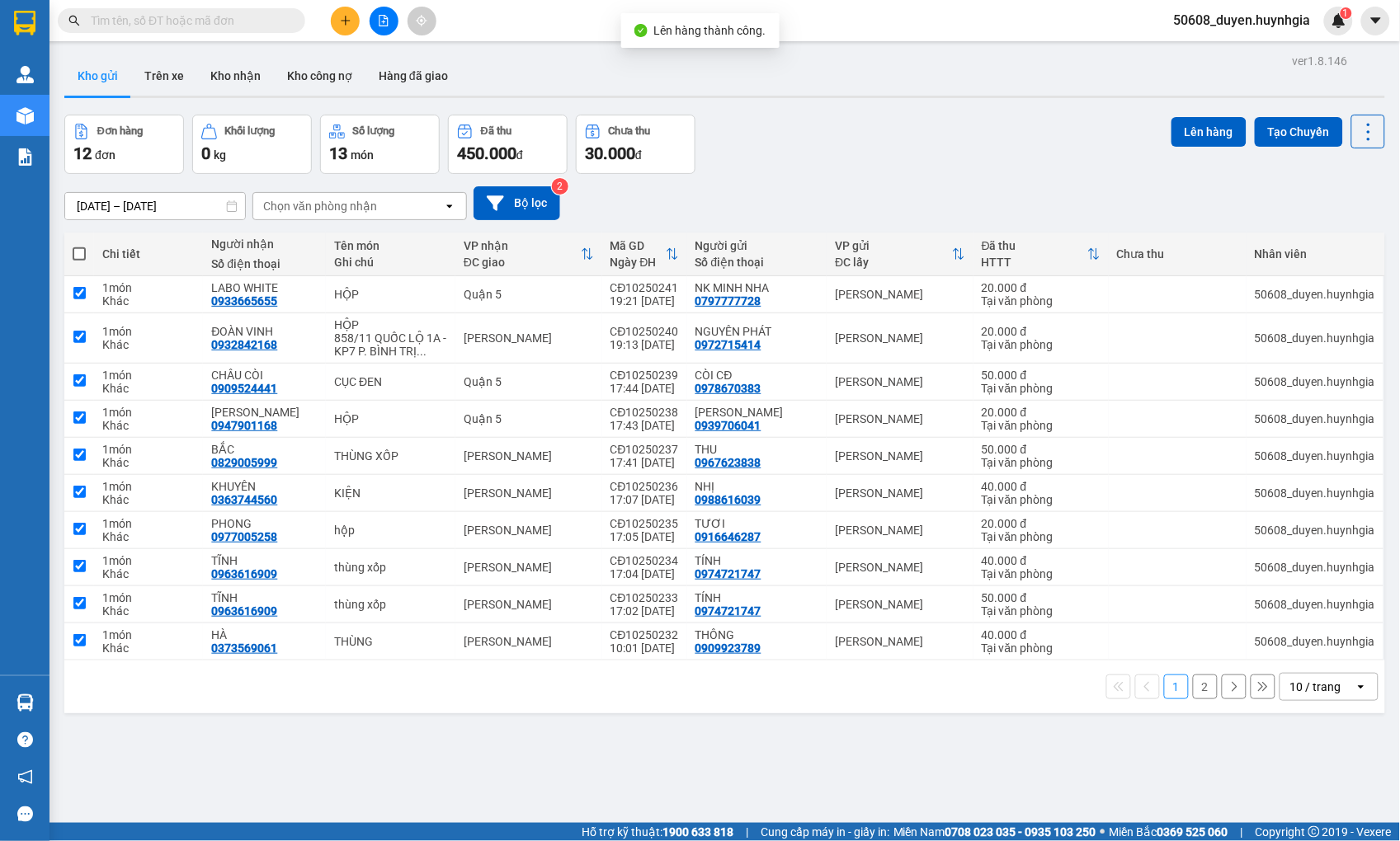
checkbox input "true"
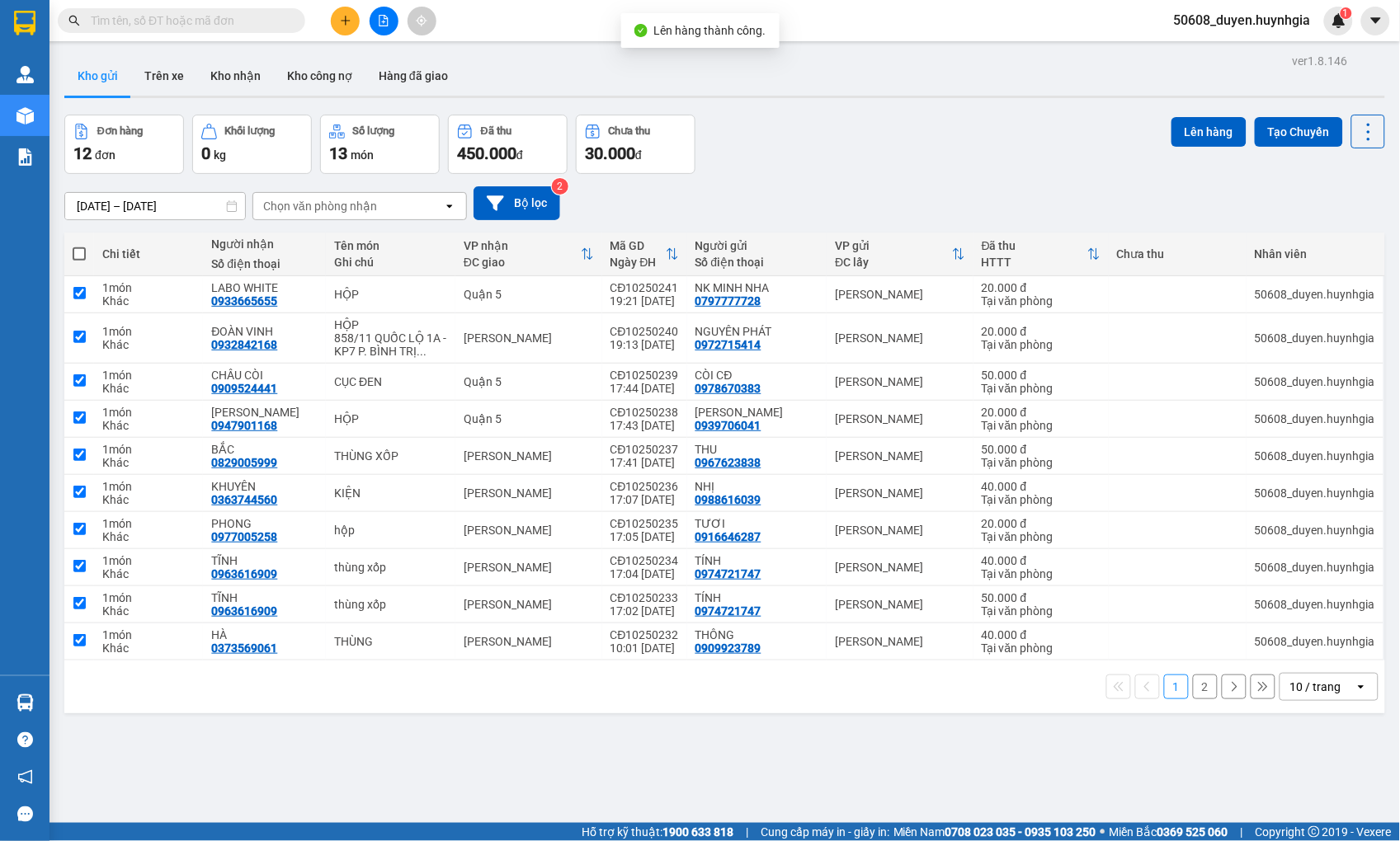
checkbox input "true"
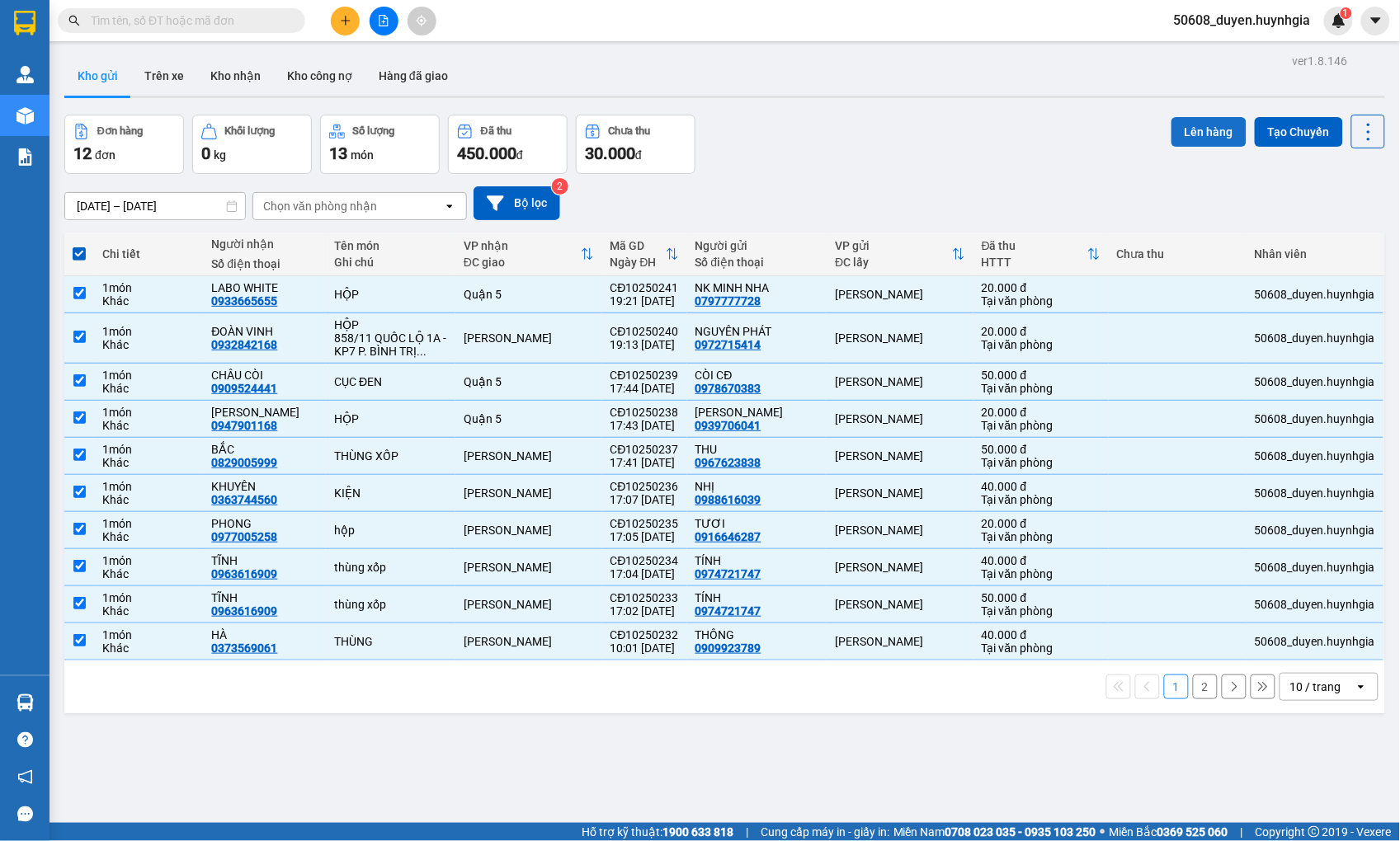
click at [1172, 125] on button "Lên hàng" at bounding box center [1208, 132] width 75 height 30
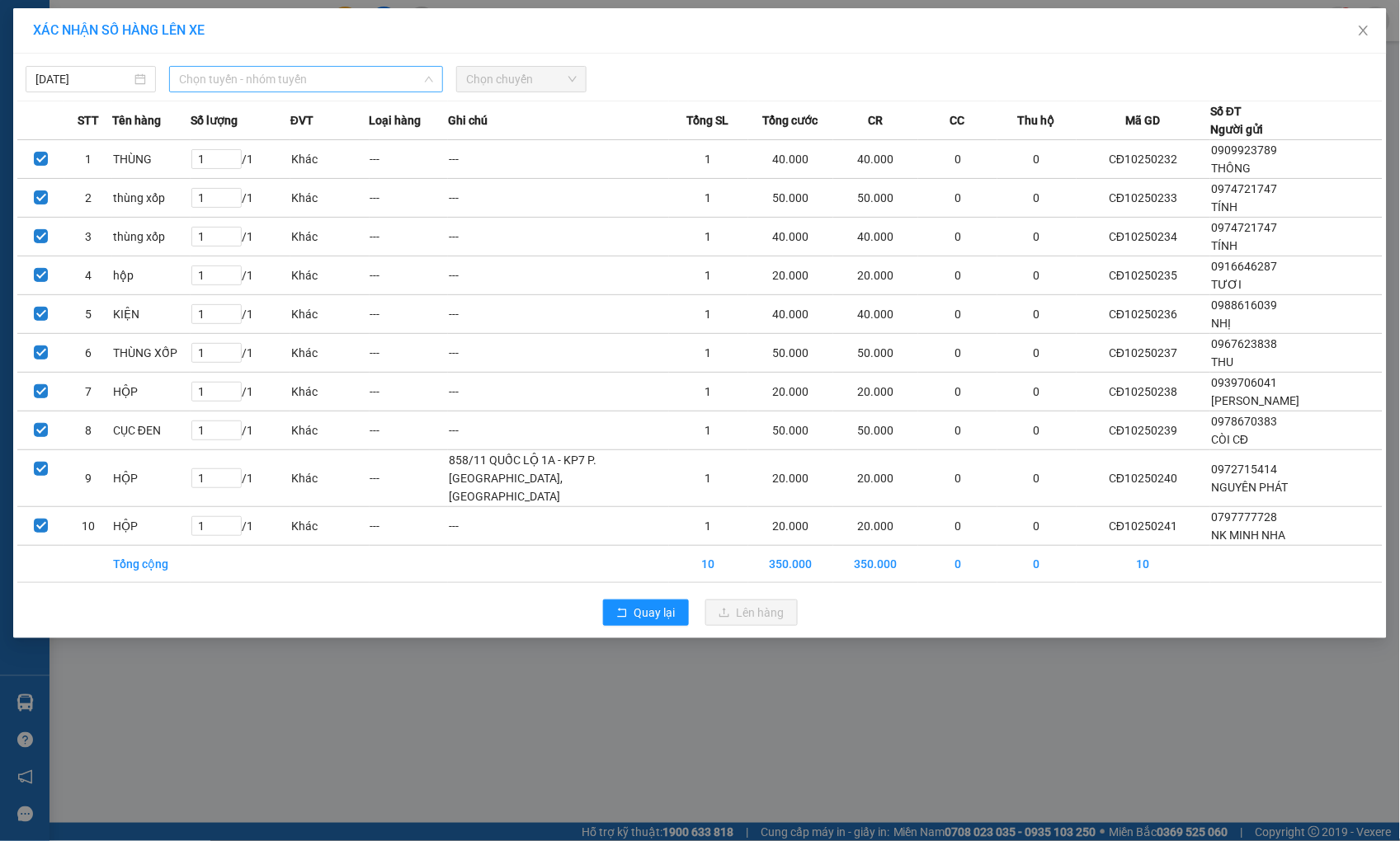
click at [266, 78] on span "Chọn tuyến - nhóm tuyến" at bounding box center [306, 80] width 254 height 25
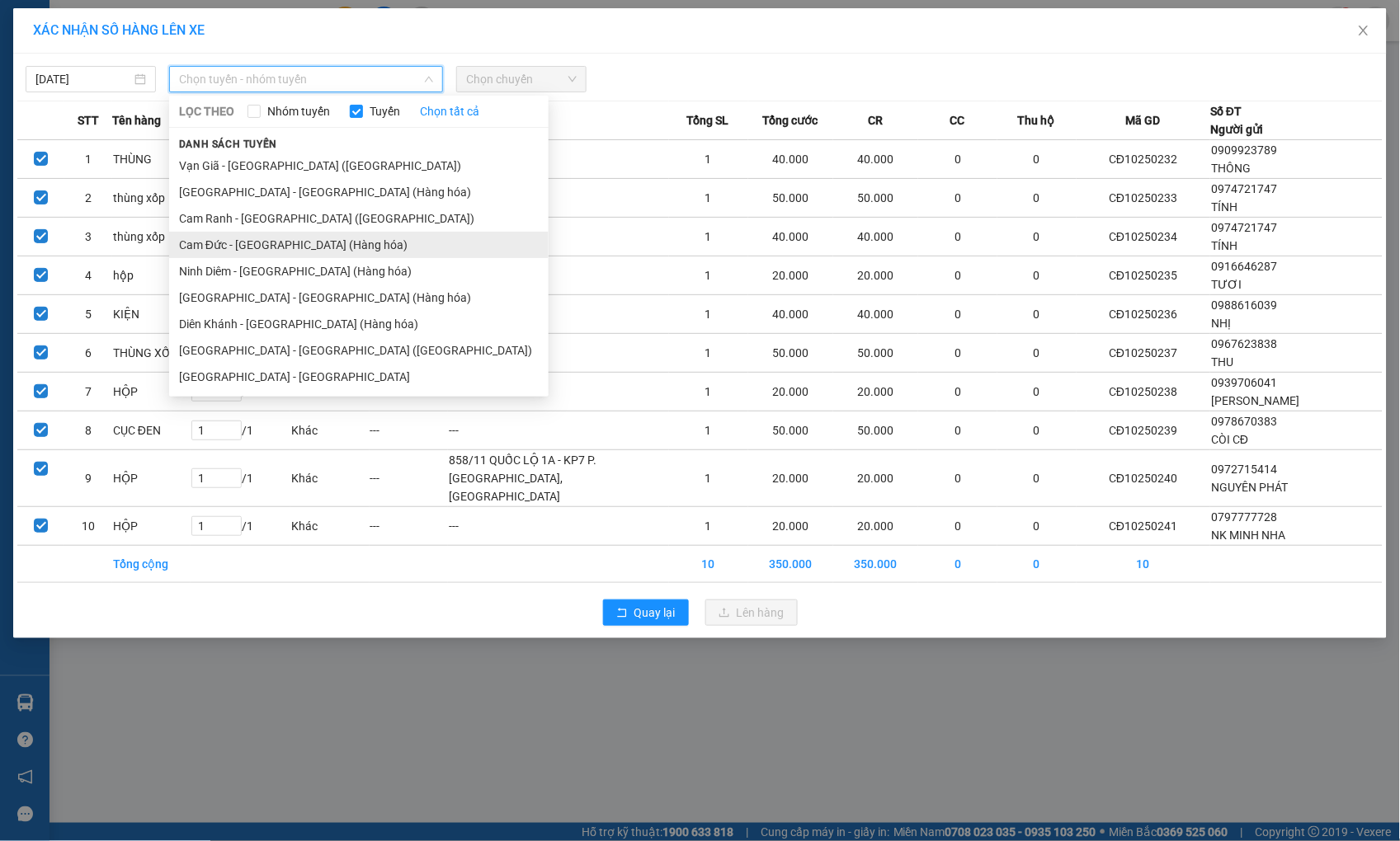
click at [223, 240] on li "Cam Đức - [GEOGRAPHIC_DATA] (Hàng hóa)" at bounding box center [358, 244] width 379 height 26
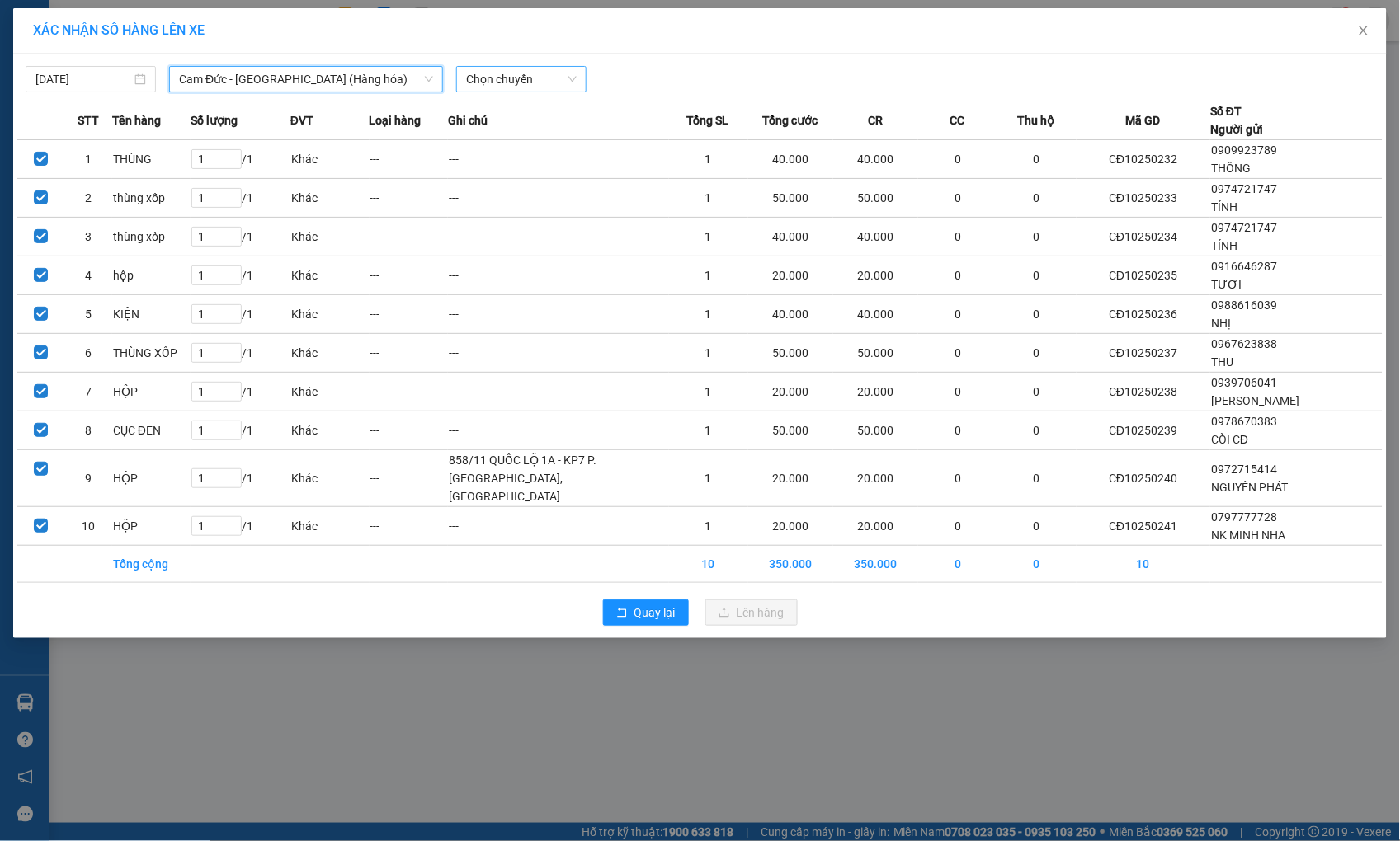
click at [492, 76] on span "Chọn chuyến" at bounding box center [521, 80] width 111 height 25
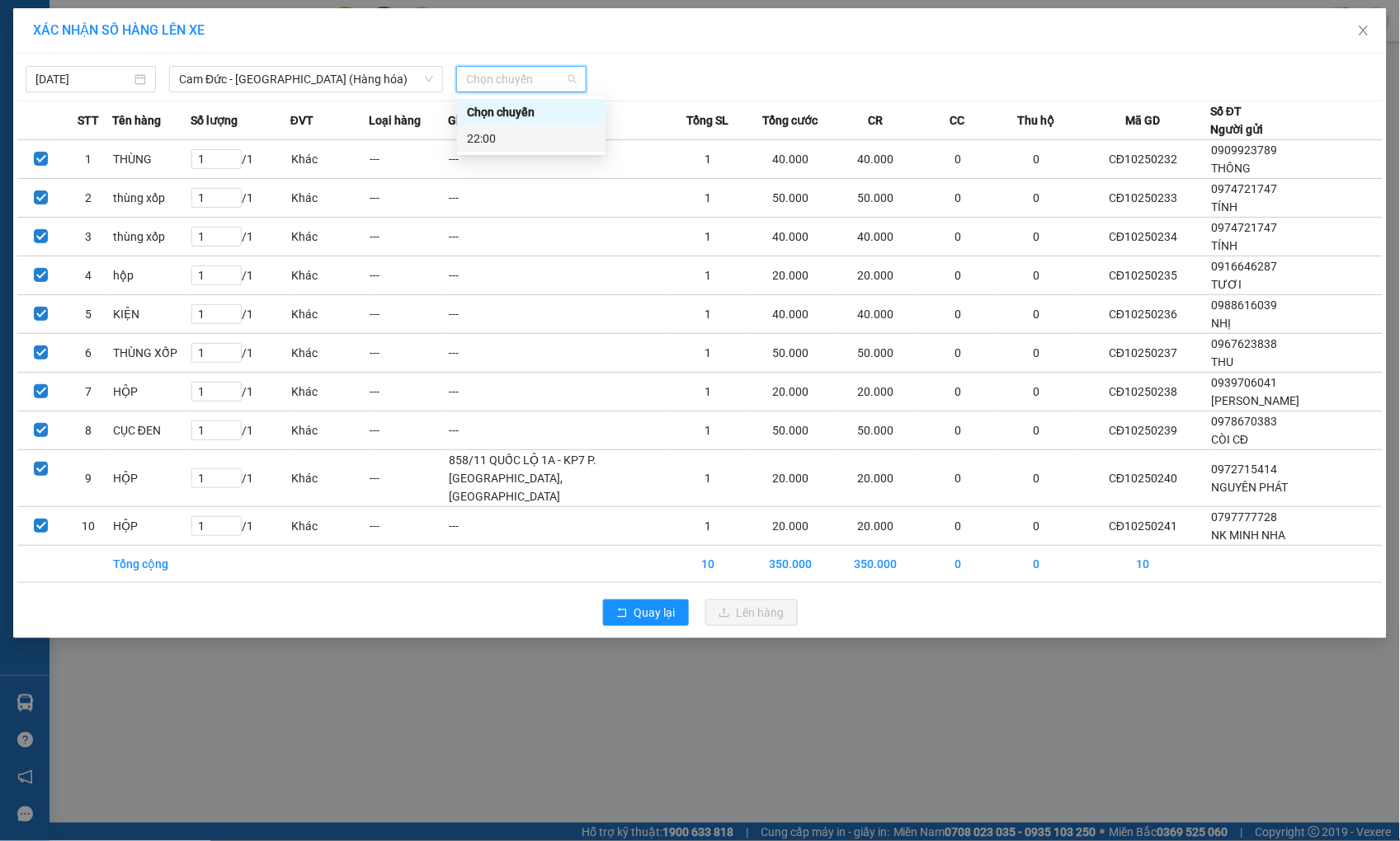
click at [475, 145] on div "22:00" at bounding box center [531, 138] width 129 height 18
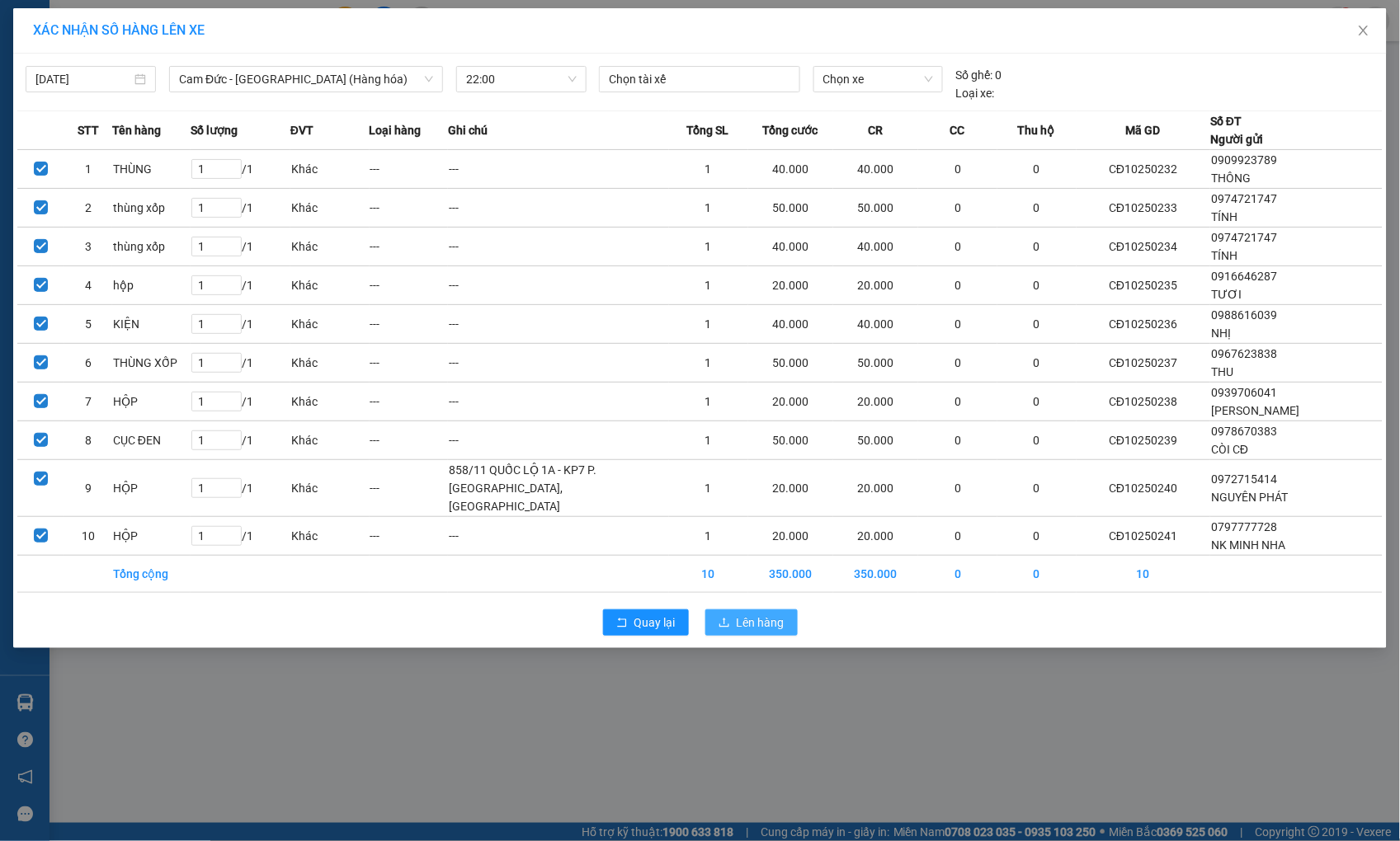
click at [749, 631] on span "Lên hàng" at bounding box center [760, 623] width 48 height 18
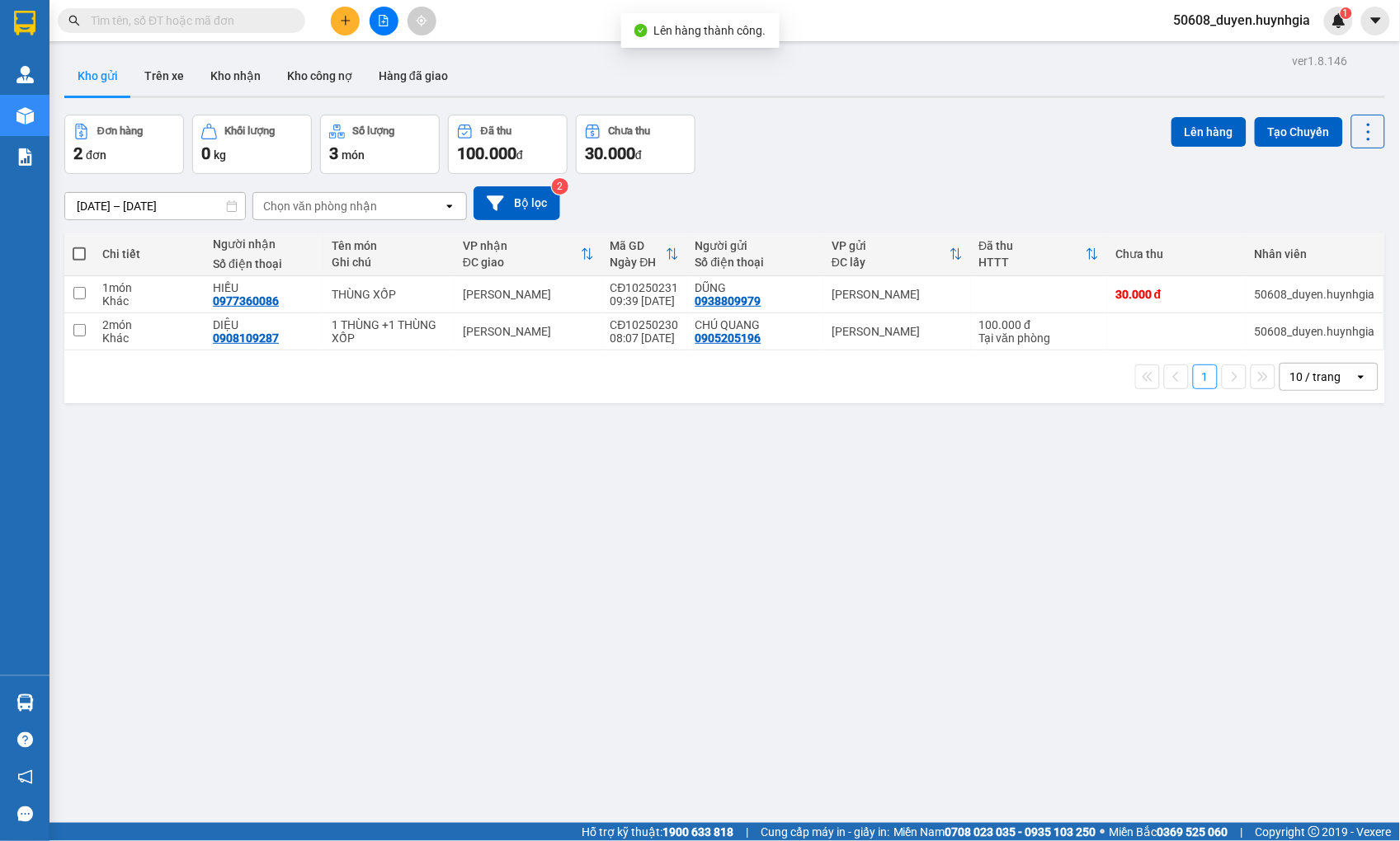
click at [76, 248] on span at bounding box center [80, 254] width 14 height 14
click at [80, 245] on input "checkbox" at bounding box center [80, 245] width 0 height 0
checkbox input "true"
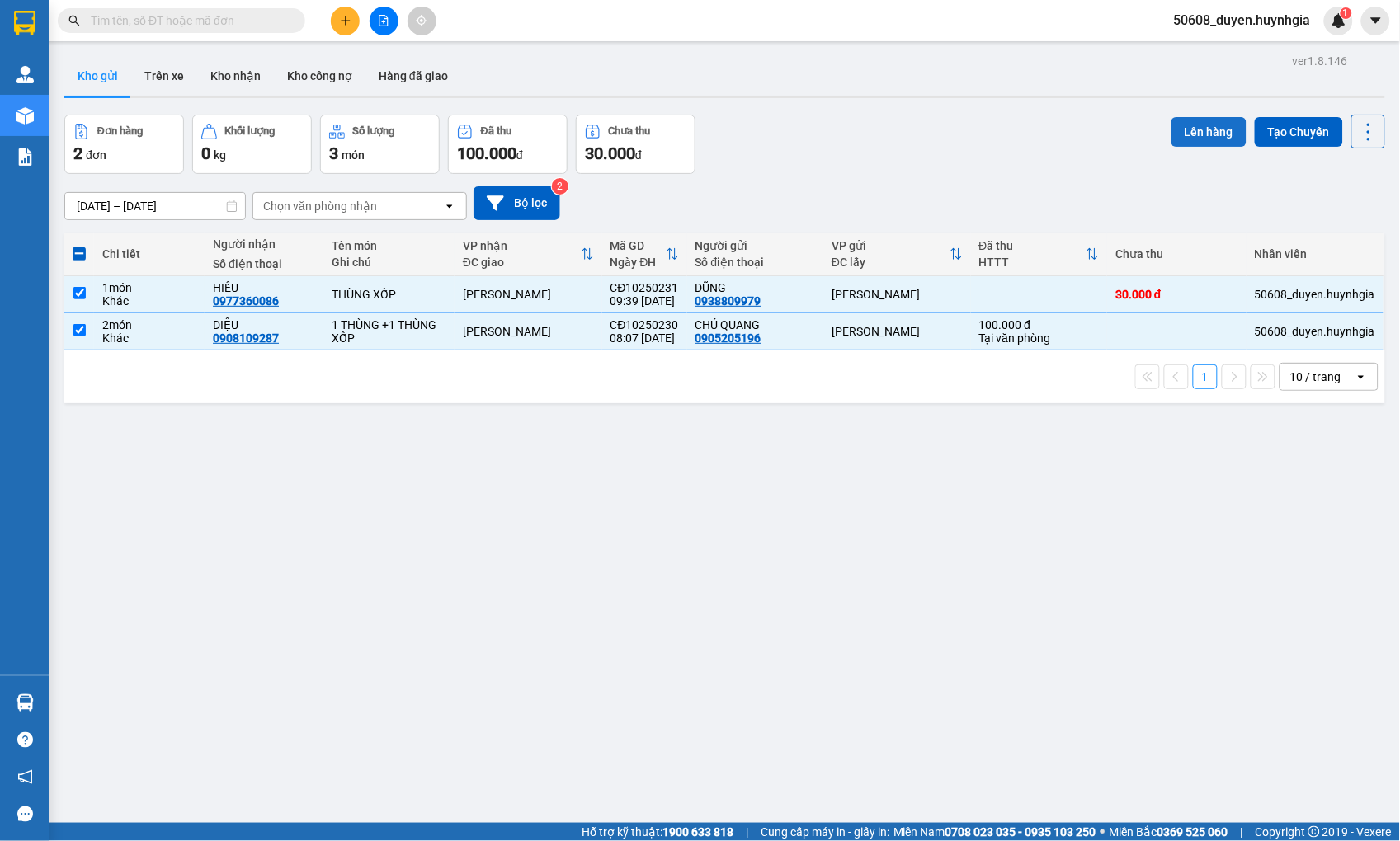
click at [1209, 121] on button "Lên hàng" at bounding box center [1208, 132] width 75 height 30
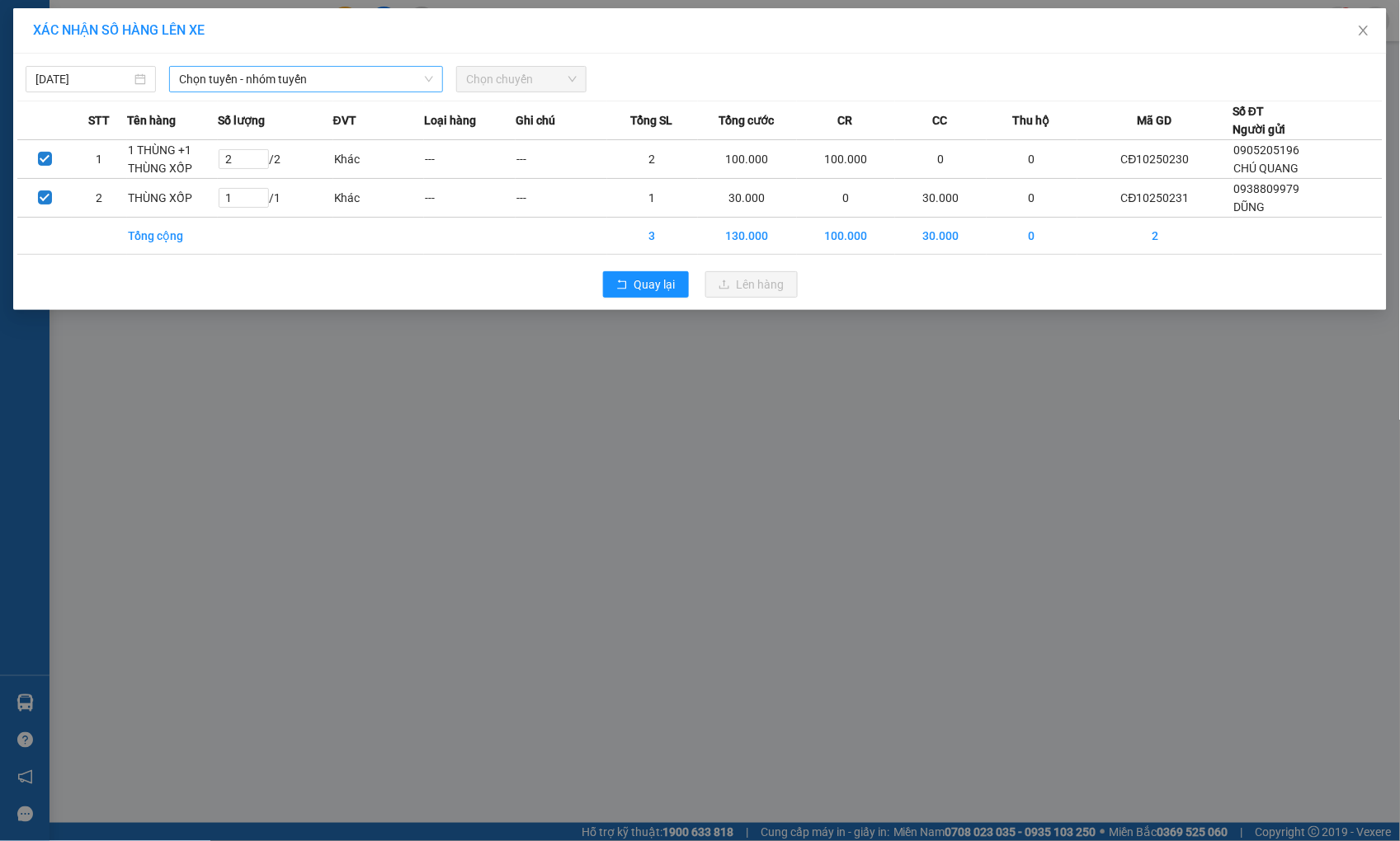
click at [380, 80] on span "Chọn tuyến - nhóm tuyến" at bounding box center [306, 80] width 254 height 25
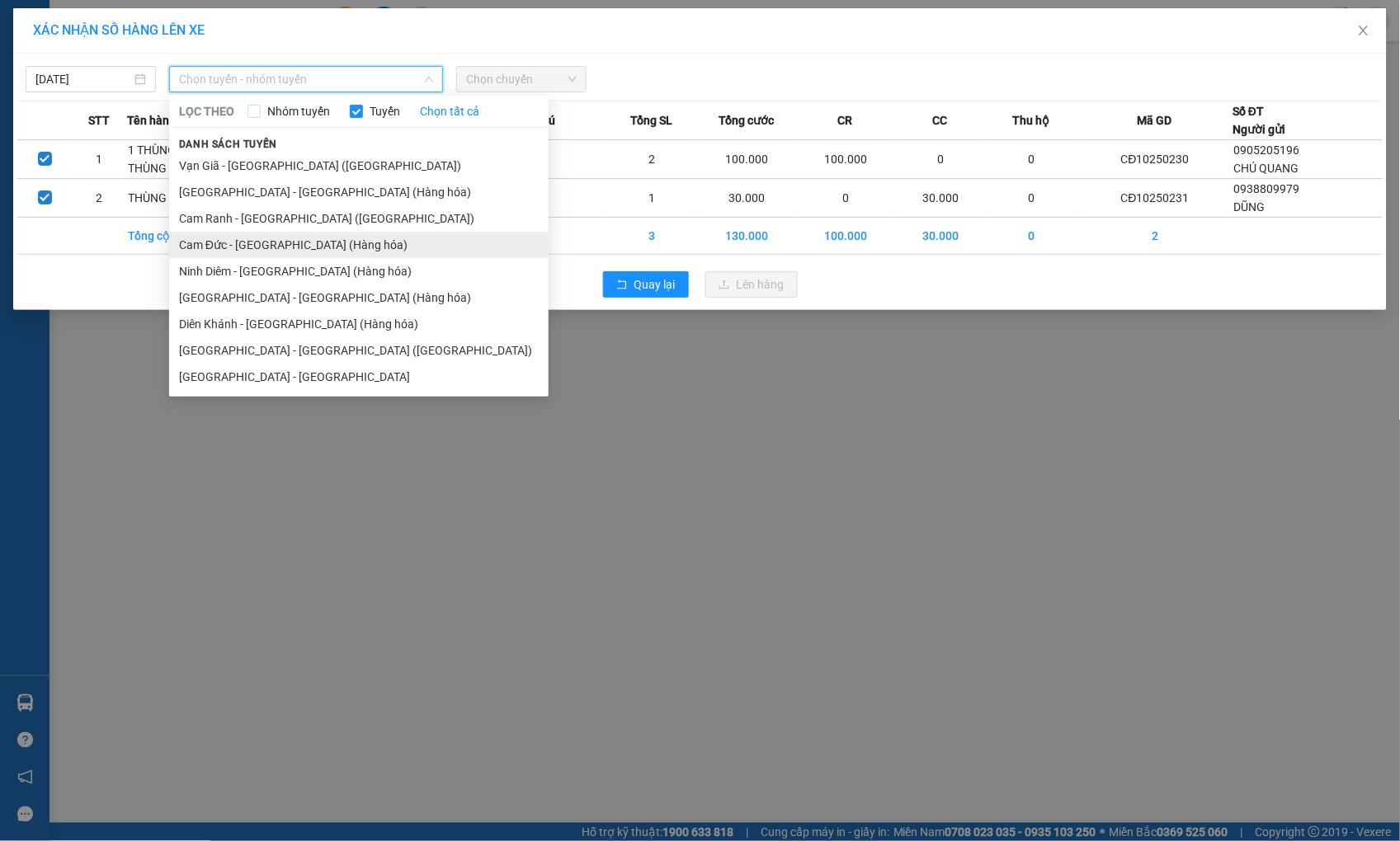
click at [250, 243] on li "Cam Đức - [GEOGRAPHIC_DATA] (Hàng hóa)" at bounding box center [358, 244] width 379 height 26
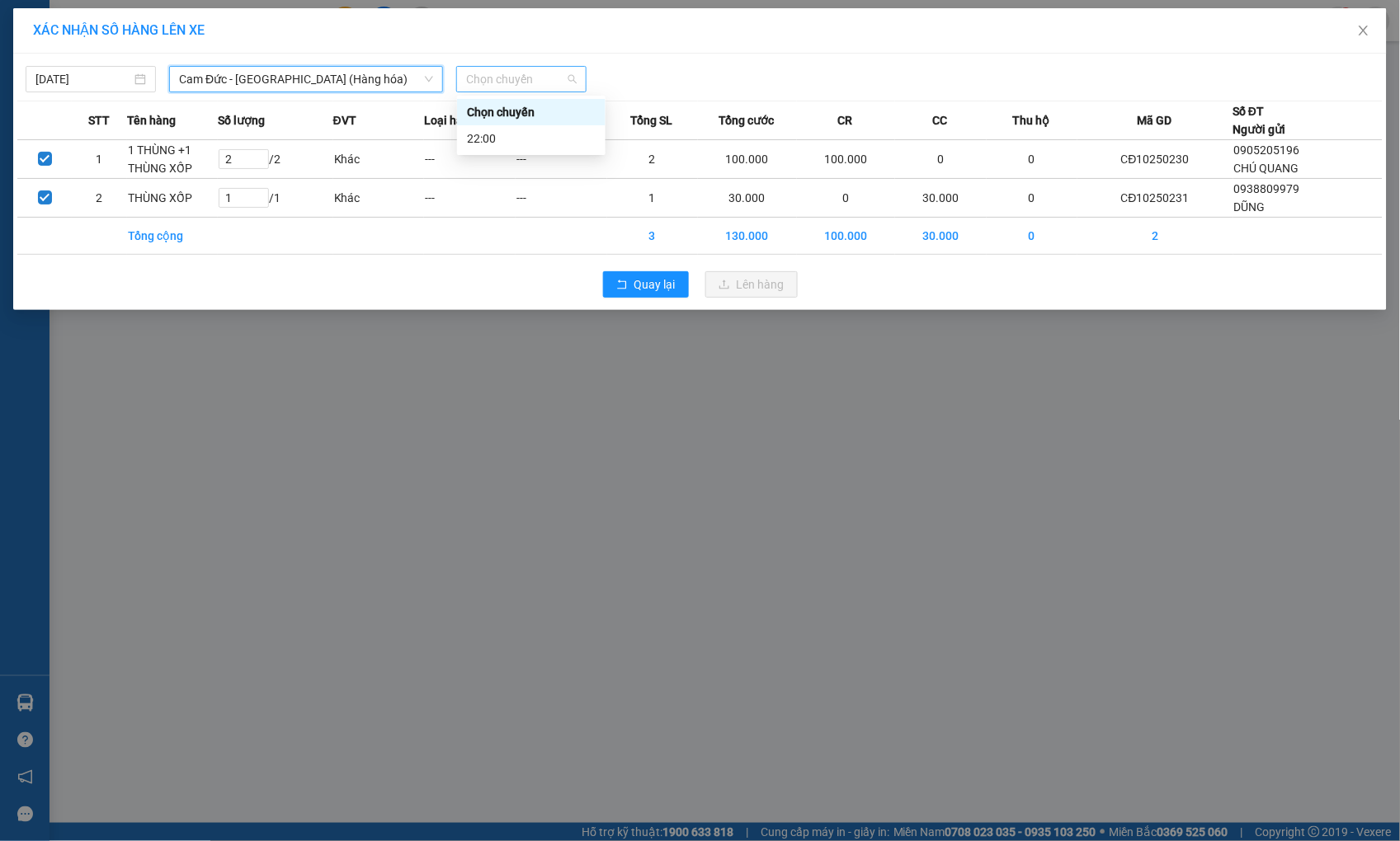
click at [525, 66] on div "Chọn chuyến" at bounding box center [521, 79] width 130 height 26
click at [492, 135] on div "22:00" at bounding box center [531, 138] width 129 height 18
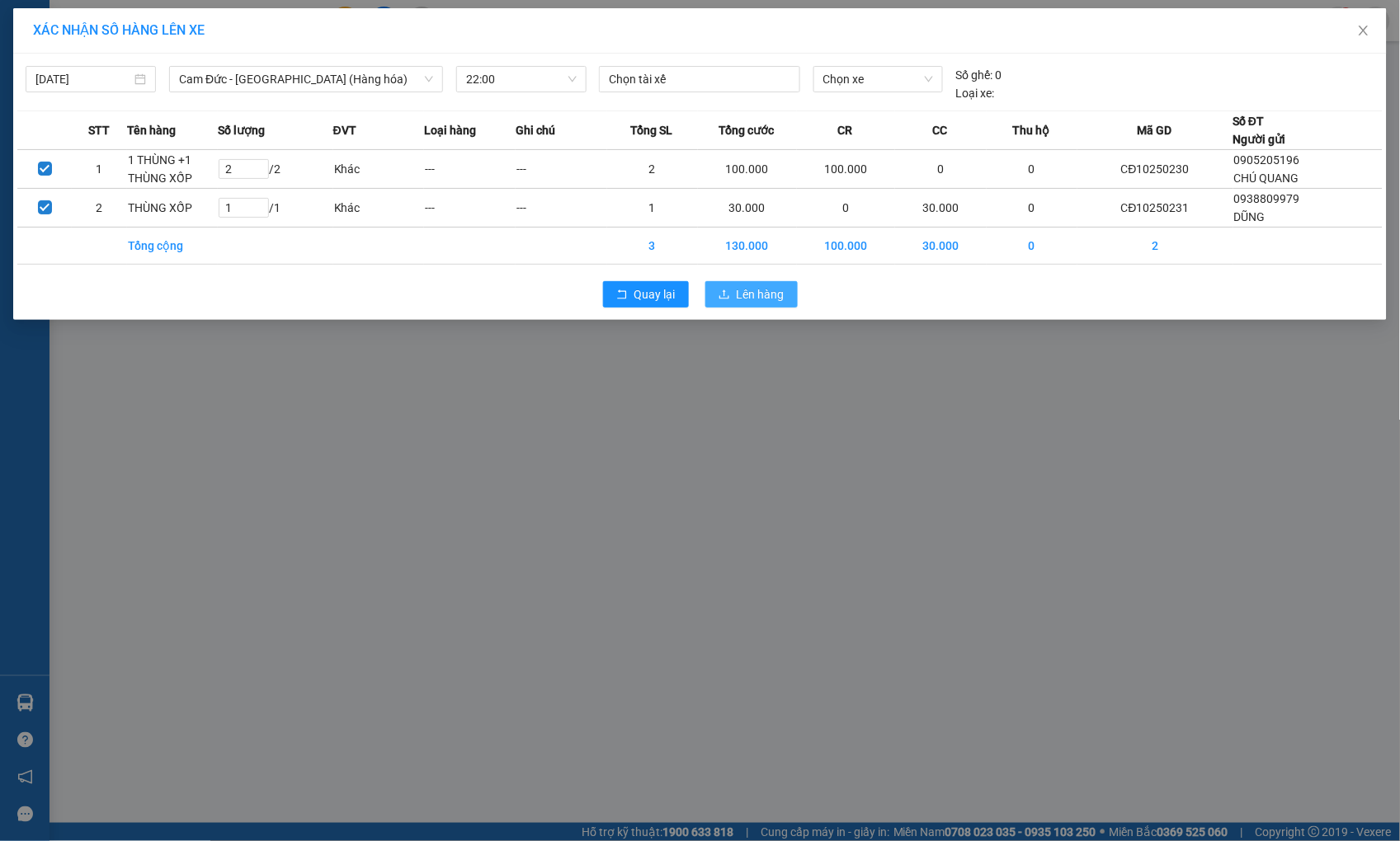
click at [740, 295] on span "Lên hàng" at bounding box center [760, 294] width 48 height 18
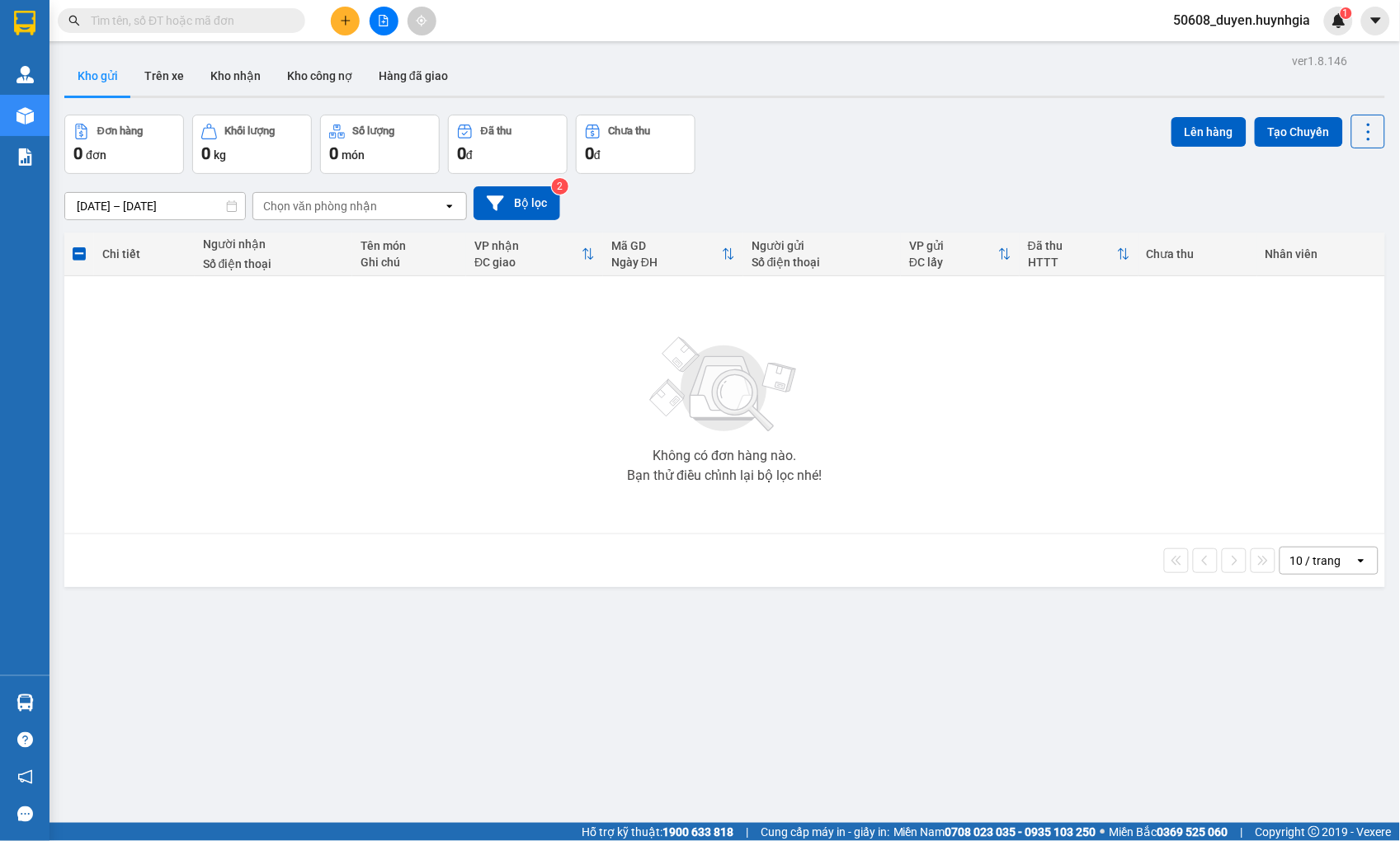
drag, startPoint x: 174, startPoint y: 409, endPoint x: 172, endPoint y: 366, distance: 43.0
click at [174, 409] on div "Không có đơn hàng nào. Bạn thử điều chỉnh lại bộ lọc nhé!" at bounding box center [725, 404] width 1304 height 247
click at [372, 25] on button at bounding box center [384, 21] width 29 height 29
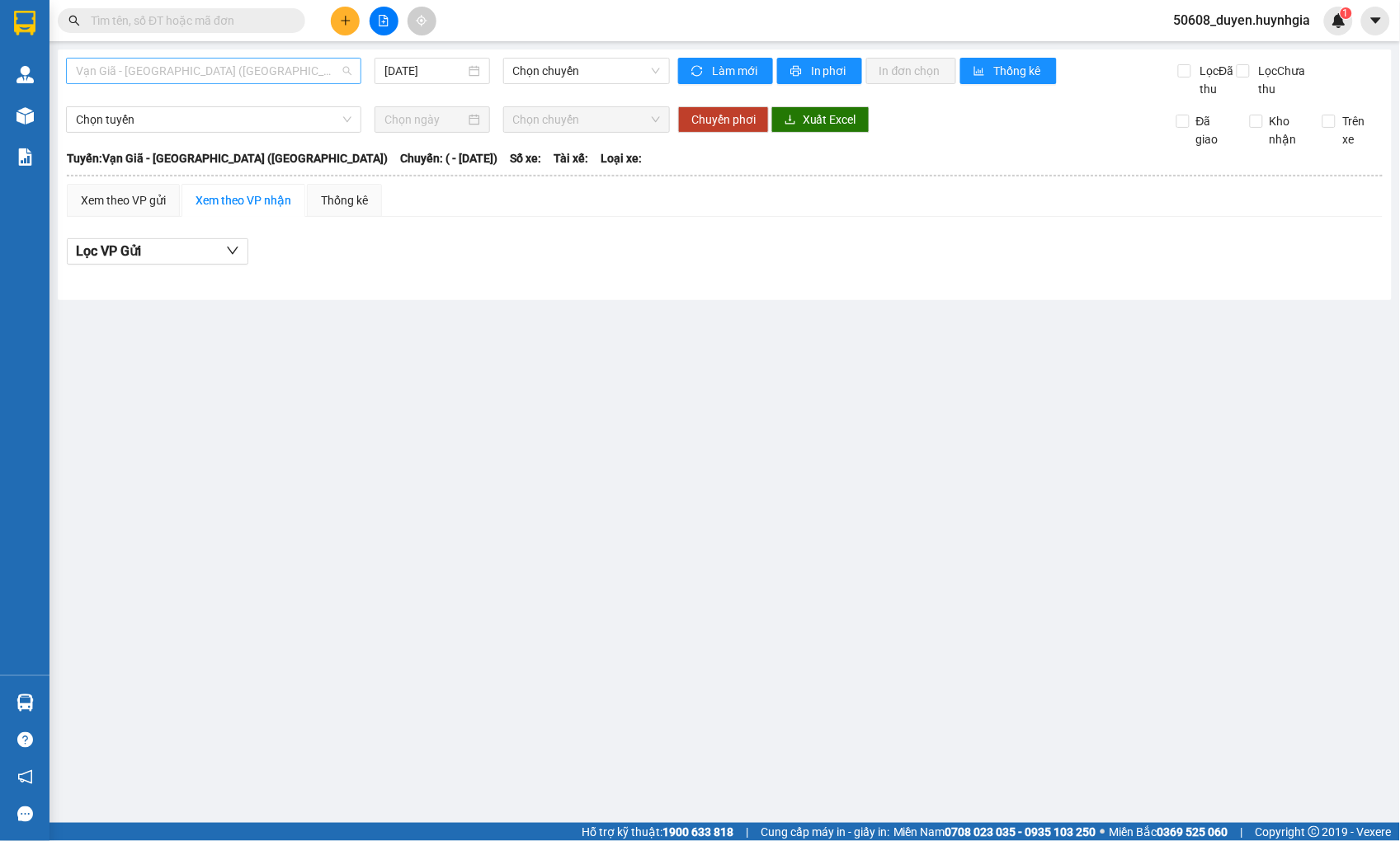
click at [249, 58] on span "Vạn Giã - [GEOGRAPHIC_DATA] ([GEOGRAPHIC_DATA])" at bounding box center [213, 71] width 276 height 25
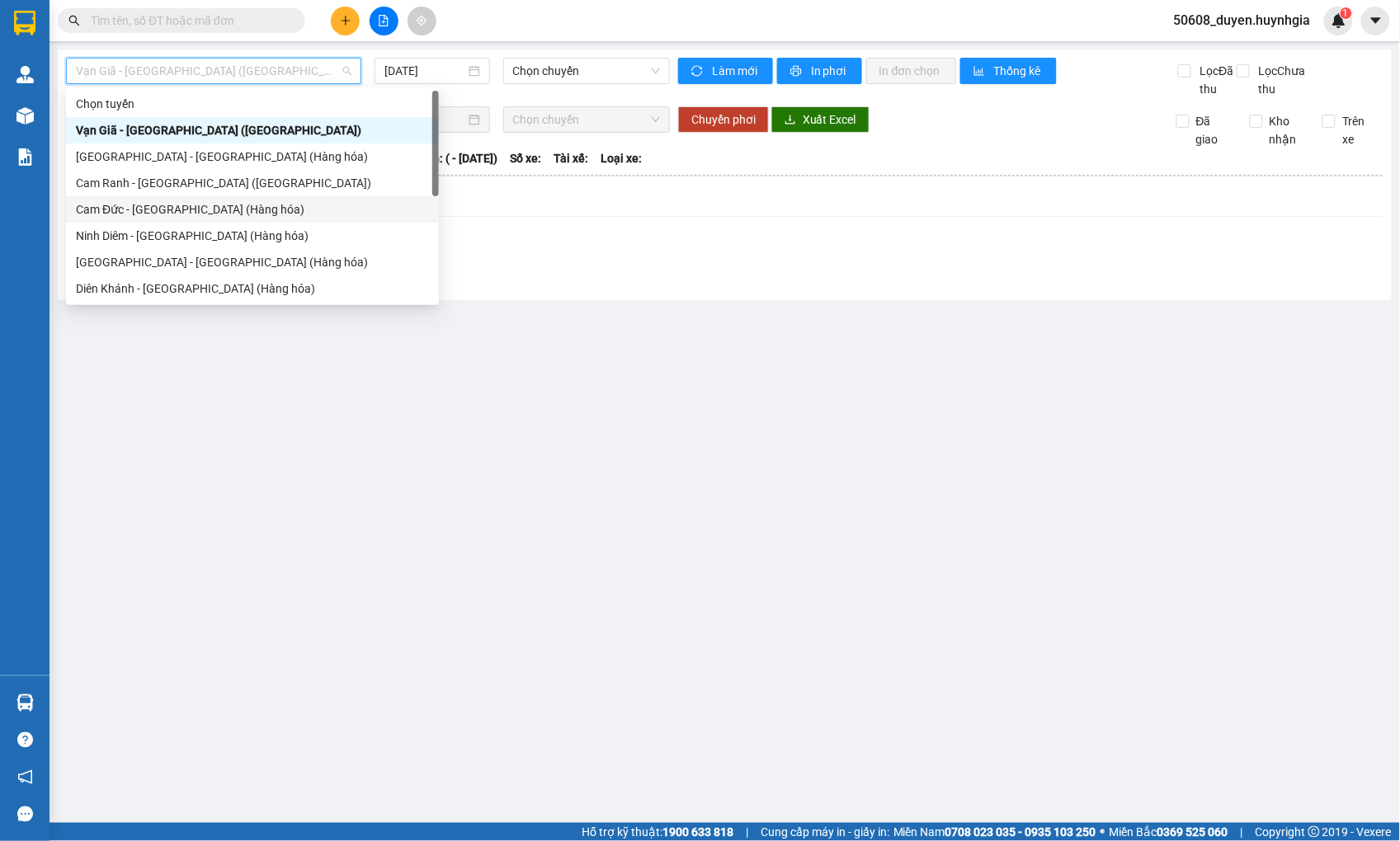
click at [152, 209] on div "Cam Đức - [GEOGRAPHIC_DATA] (Hàng hóa)" at bounding box center [252, 210] width 353 height 18
type input "[DATE]"
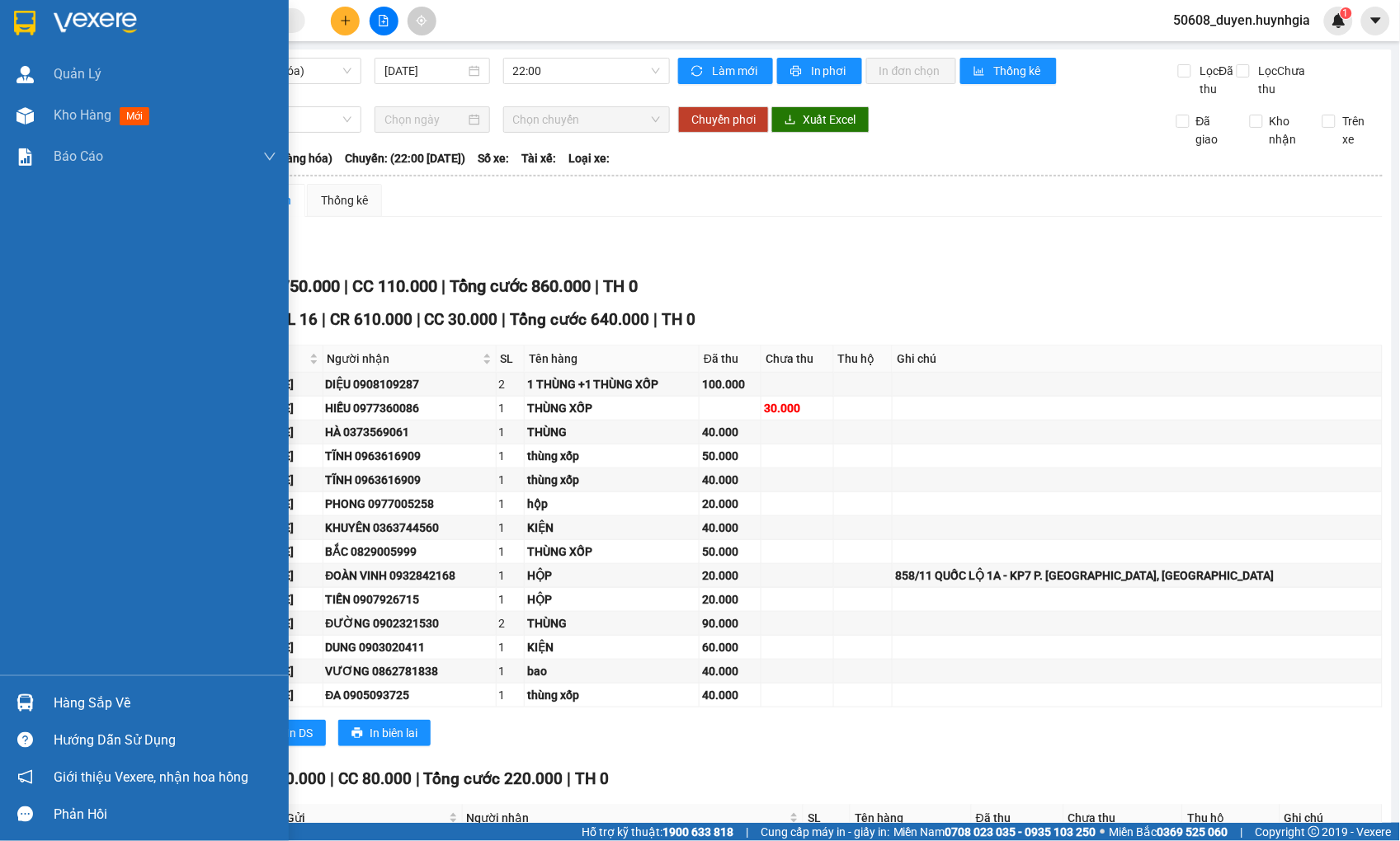
click at [12, 549] on div "Quản [PERSON_NAME] hàng mới Báo cáo Báo cáo dòng tiền (nhân viên) - mới Báo cáo…" at bounding box center [145, 364] width 289 height 622
click at [14, 259] on div "Quản [PERSON_NAME] hàng mới Báo cáo Báo cáo dòng tiền (nhân viên) - mới Báo cáo…" at bounding box center [145, 364] width 289 height 622
click at [39, 118] on div "Kho hàng mới" at bounding box center [145, 115] width 289 height 42
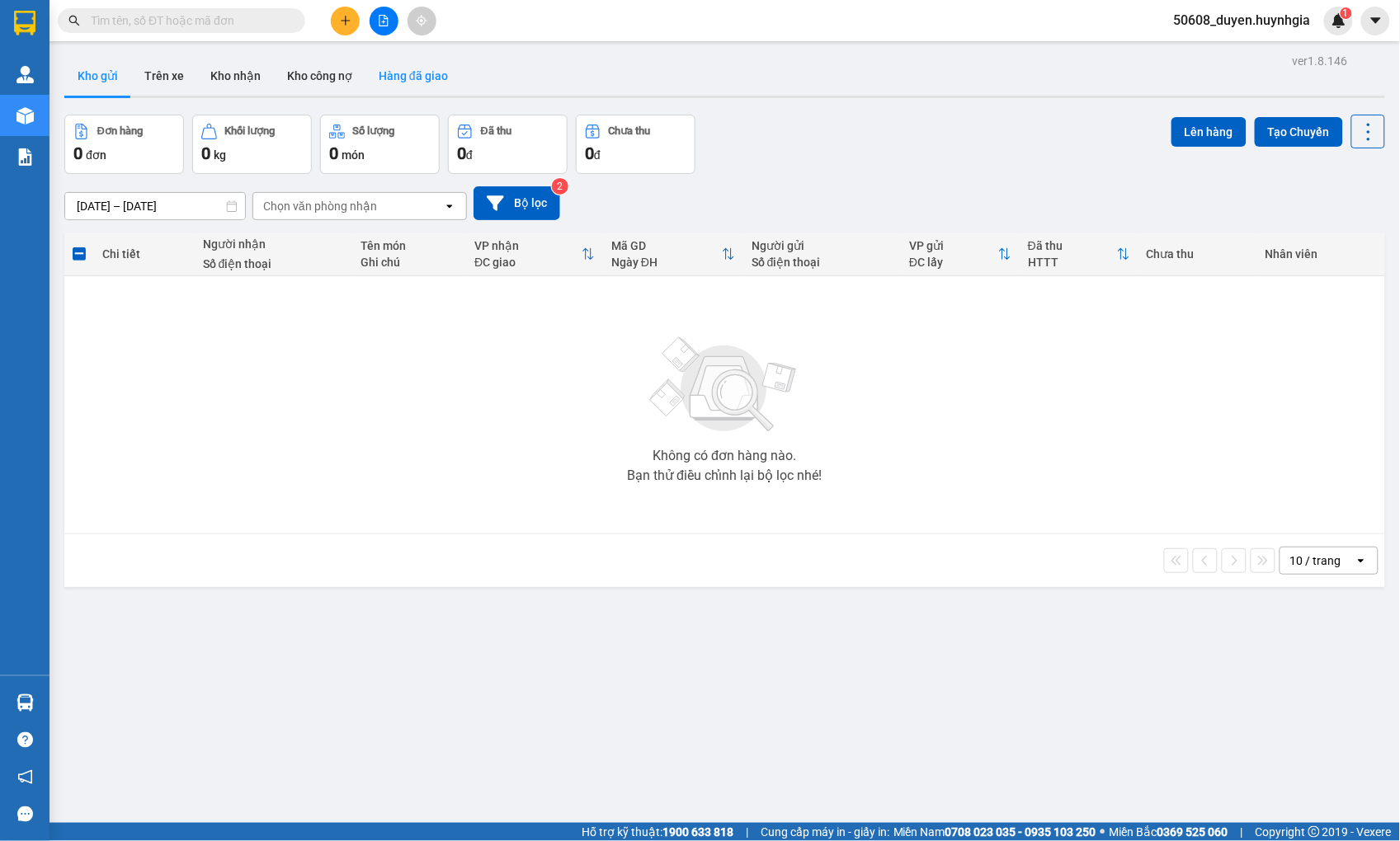
click at [385, 76] on button "Hàng đã giao" at bounding box center [413, 76] width 96 height 40
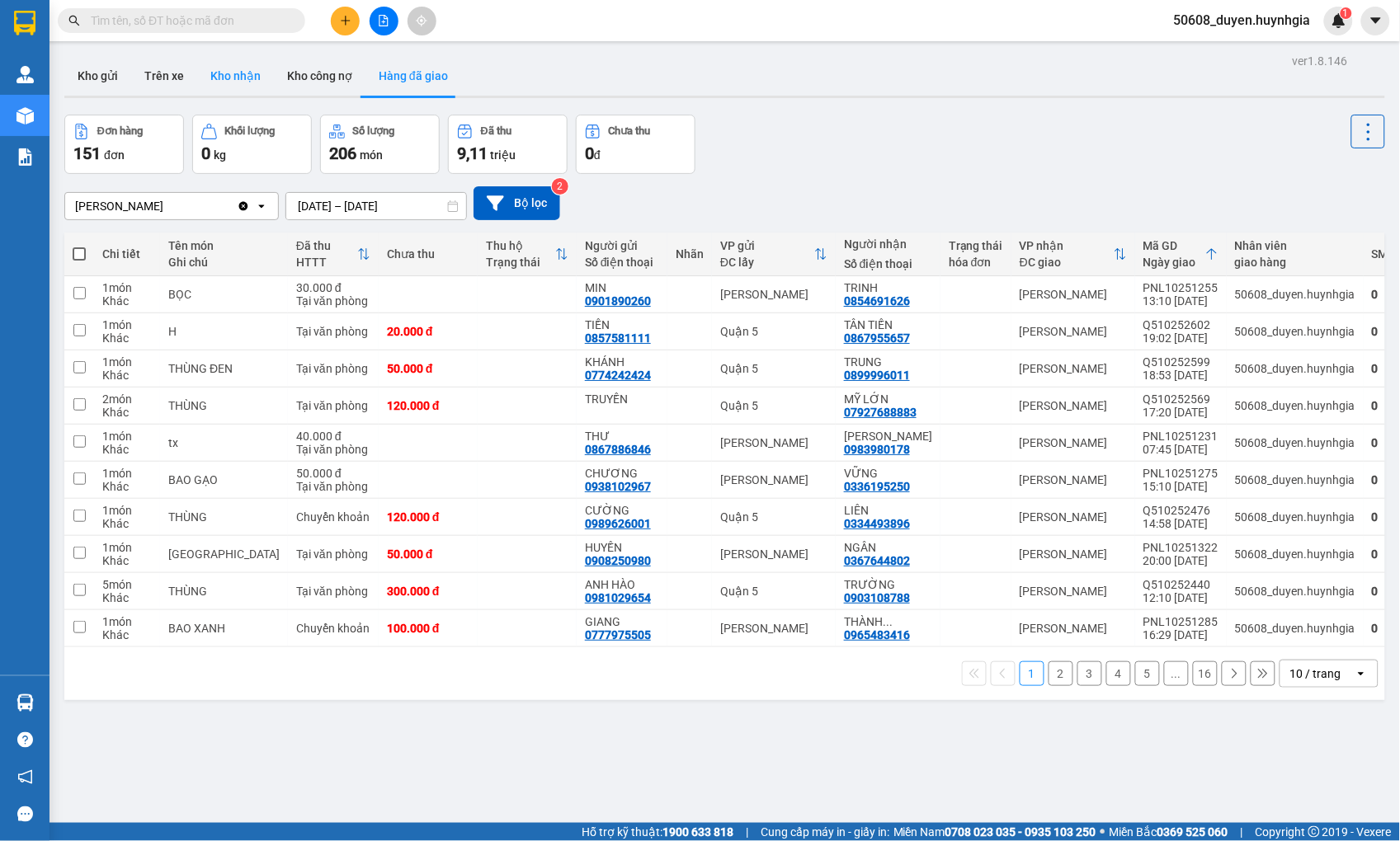
click at [256, 71] on button "Kho nhận" at bounding box center [235, 76] width 77 height 40
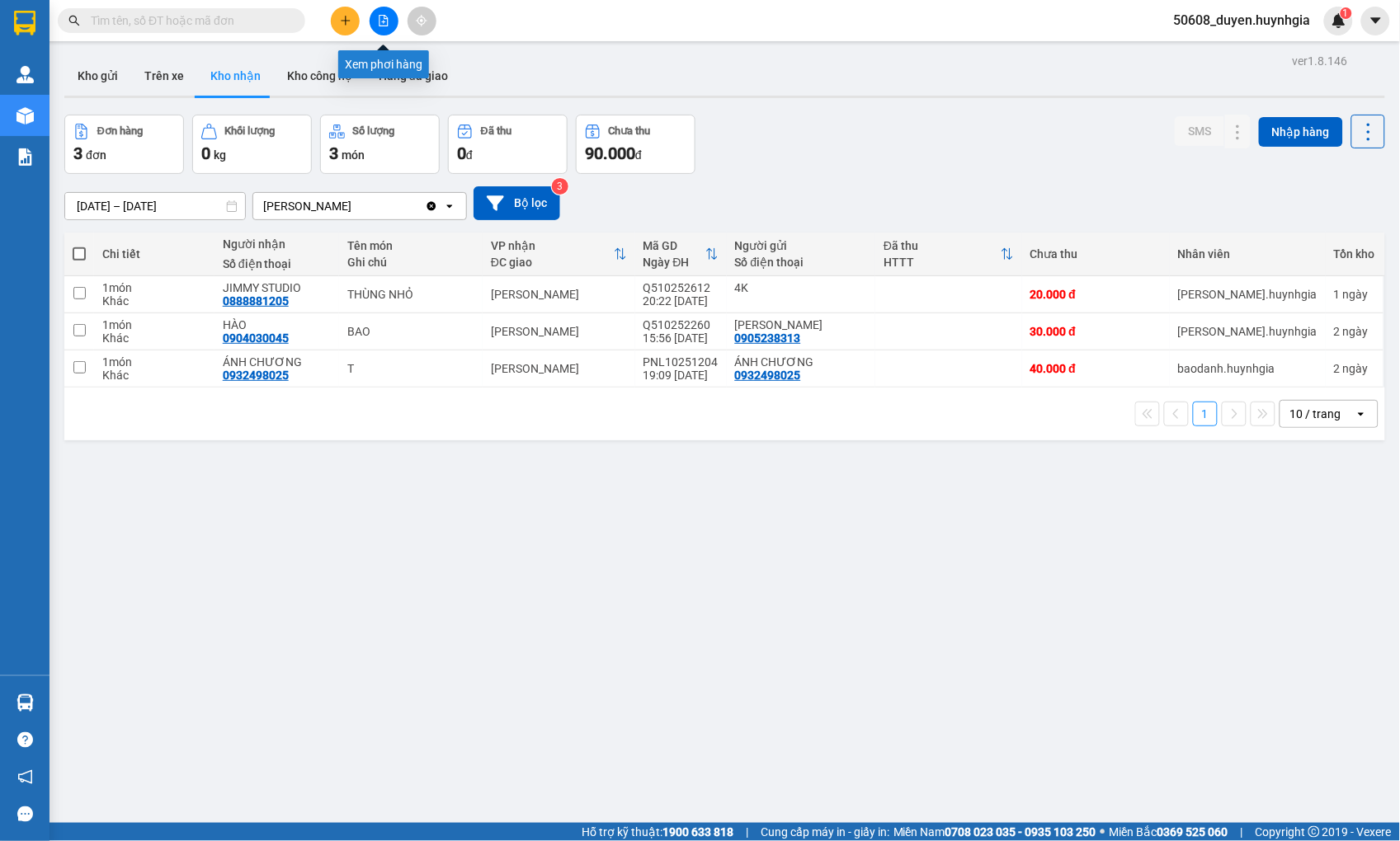
click at [379, 20] on icon "file-add" at bounding box center [383, 20] width 9 height 12
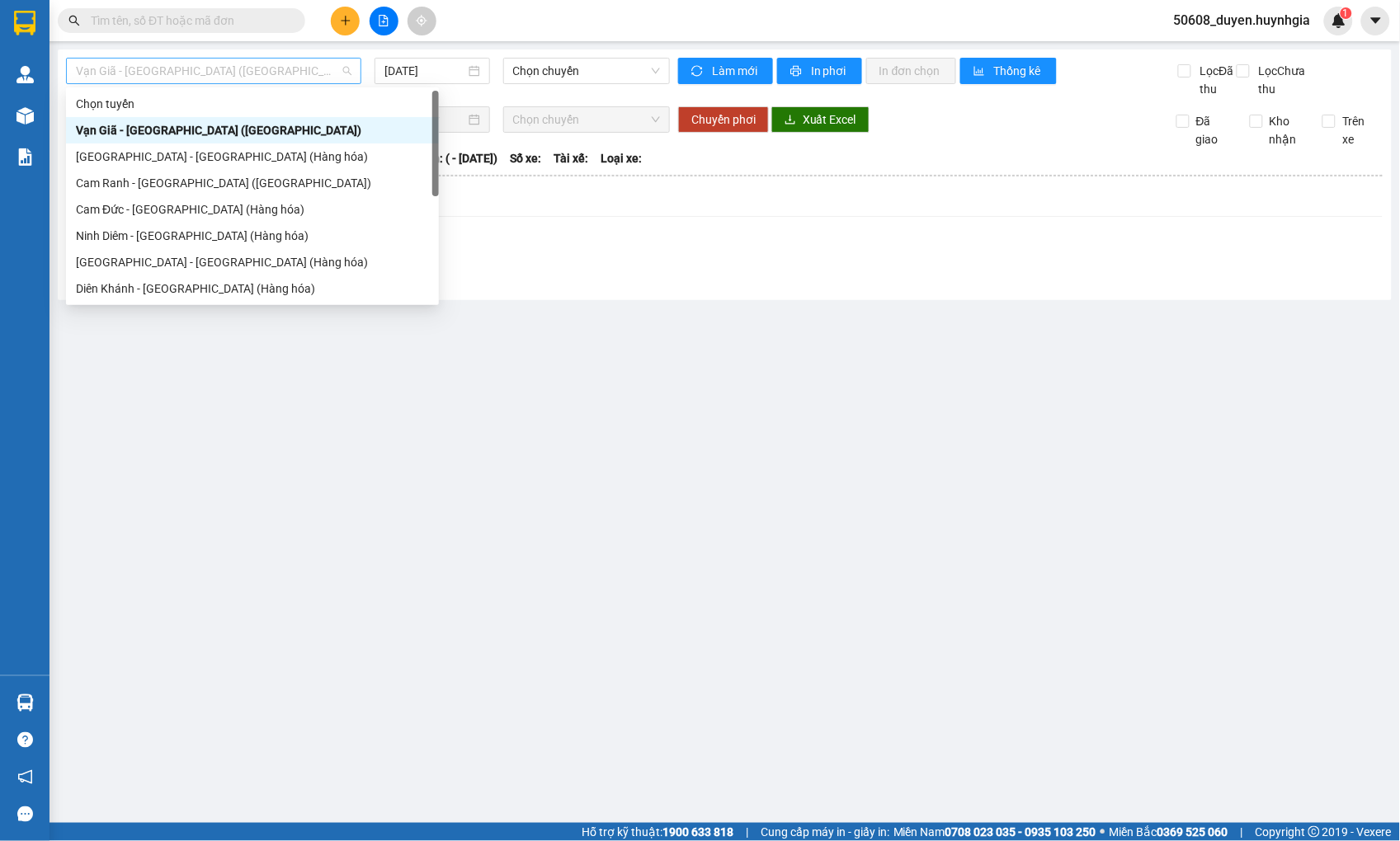
click at [241, 69] on span "Vạn Giã - [GEOGRAPHIC_DATA] ([GEOGRAPHIC_DATA])" at bounding box center [213, 71] width 276 height 25
click at [194, 210] on div "Cam Đức - [GEOGRAPHIC_DATA] (Hàng hóa)" at bounding box center [252, 210] width 353 height 18
type input "[DATE]"
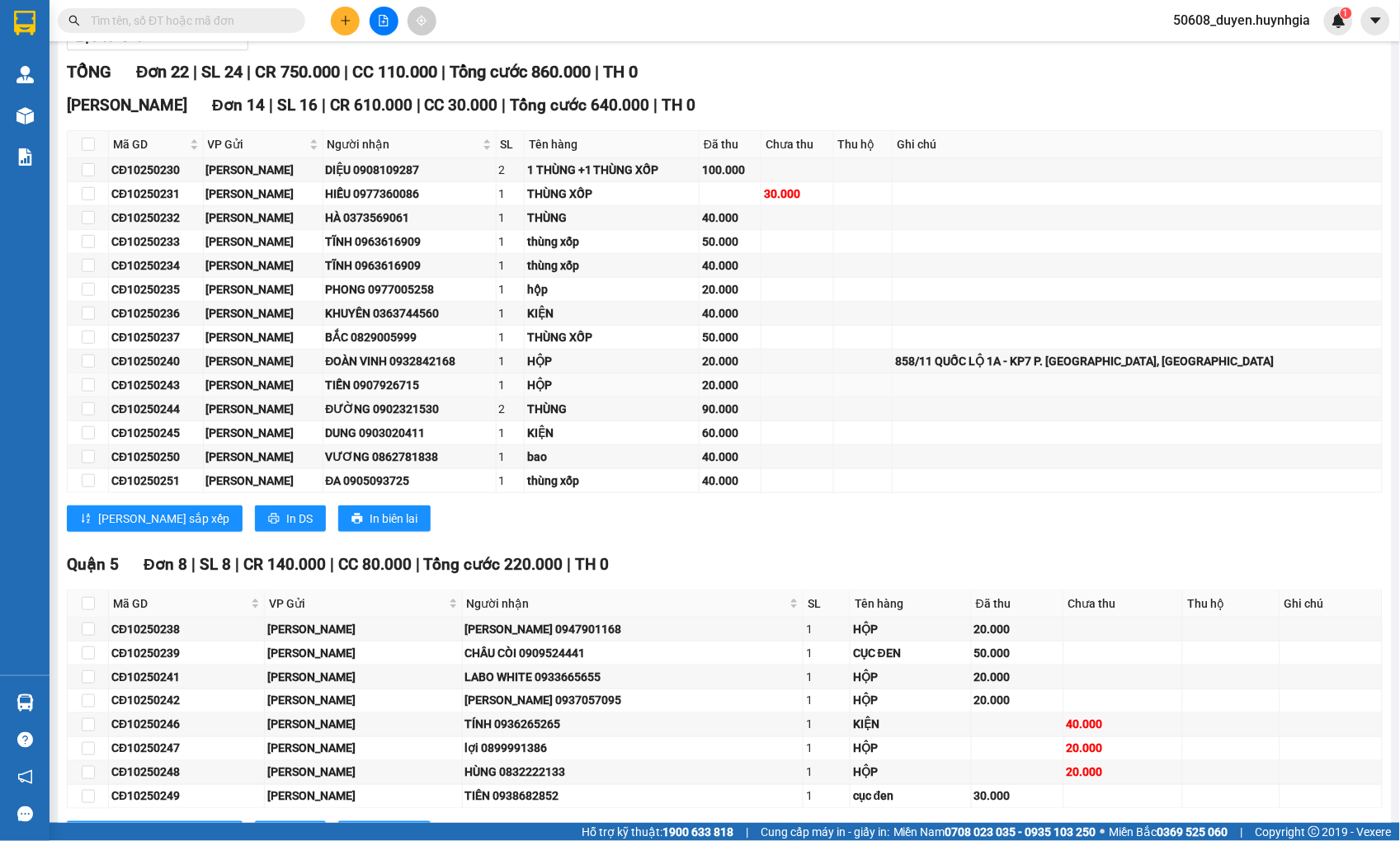
scroll to position [183, 0]
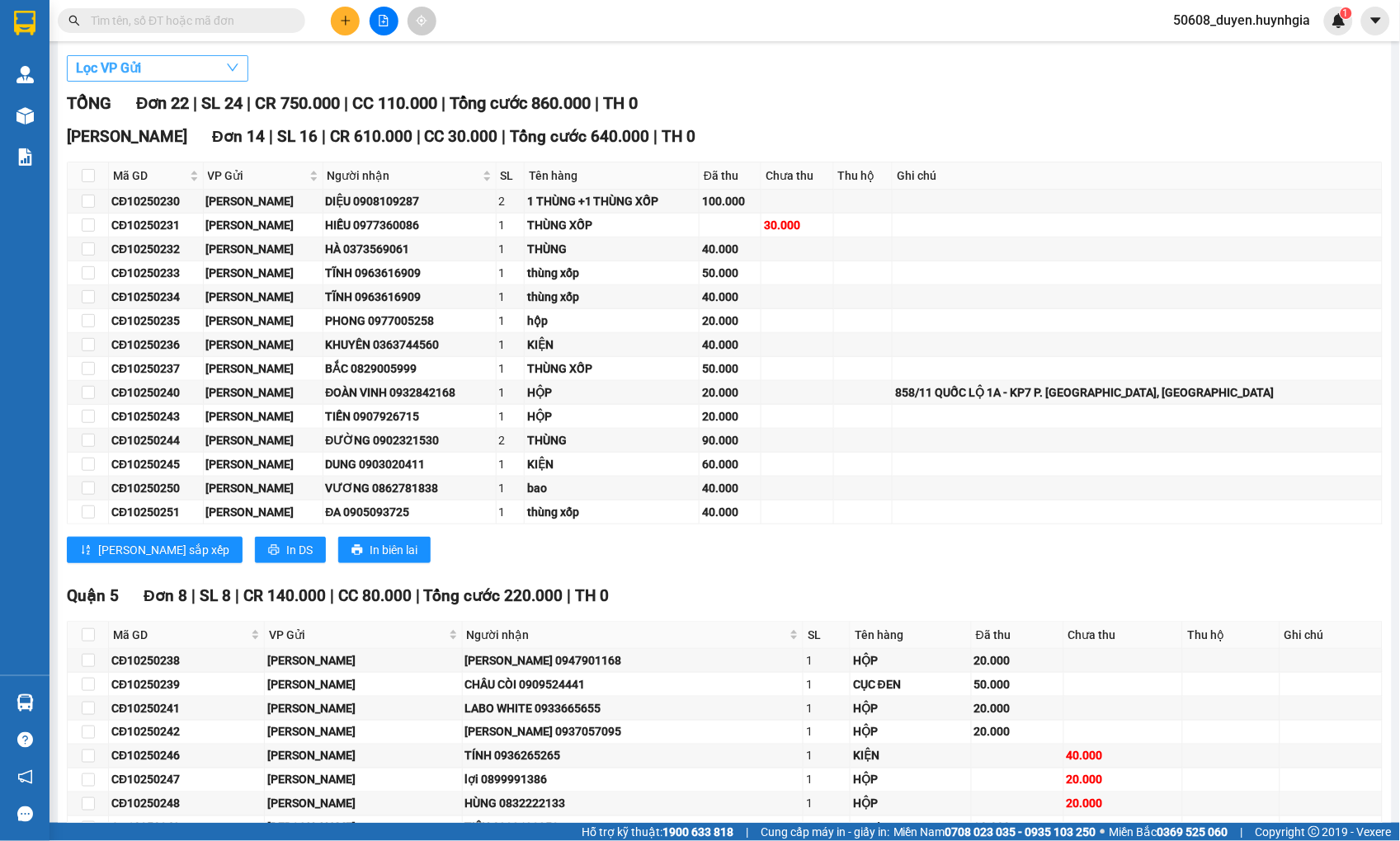
click at [184, 81] on button "Lọc VP Gửi" at bounding box center [157, 68] width 181 height 26
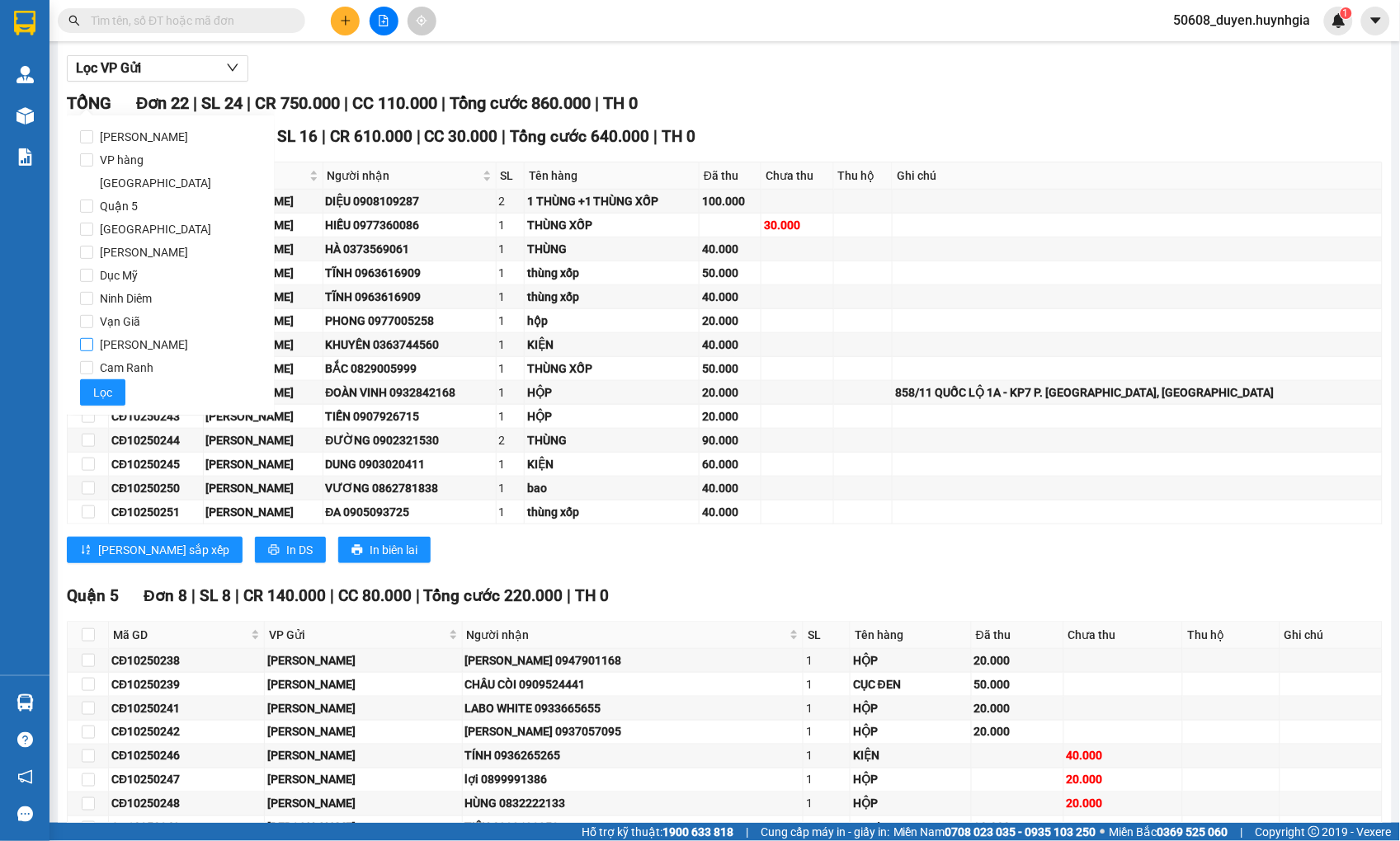
click at [96, 333] on span "[PERSON_NAME]" at bounding box center [144, 344] width 102 height 23
click at [93, 339] on input "[PERSON_NAME]" at bounding box center [86, 345] width 14 height 14
checkbox input "true"
click at [108, 383] on span "Lọc" at bounding box center [103, 392] width 19 height 18
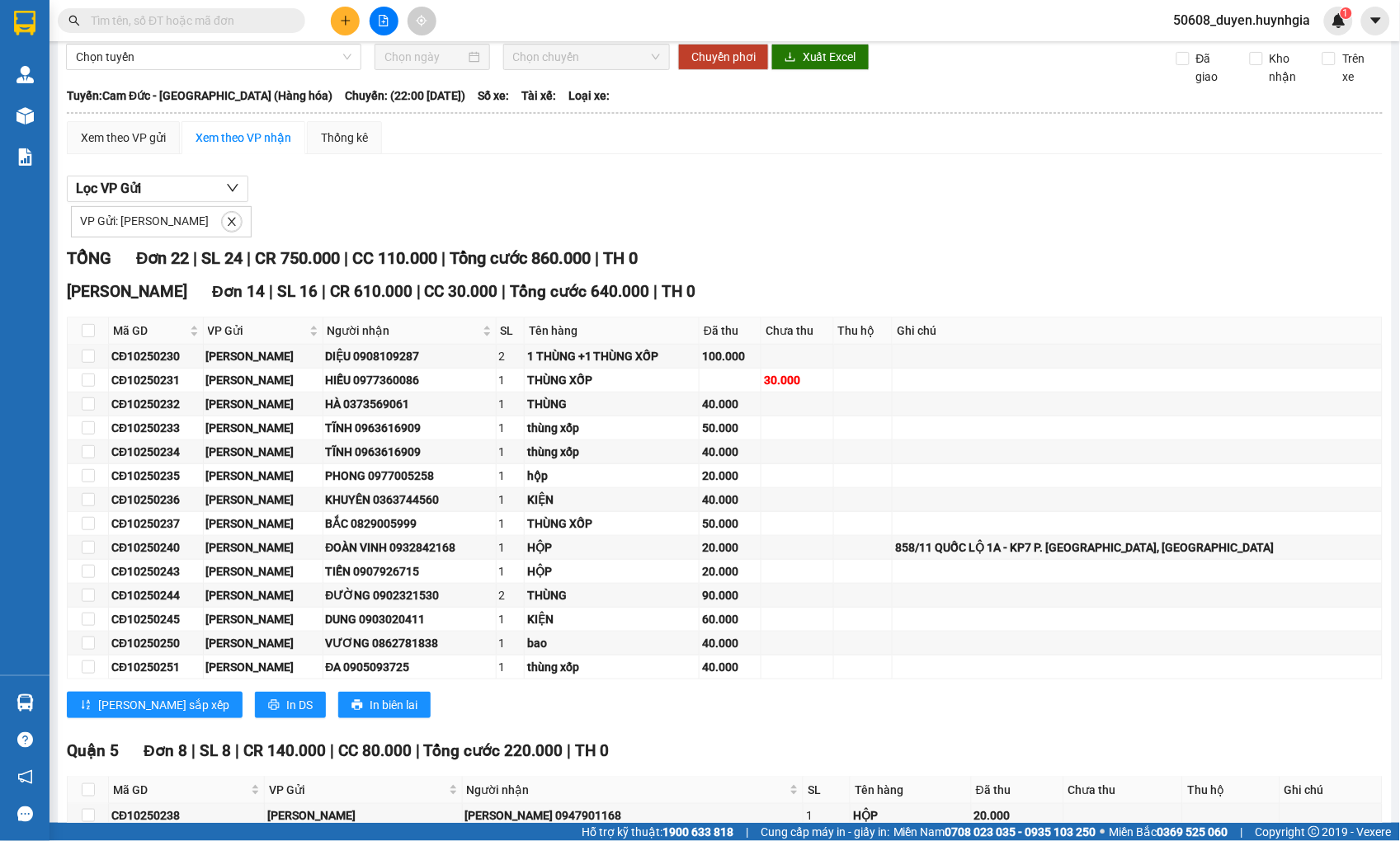
scroll to position [0, 0]
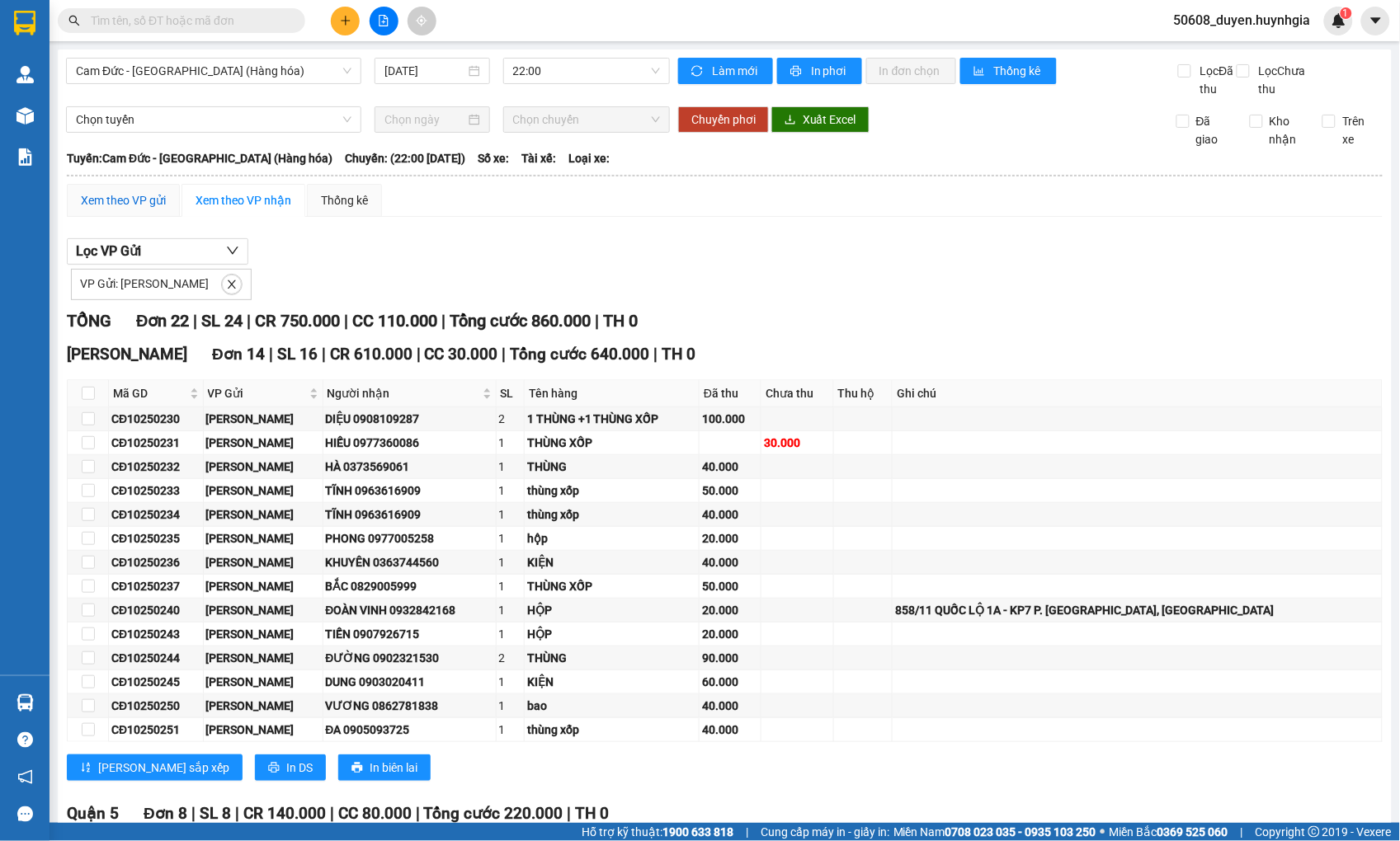
click at [126, 210] on div "Xem theo VP gửi" at bounding box center [123, 200] width 85 height 18
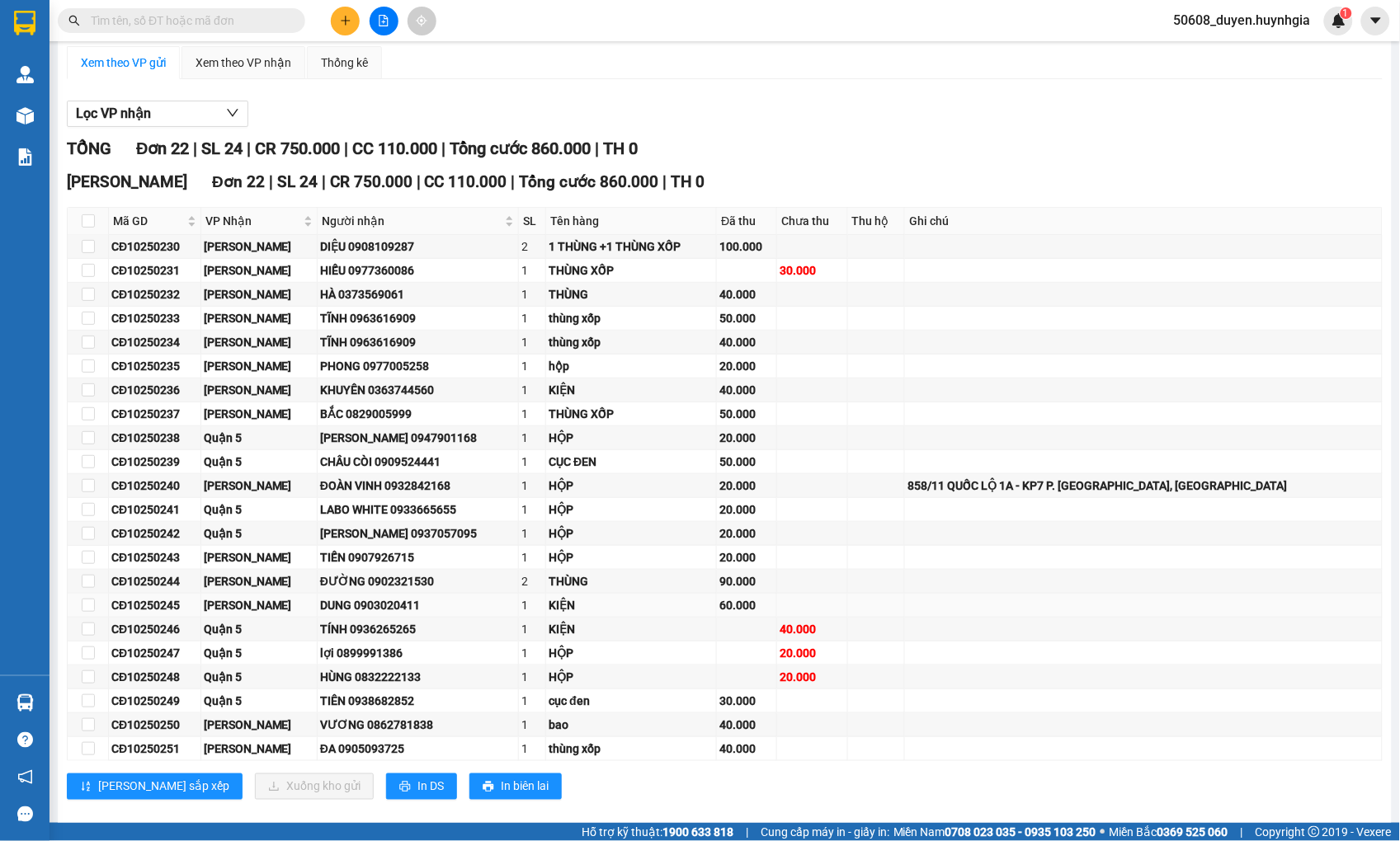
scroll to position [179, 0]
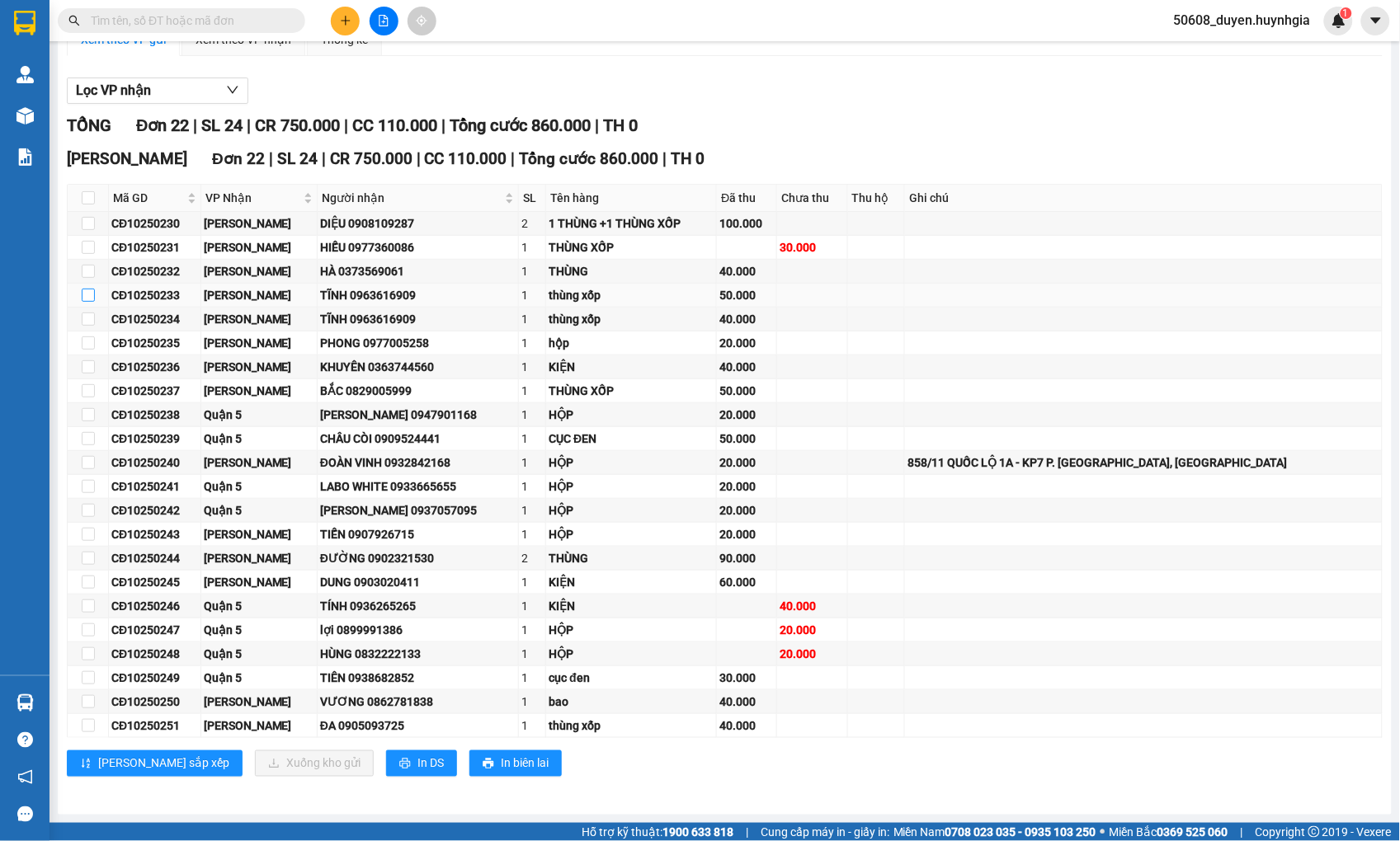
click at [85, 294] on input "checkbox" at bounding box center [88, 296] width 14 height 14
checkbox input "true"
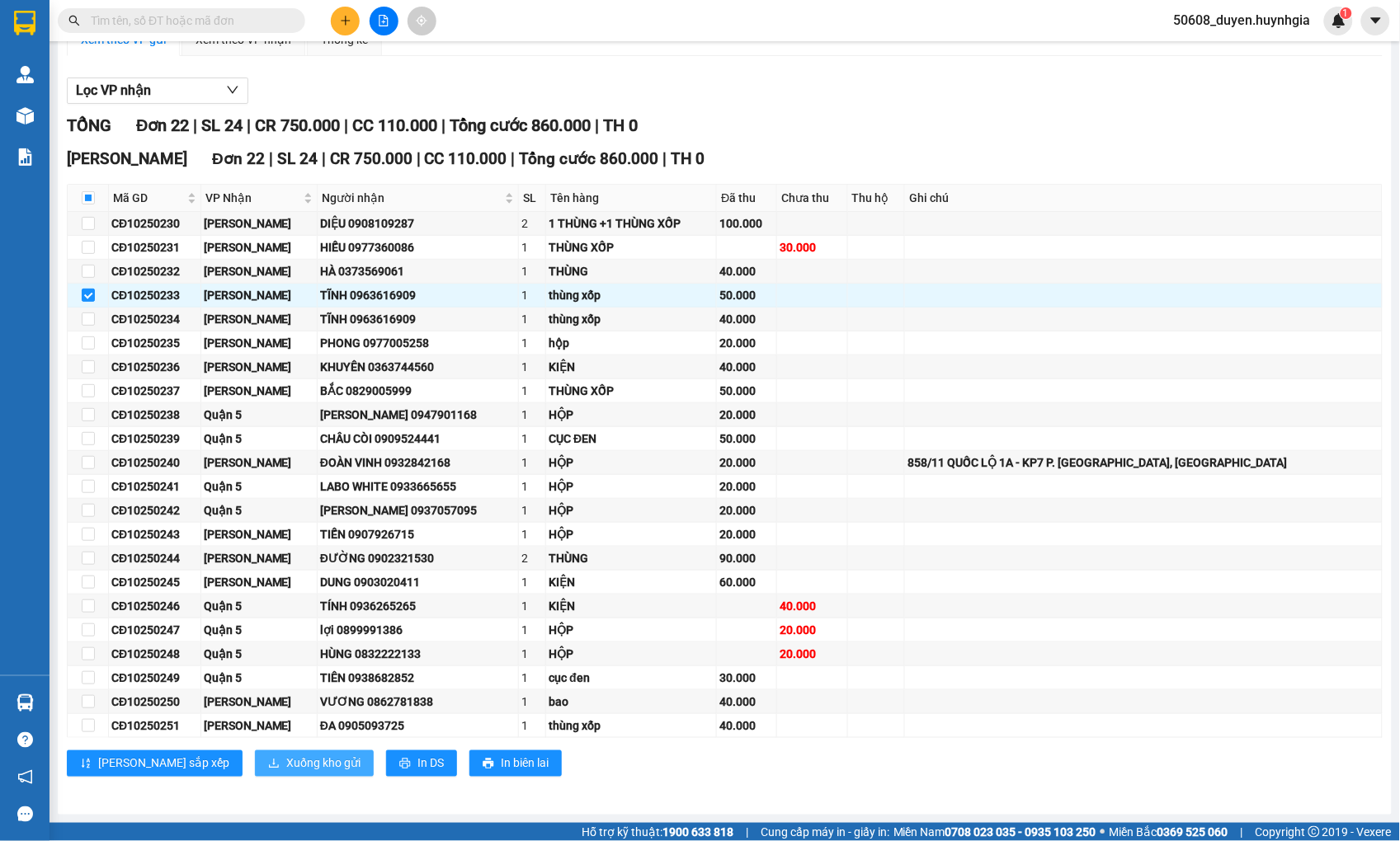
click at [293, 757] on button "Xuống kho gửi" at bounding box center [314, 763] width 118 height 26
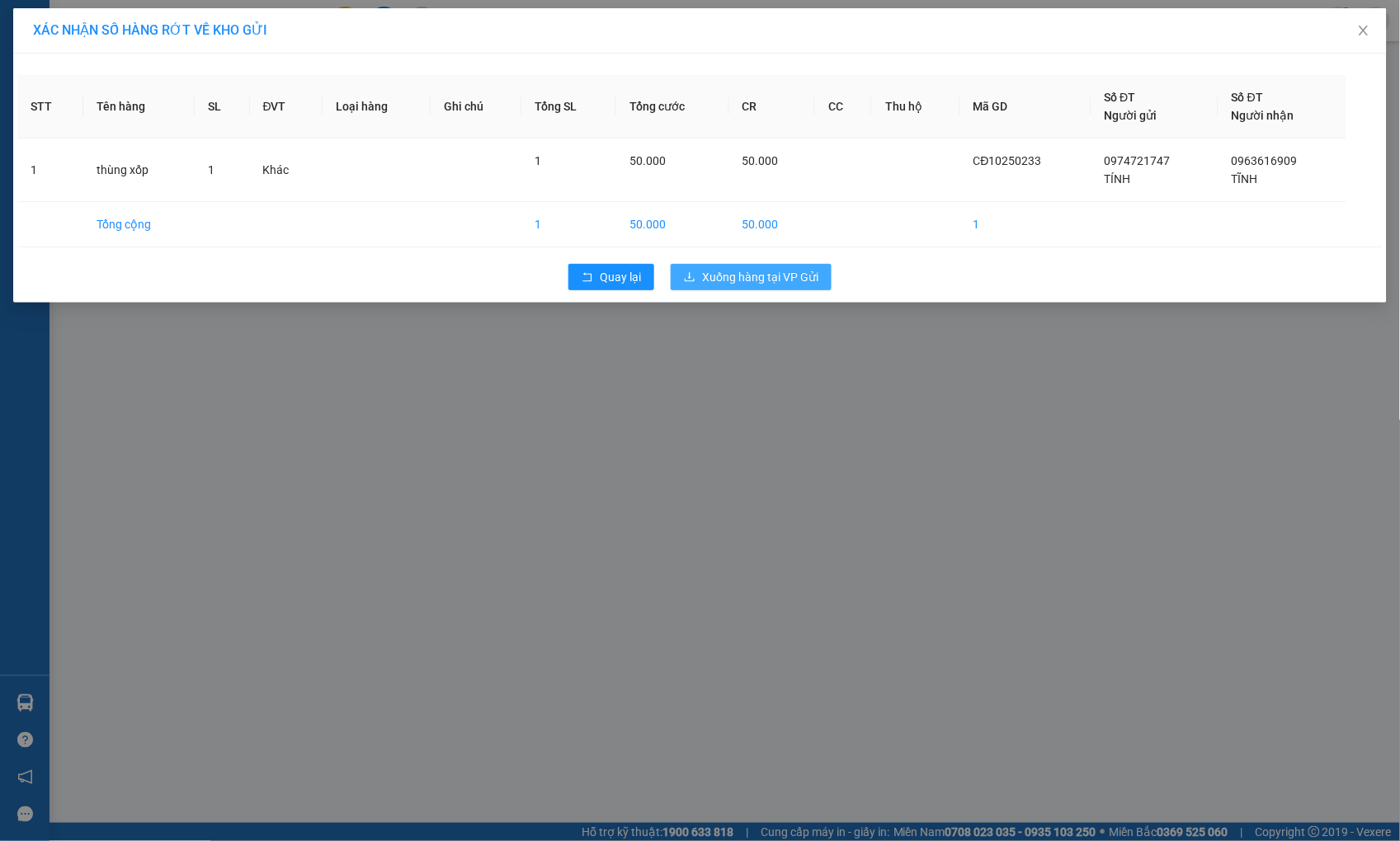
click at [752, 275] on span "Xuống hàng tại VP Gửi" at bounding box center [761, 276] width 116 height 18
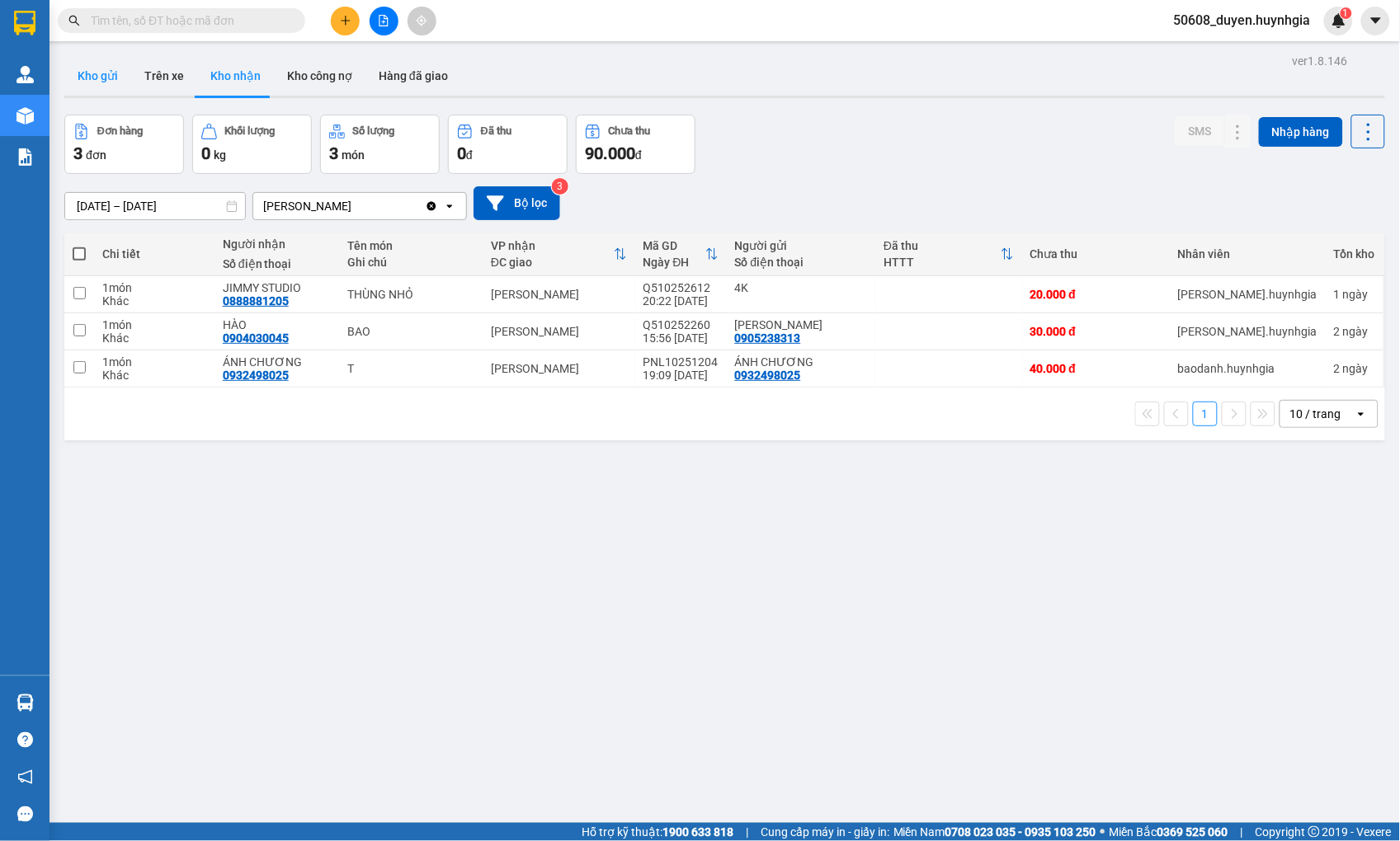
click at [85, 73] on button "Kho gửi" at bounding box center [97, 76] width 67 height 40
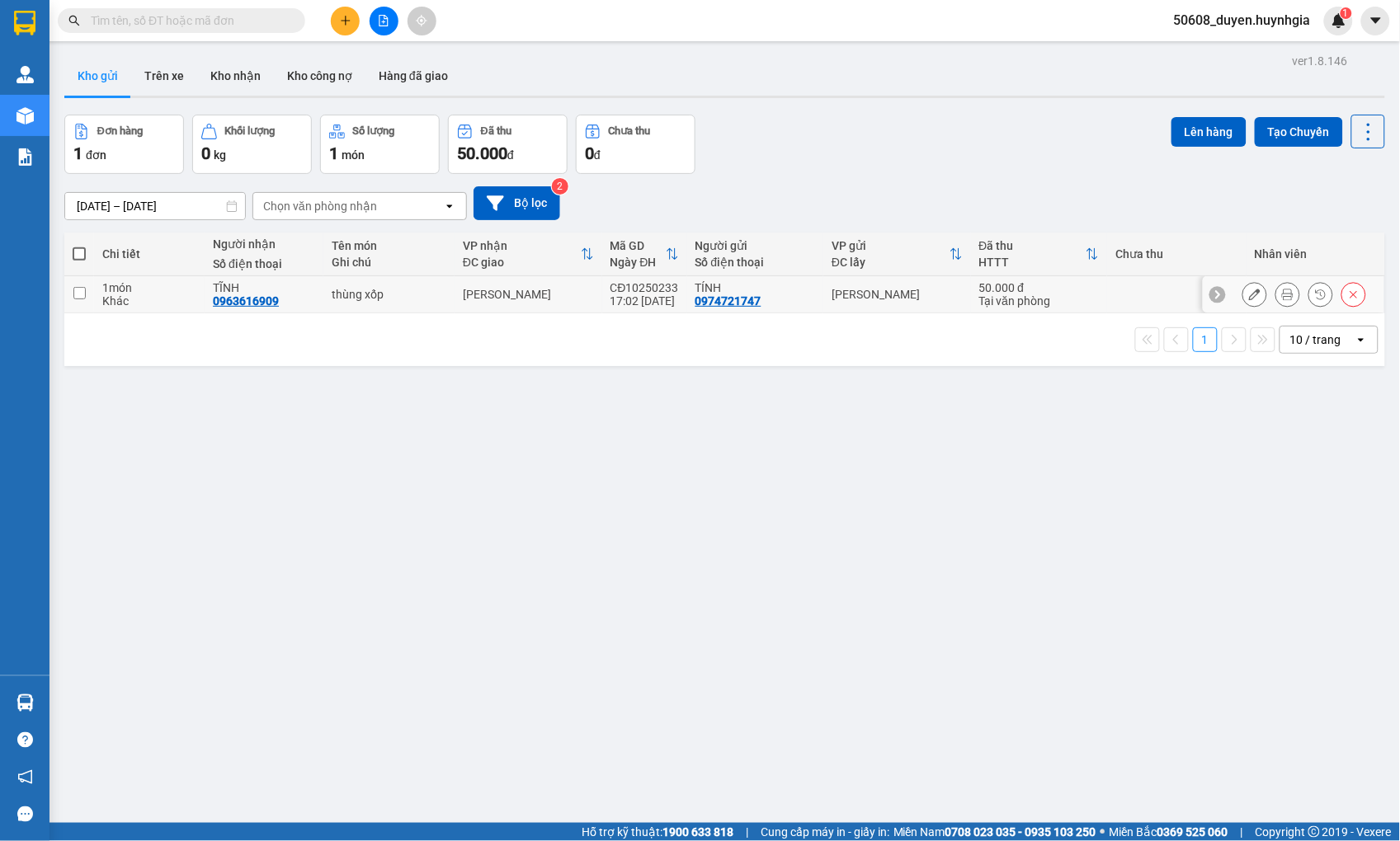
click at [75, 294] on input "checkbox" at bounding box center [80, 293] width 13 height 13
checkbox input "true"
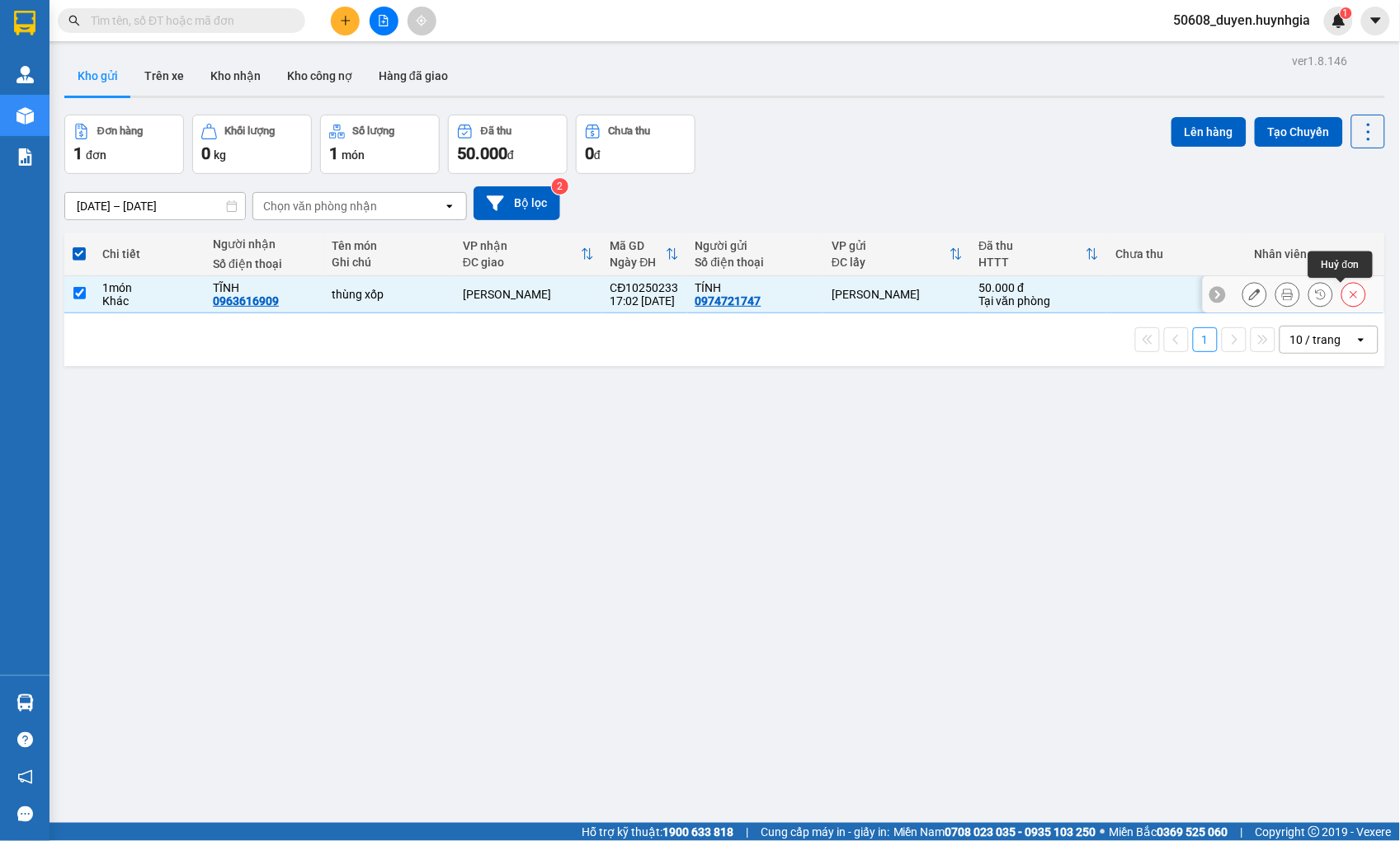
click at [1348, 297] on icon at bounding box center [1353, 295] width 12 height 12
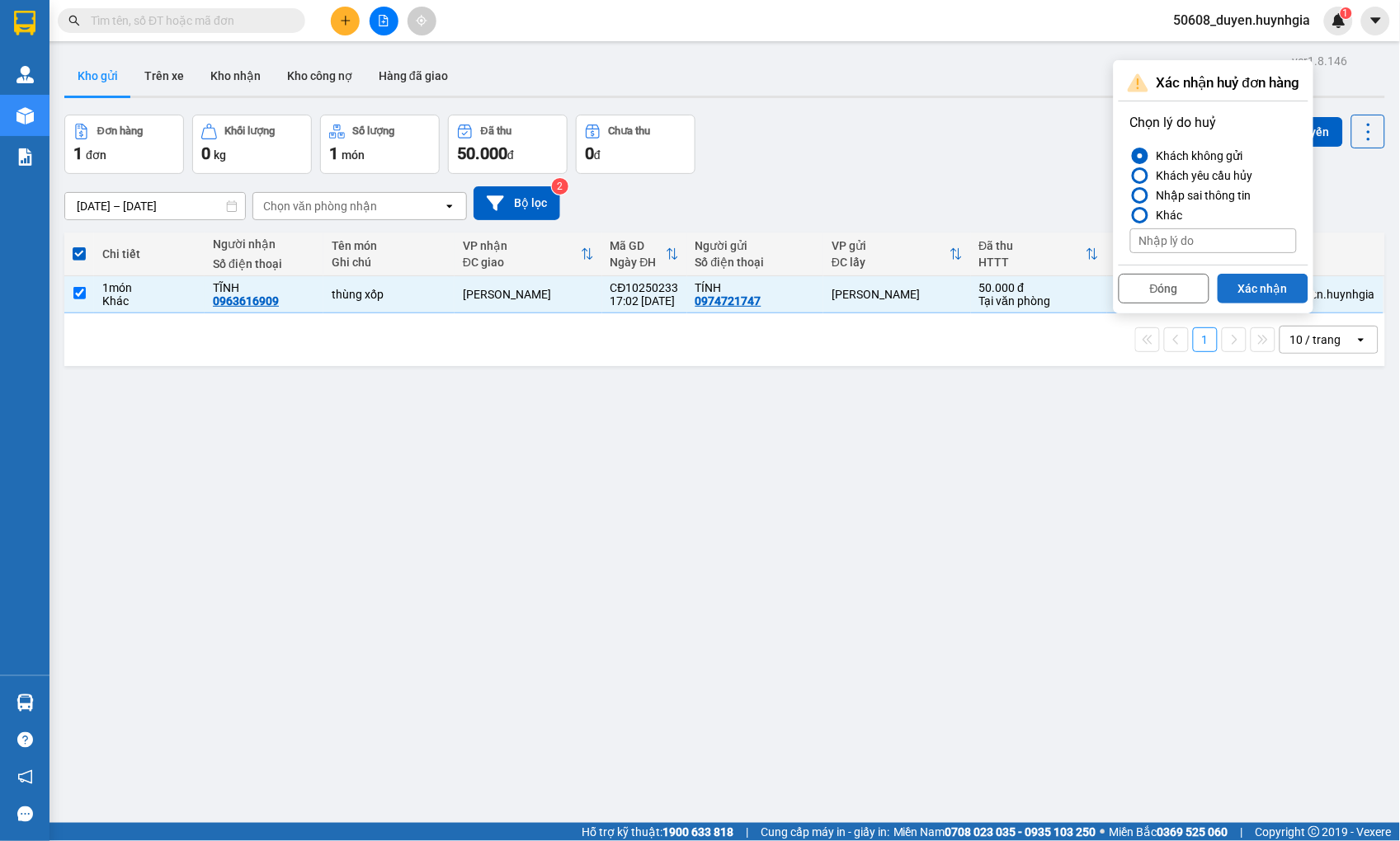
click at [1275, 289] on button "Xác nhận" at bounding box center [1263, 288] width 91 height 30
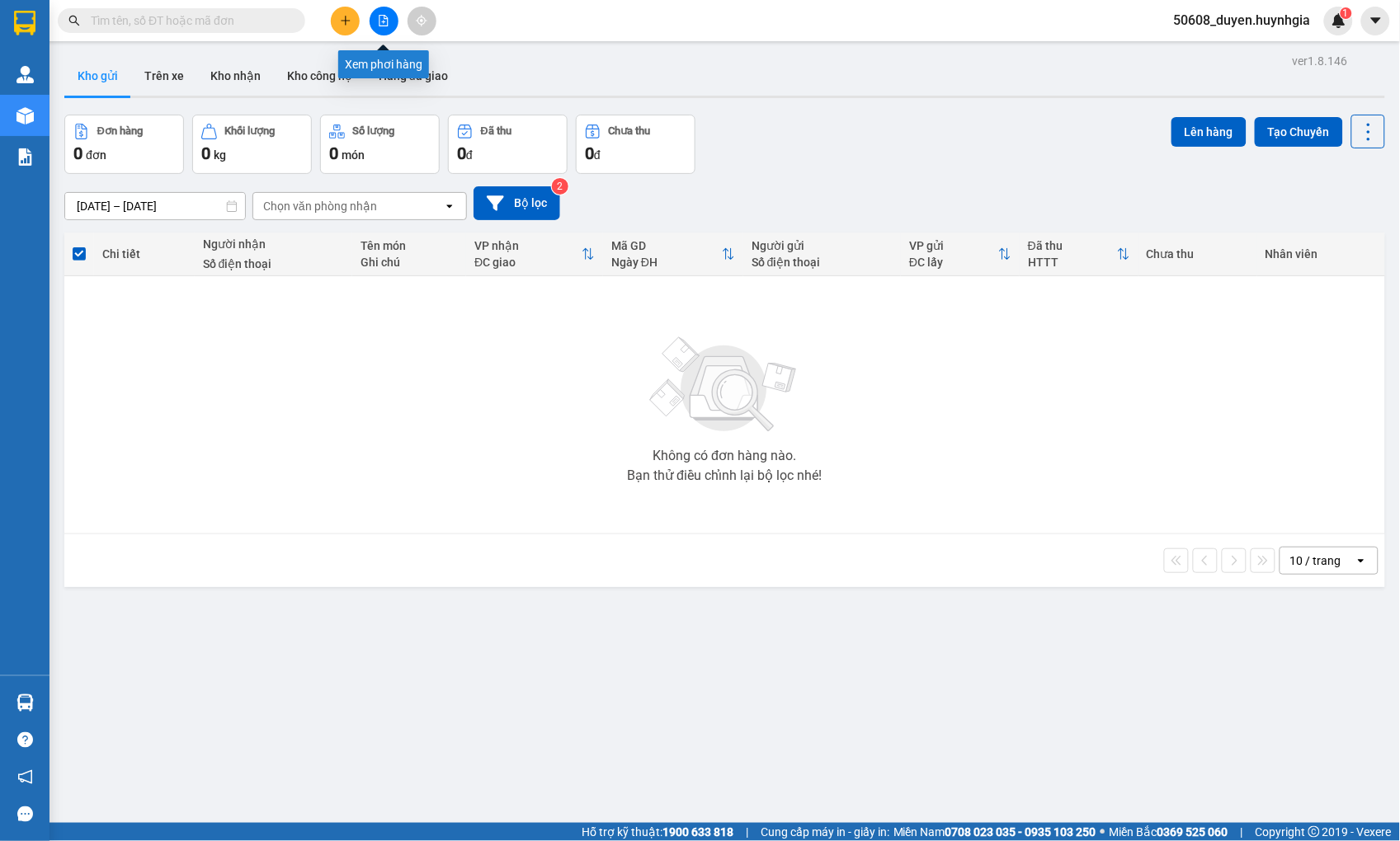
click at [377, 17] on icon "file-add" at bounding box center [383, 20] width 12 height 12
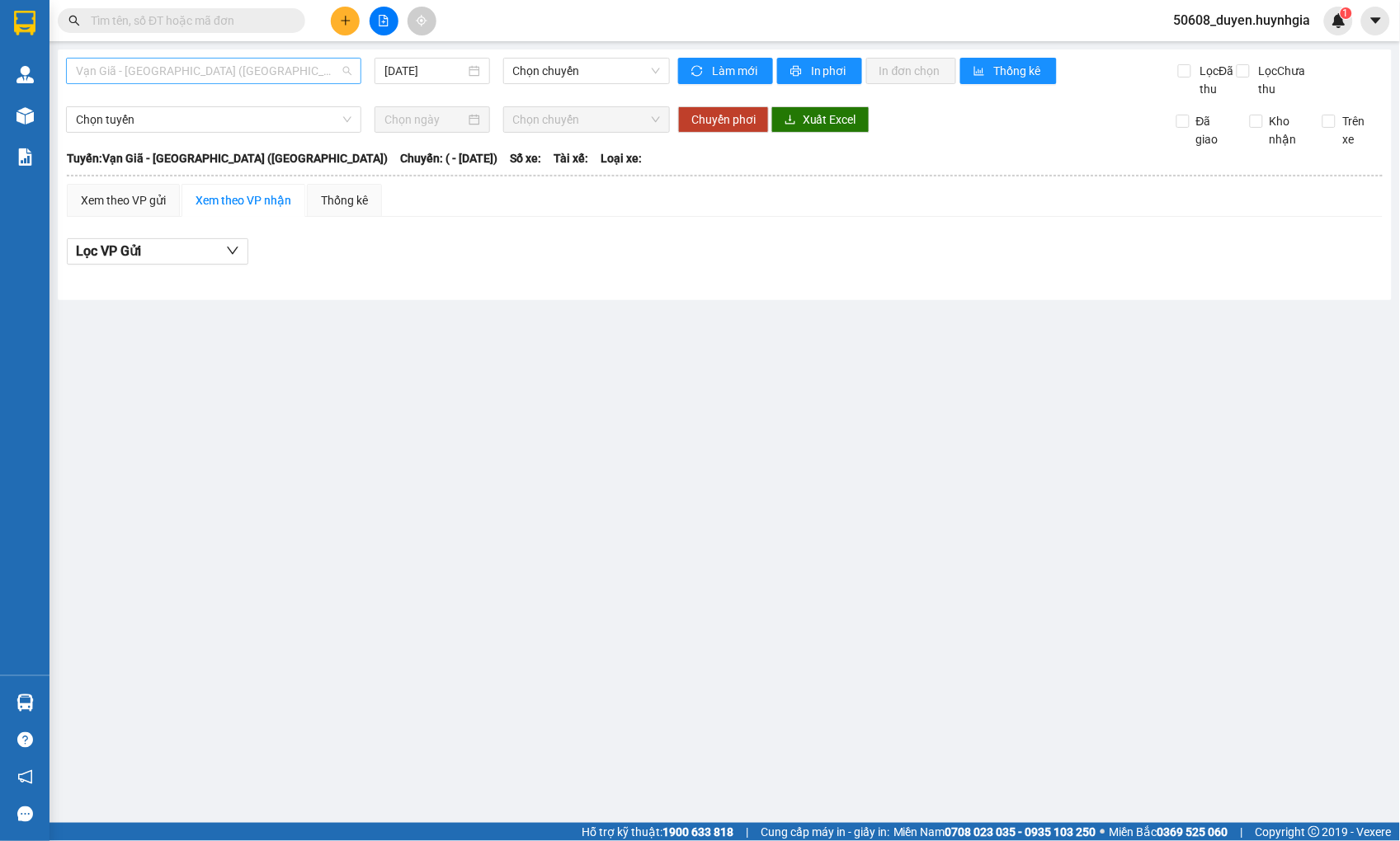
click at [276, 66] on span "Vạn Giã - [GEOGRAPHIC_DATA] ([GEOGRAPHIC_DATA])" at bounding box center [213, 71] width 276 height 25
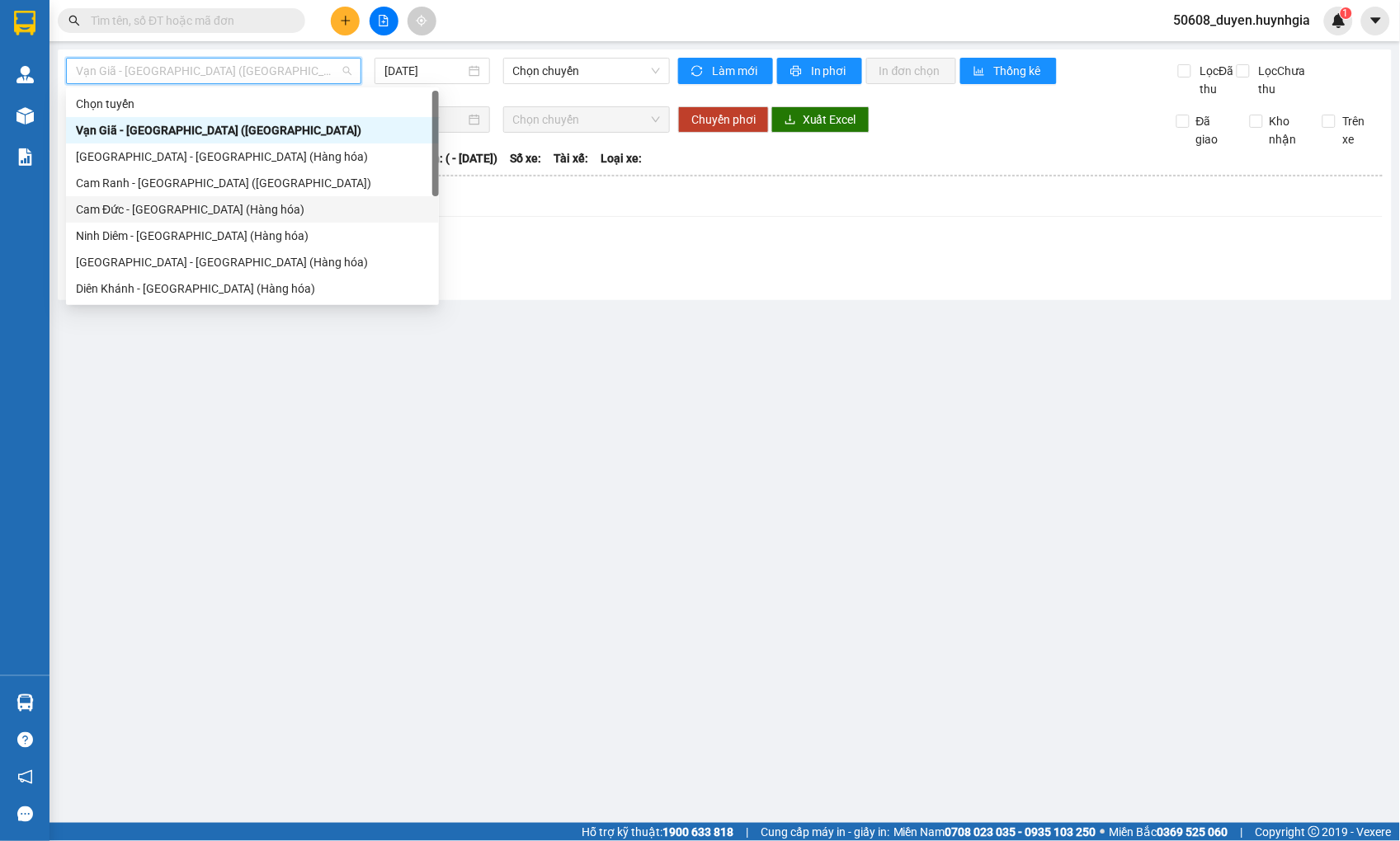
click at [149, 210] on div "Cam Đức - [GEOGRAPHIC_DATA] (Hàng hóa)" at bounding box center [252, 210] width 353 height 18
type input "[DATE]"
